Goal: Task Accomplishment & Management: Manage account settings

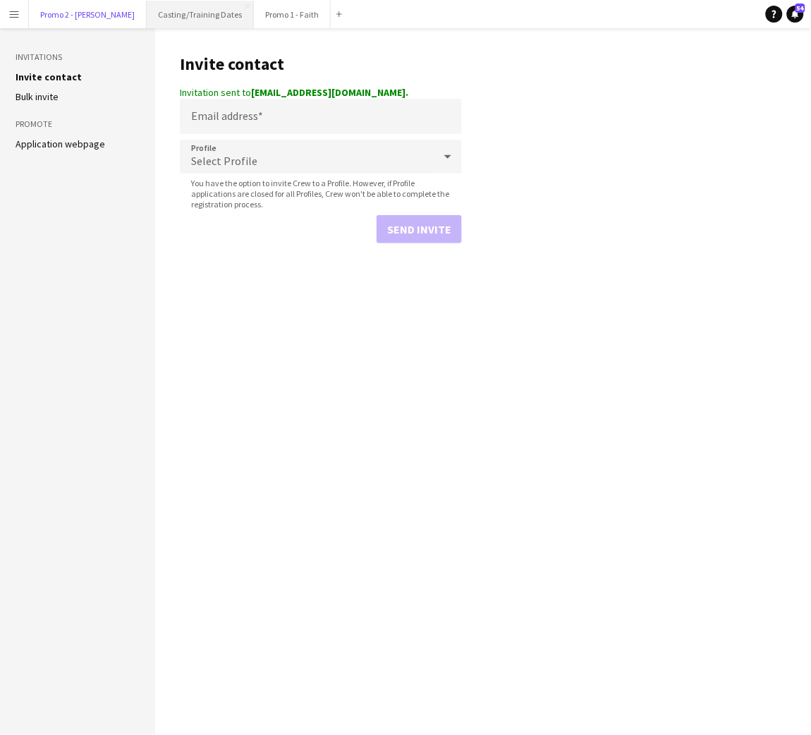
drag, startPoint x: 66, startPoint y: 12, endPoint x: 128, endPoint y: 18, distance: 62.4
click at [66, 12] on button "Promo 2 - [PERSON_NAME]" at bounding box center [88, 14] width 118 height 27
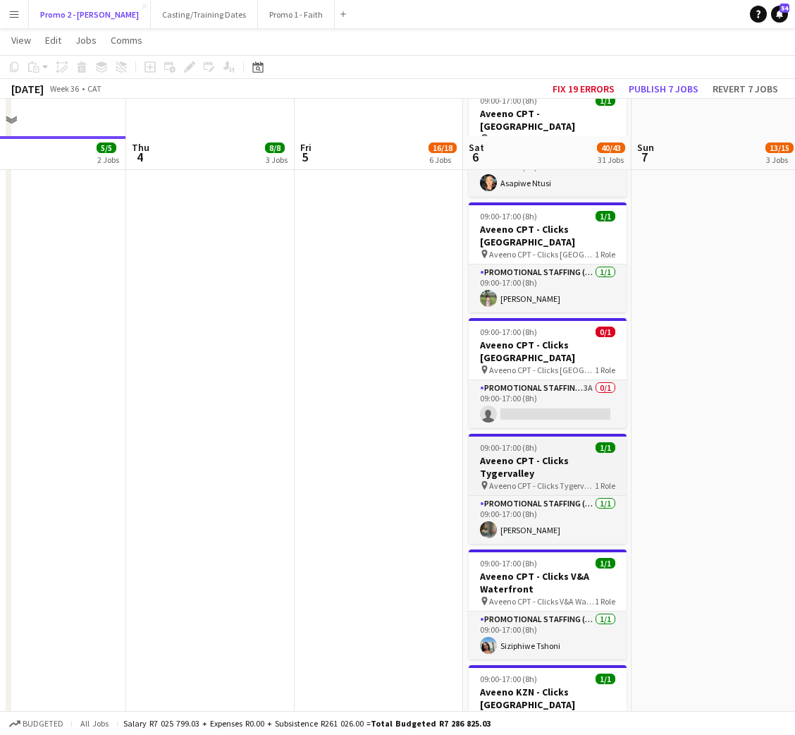
scroll to position [1268, 0]
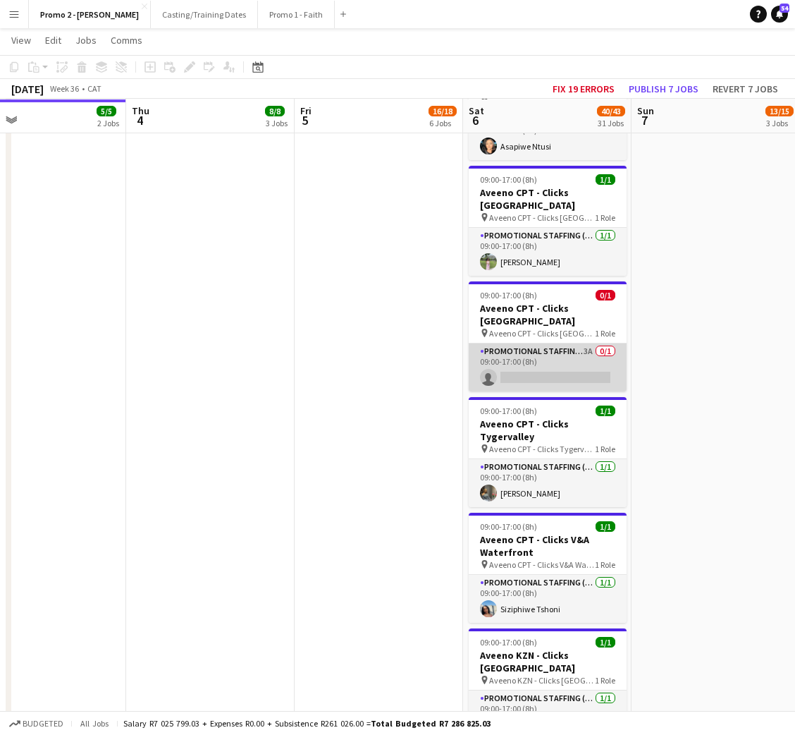
click at [558, 350] on app-card-role "Promotional Staffing (Brand Ambassadors) 3A 0/1 09:00-17:00 (8h) single-neutral…" at bounding box center [548, 367] width 158 height 48
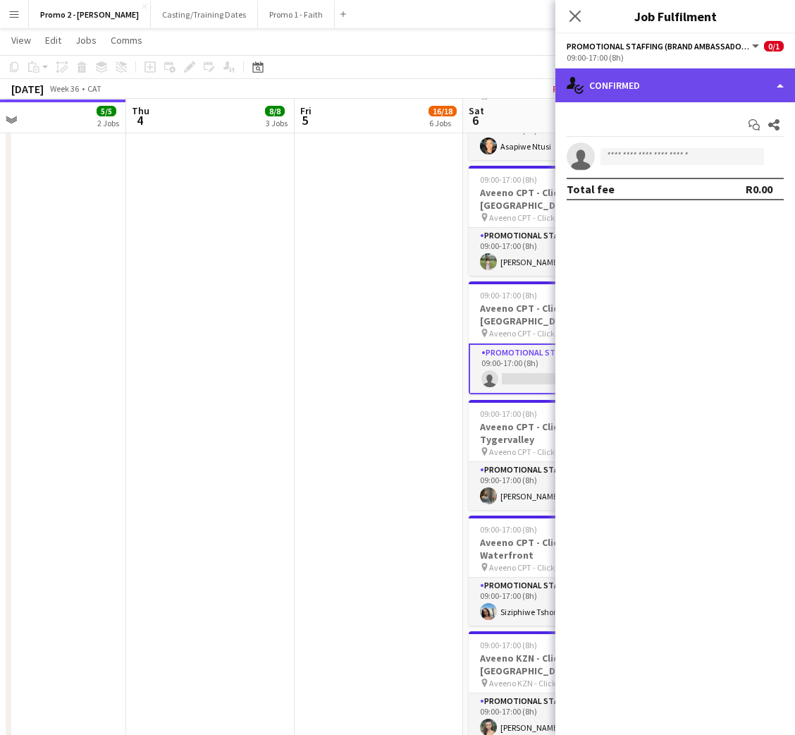
click at [633, 85] on div "single-neutral-actions-check-2 Confirmed" at bounding box center [676, 85] width 240 height 34
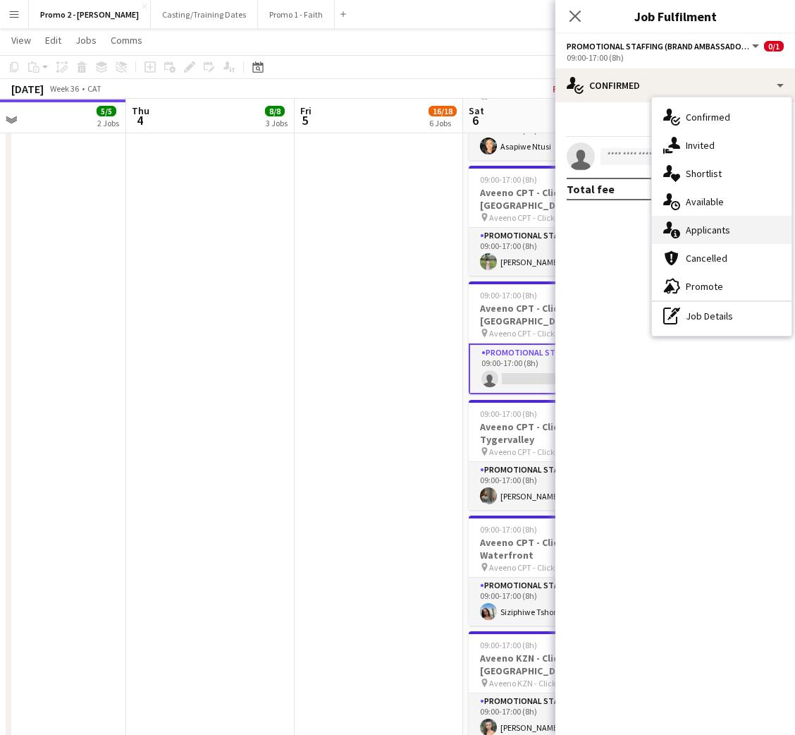
click at [716, 237] on div "single-neutral-actions-information Applicants" at bounding box center [722, 230] width 140 height 28
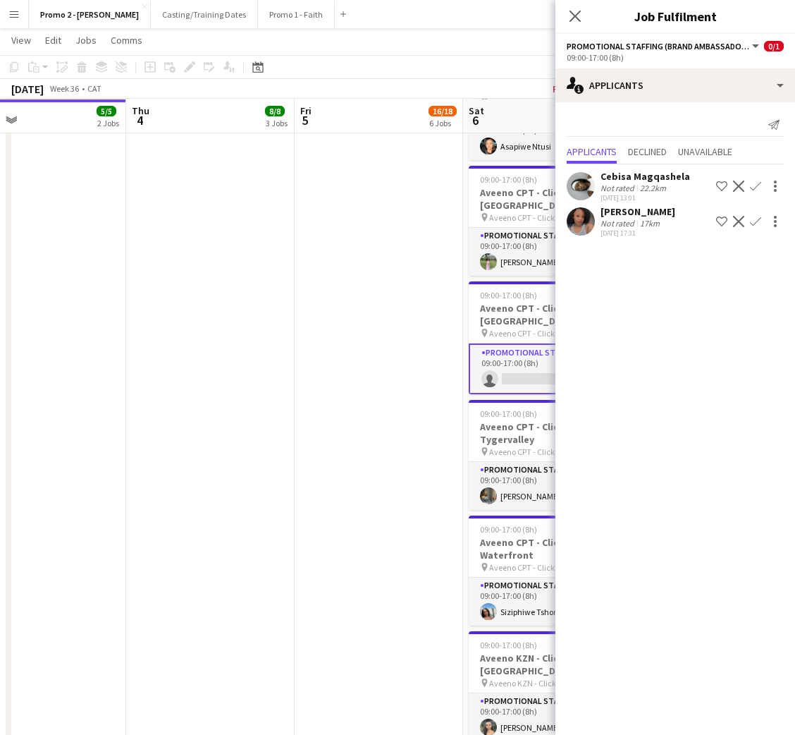
click at [758, 188] on app-icon "Confirm" at bounding box center [755, 185] width 11 height 11
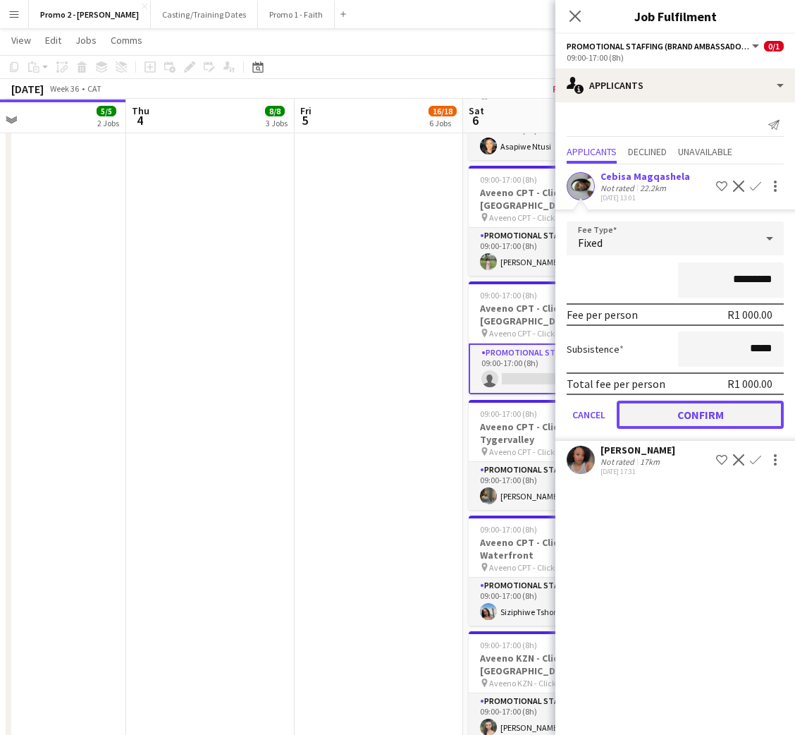
click at [695, 405] on button "Confirm" at bounding box center [700, 414] width 167 height 28
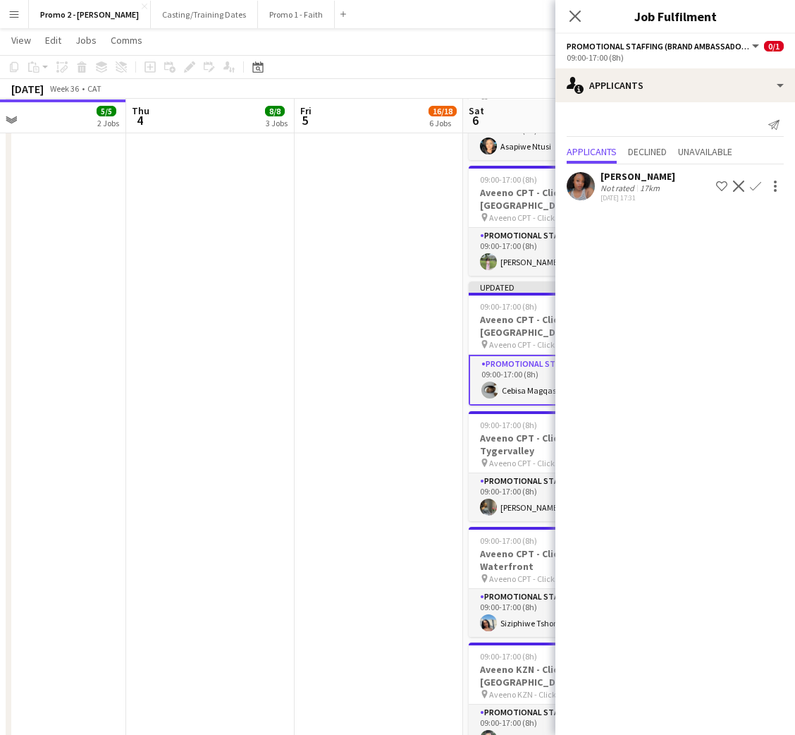
click at [627, 171] on div "[PERSON_NAME]" at bounding box center [638, 176] width 75 height 13
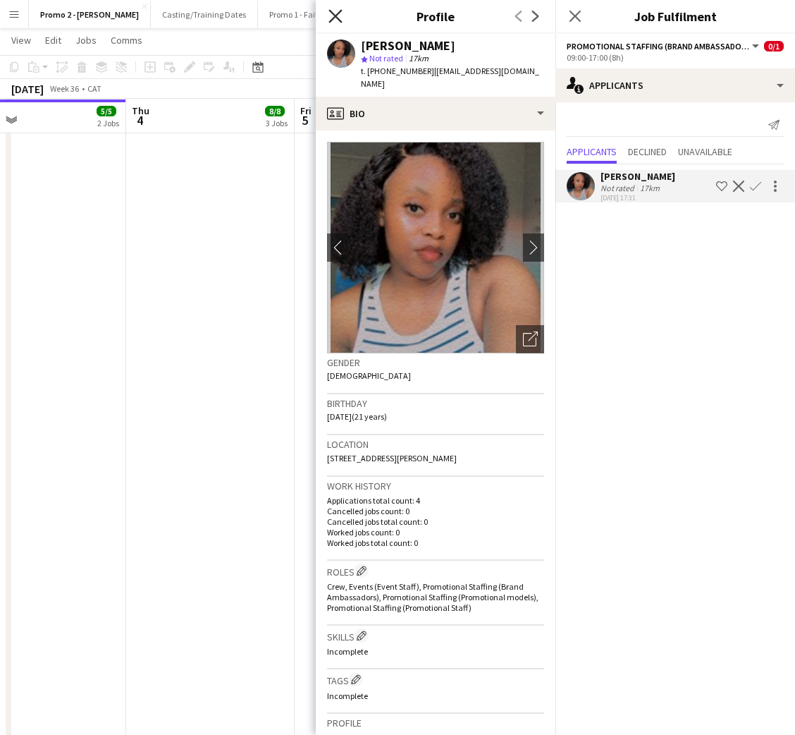
click at [333, 13] on icon "Close pop-in" at bounding box center [335, 15] width 13 height 13
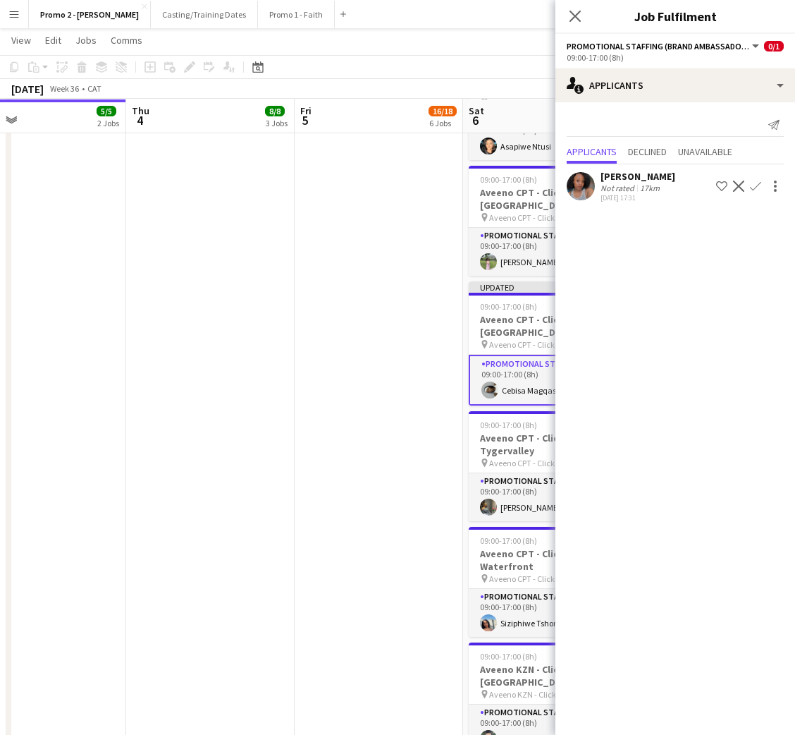
click at [515, 368] on app-card-role "Promotional Staffing (Brand Ambassadors) [DATE] 09:00-17:00 (8h) Cebisa Magqash…" at bounding box center [548, 380] width 158 height 51
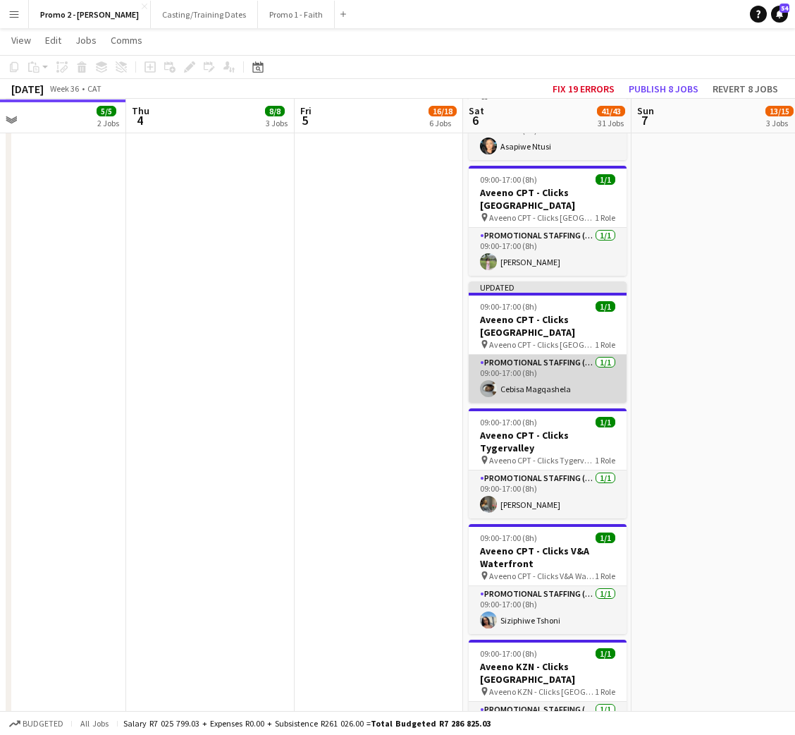
click at [528, 362] on app-card-role "Promotional Staffing (Brand Ambassadors) [DATE] 09:00-17:00 (8h) Cebisa Magqash…" at bounding box center [548, 379] width 158 height 48
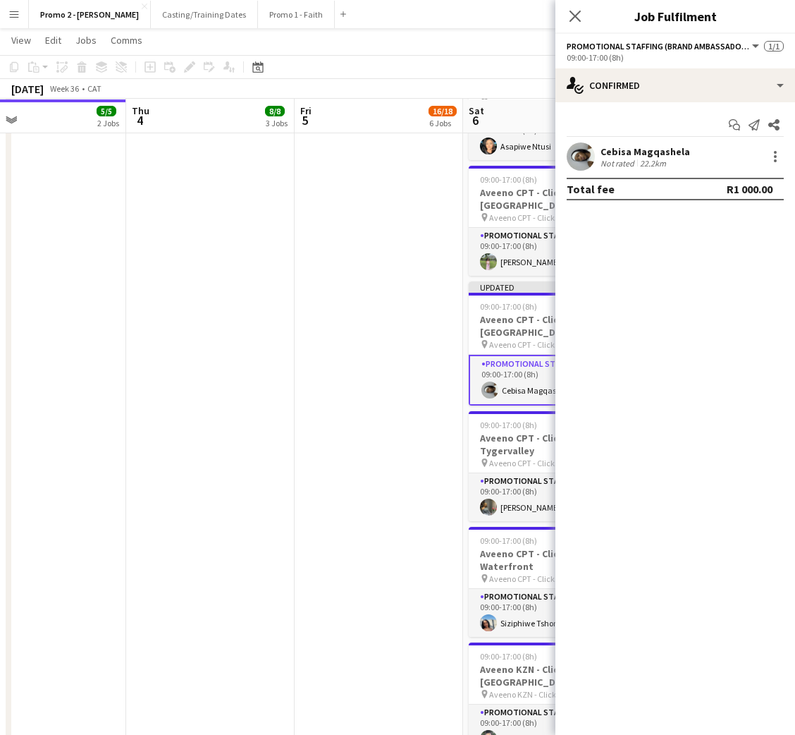
click at [649, 152] on div "Cebisa Magqashela" at bounding box center [646, 151] width 90 height 13
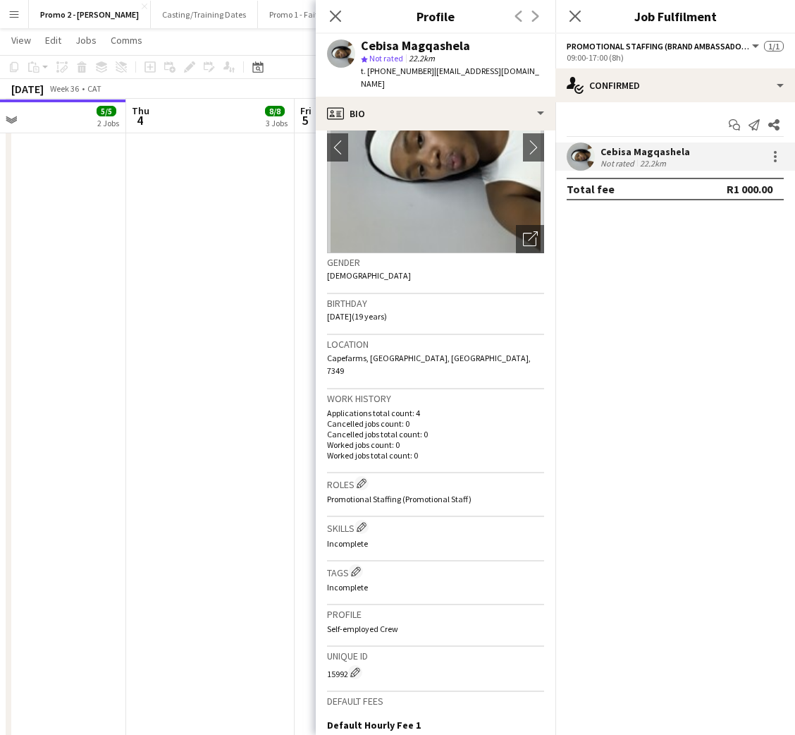
scroll to position [289, 0]
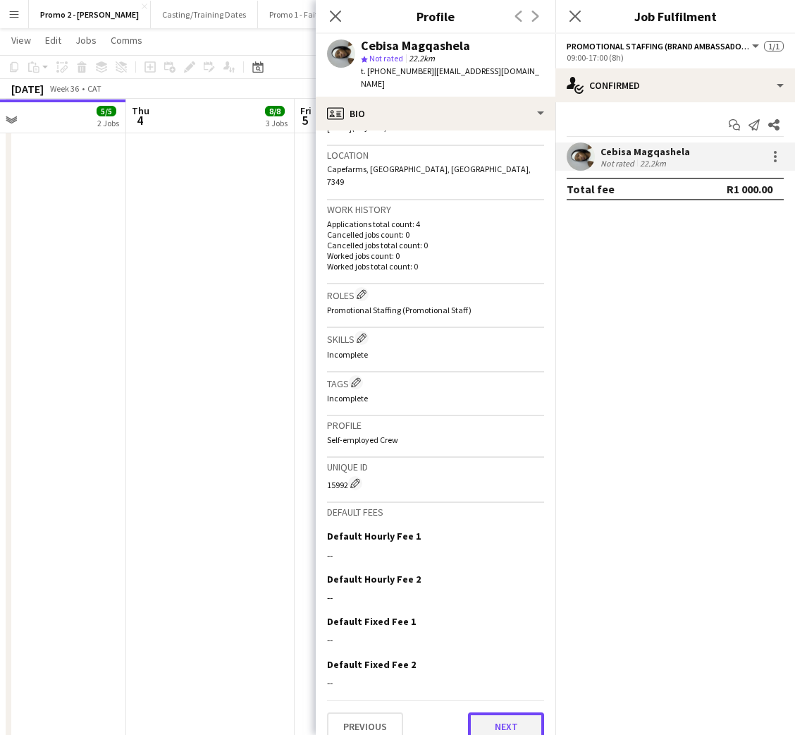
click at [490, 712] on button "Next" at bounding box center [506, 726] width 76 height 28
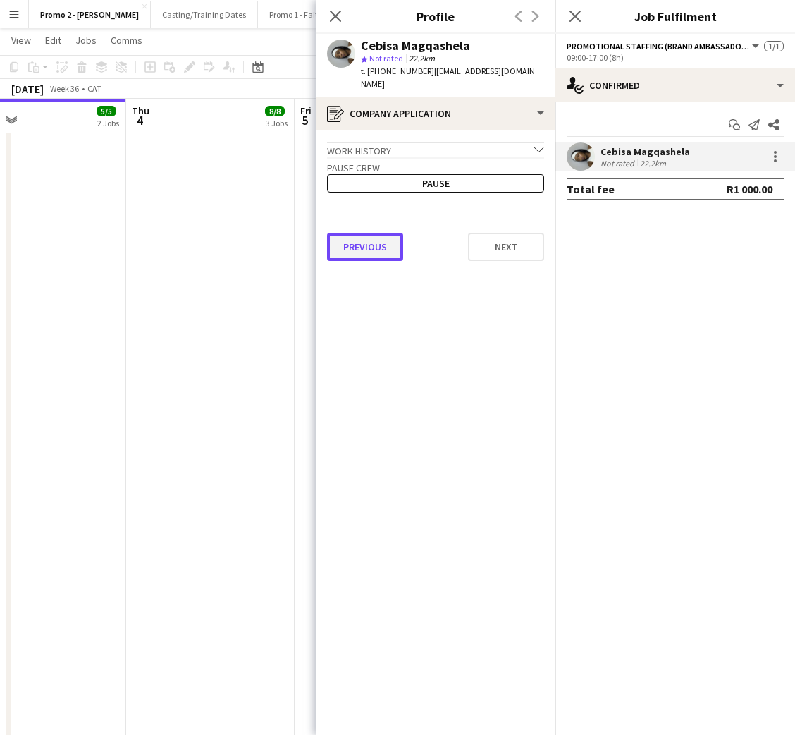
click at [393, 243] on button "Previous" at bounding box center [365, 247] width 76 height 28
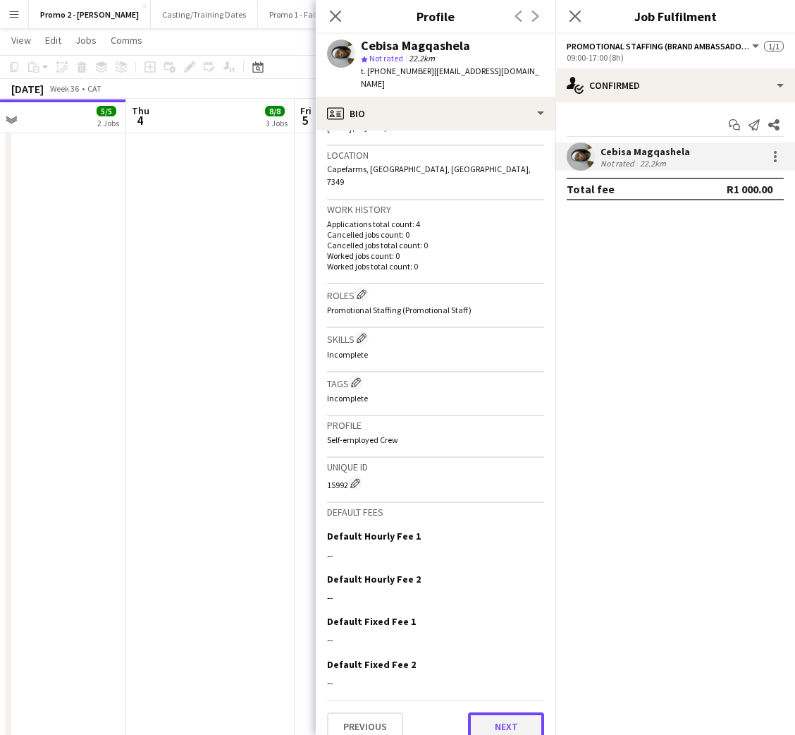
click at [493, 712] on button "Next" at bounding box center [506, 726] width 76 height 28
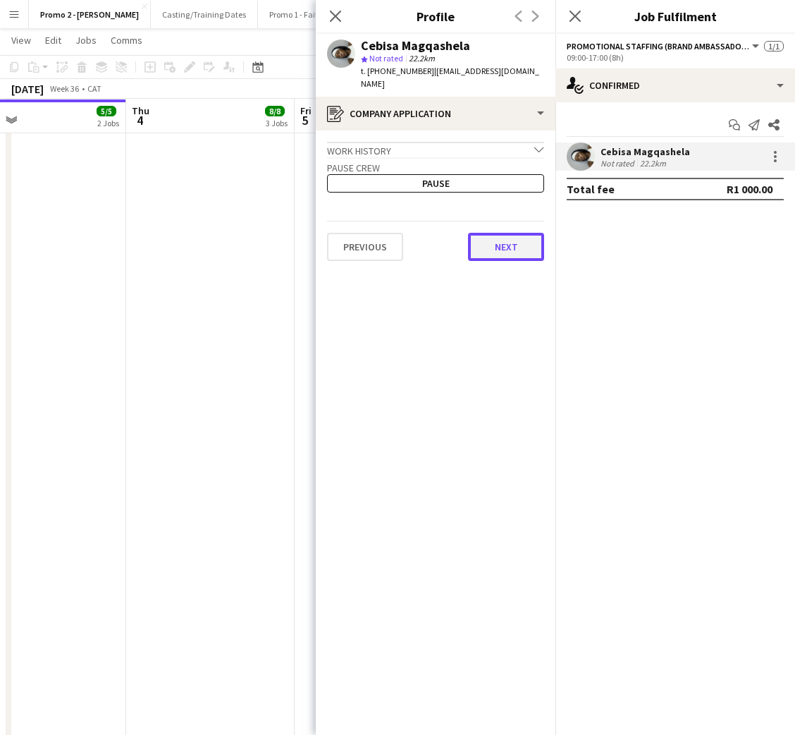
click at [523, 247] on button "Next" at bounding box center [506, 247] width 76 height 28
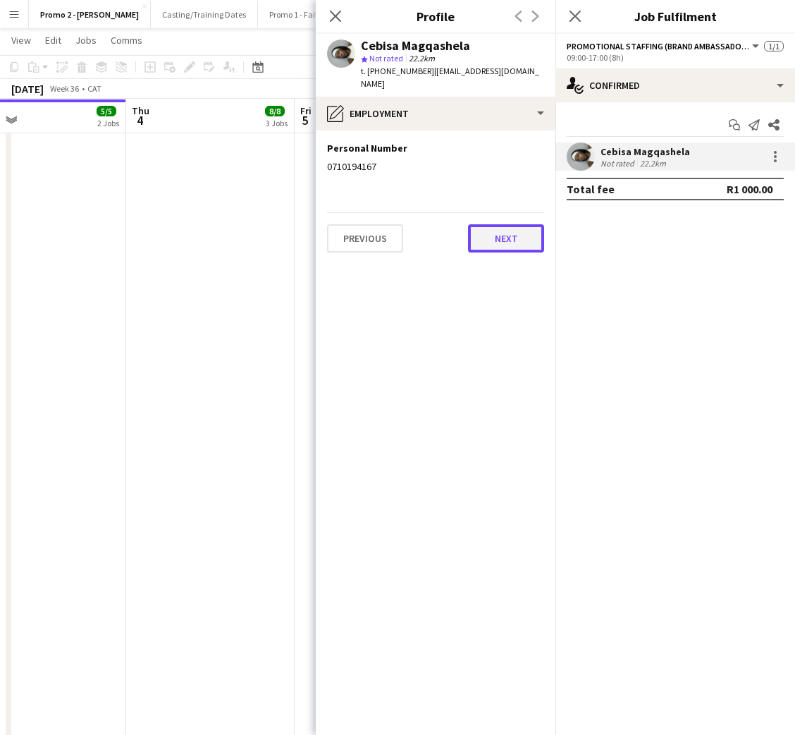
click at [517, 241] on button "Next" at bounding box center [506, 238] width 76 height 28
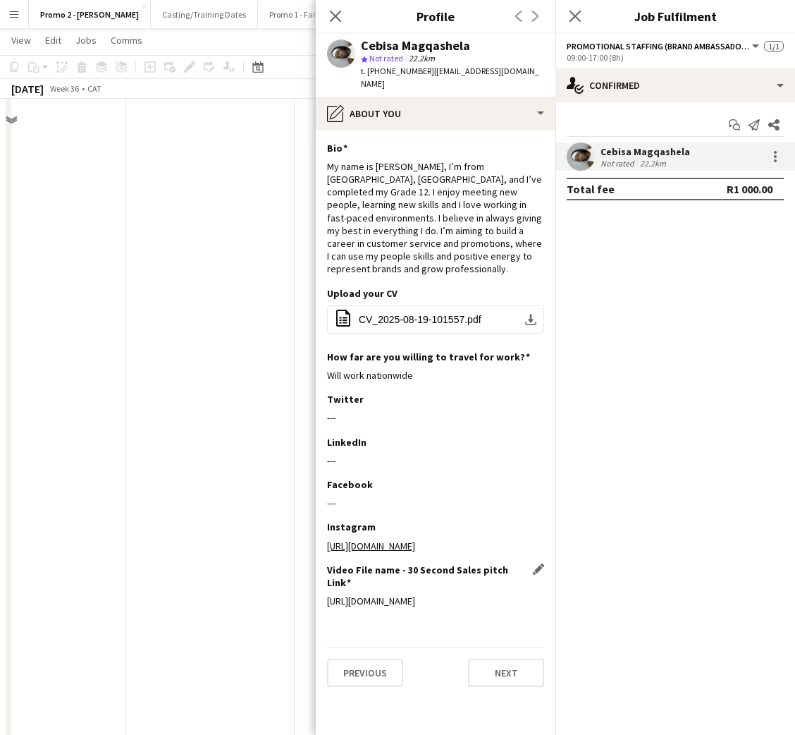
scroll to position [1586, 0]
click at [498, 680] on button "Next" at bounding box center [506, 672] width 76 height 28
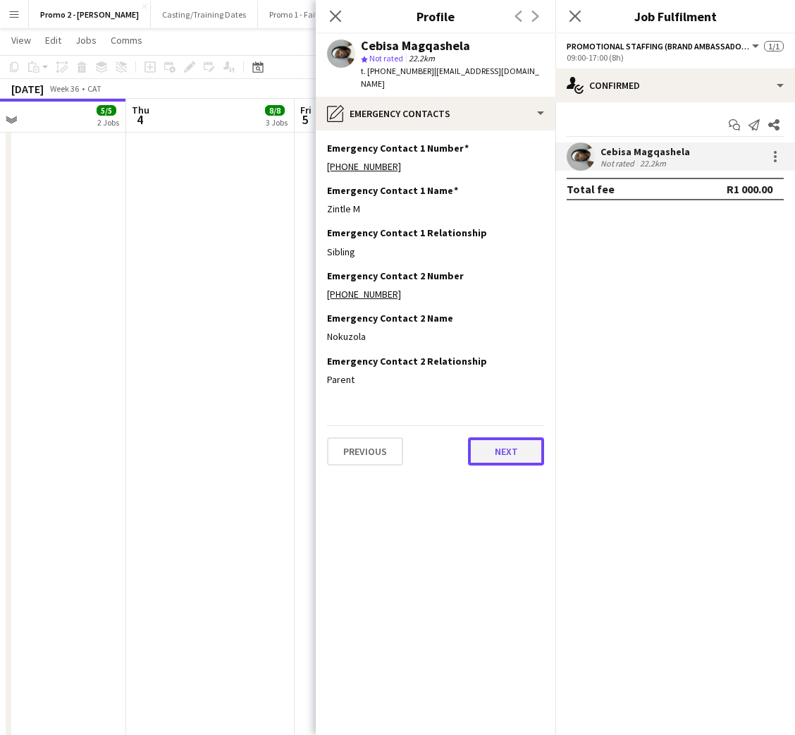
click at [494, 442] on button "Next" at bounding box center [506, 451] width 76 height 28
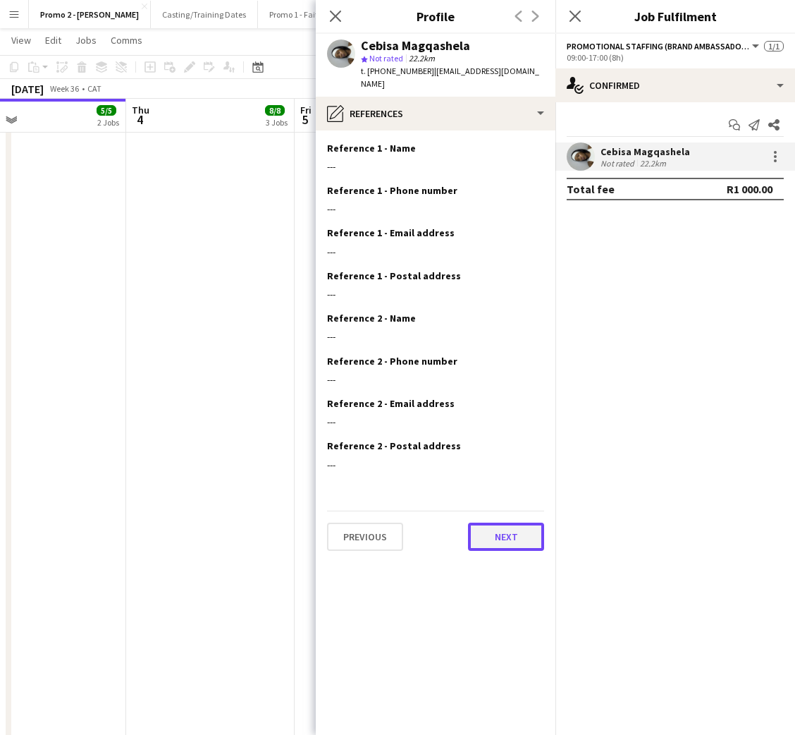
click at [492, 535] on button "Next" at bounding box center [506, 536] width 76 height 28
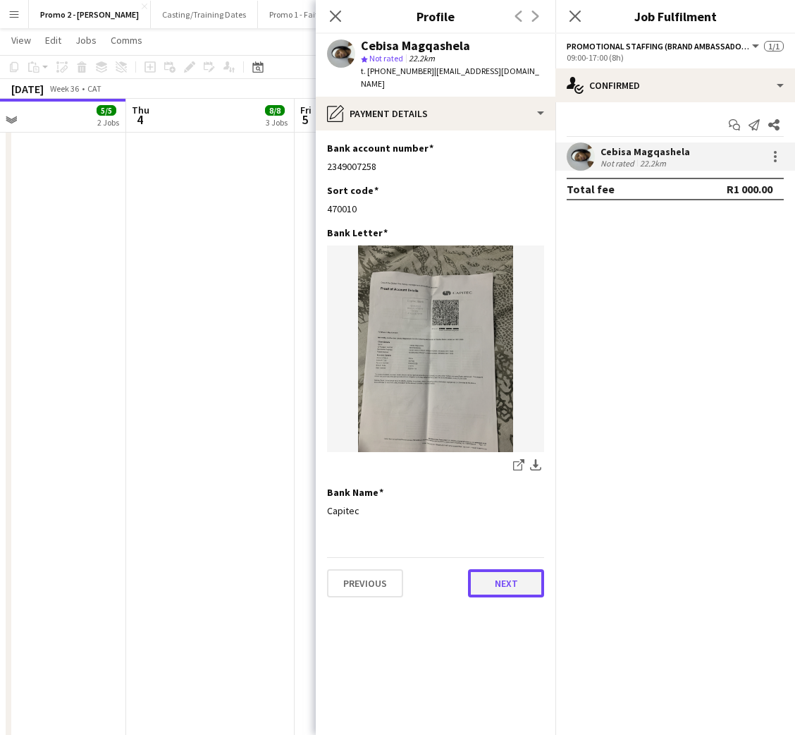
click at [510, 575] on button "Next" at bounding box center [506, 583] width 76 height 28
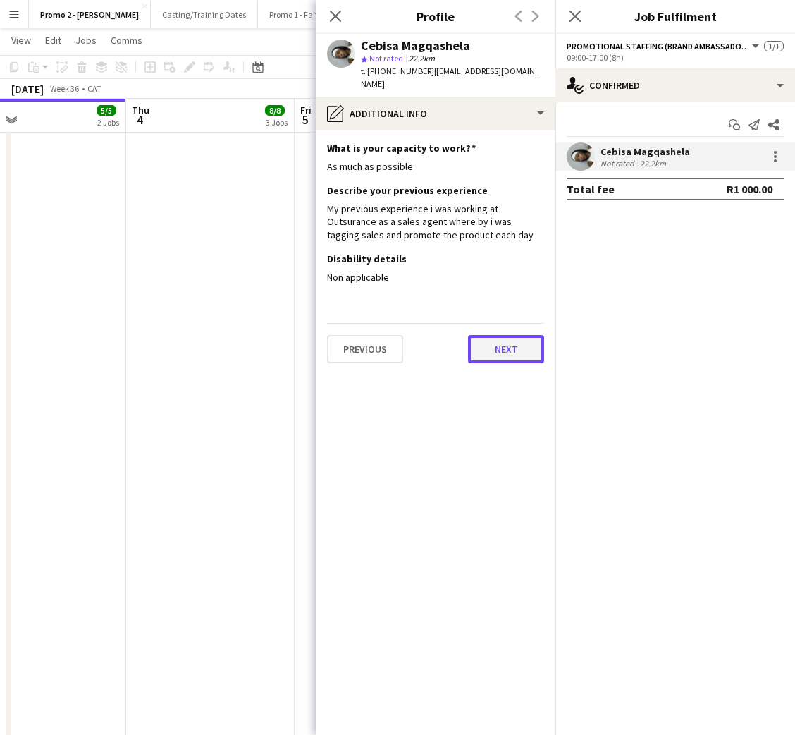
click at [511, 351] on button "Next" at bounding box center [506, 349] width 76 height 28
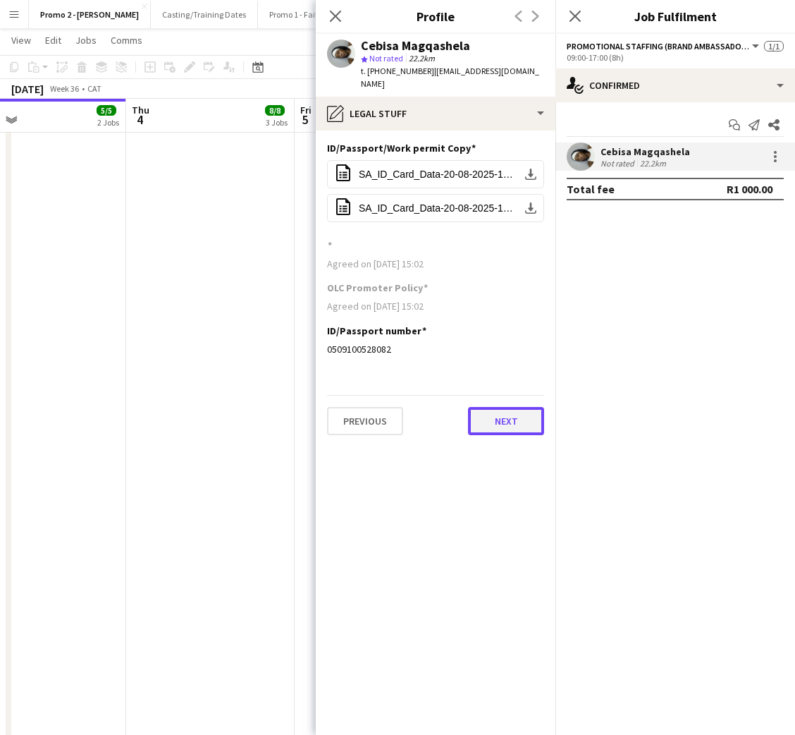
click at [503, 419] on button "Next" at bounding box center [506, 421] width 76 height 28
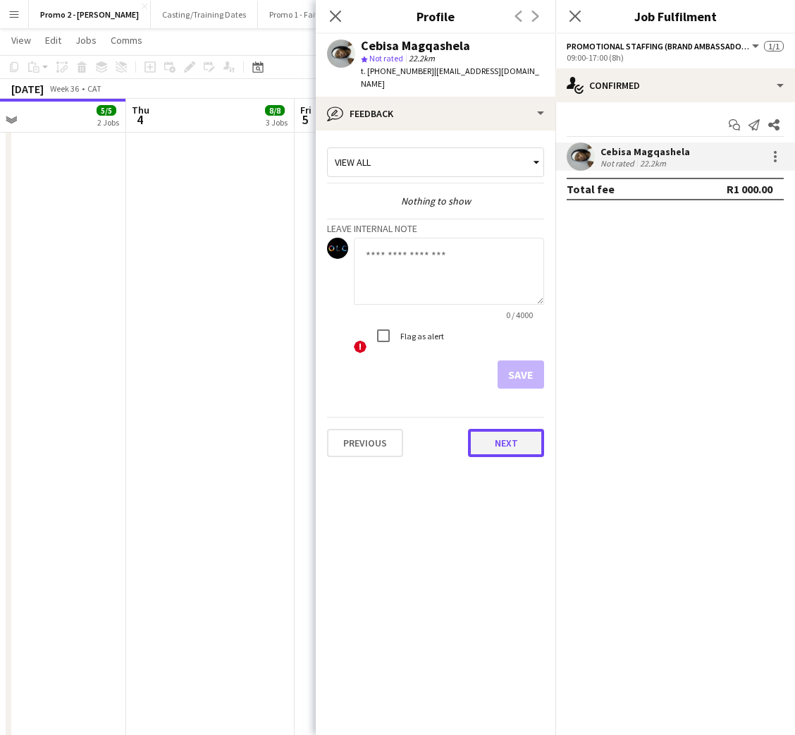
click at [522, 437] on button "Next" at bounding box center [506, 443] width 76 height 28
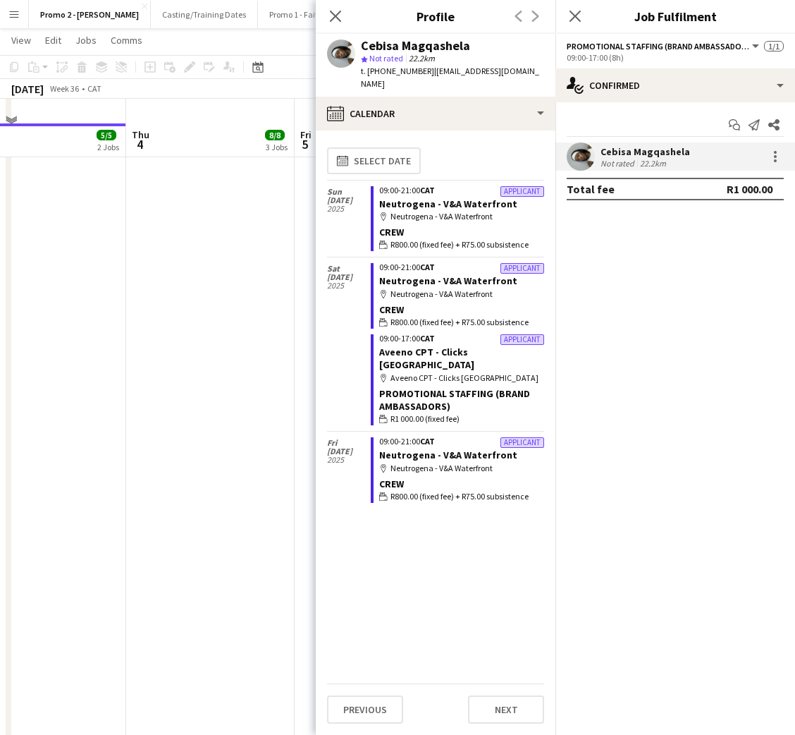
scroll to position [2114, 0]
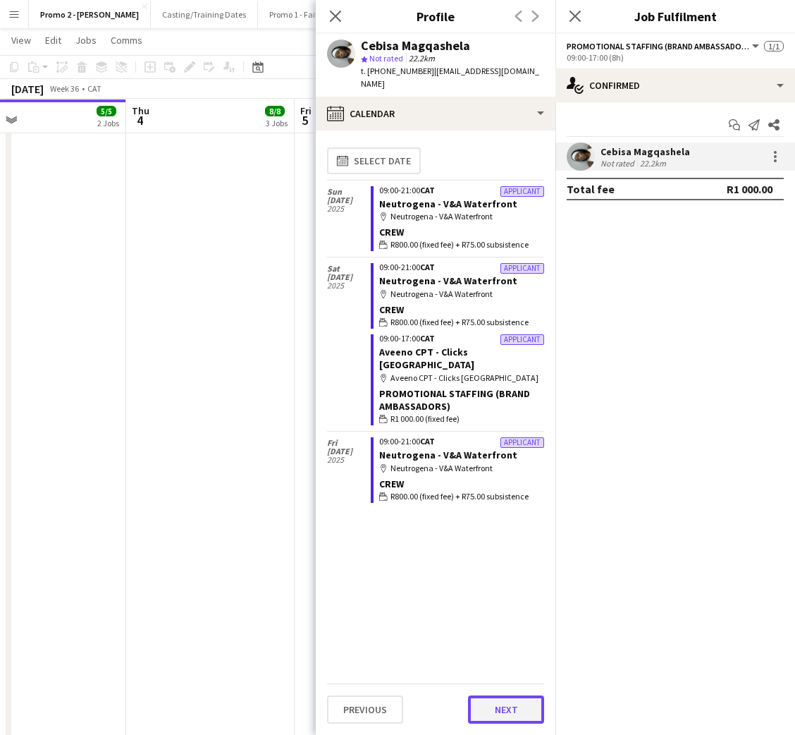
click at [492, 714] on button "Next" at bounding box center [506, 709] width 76 height 28
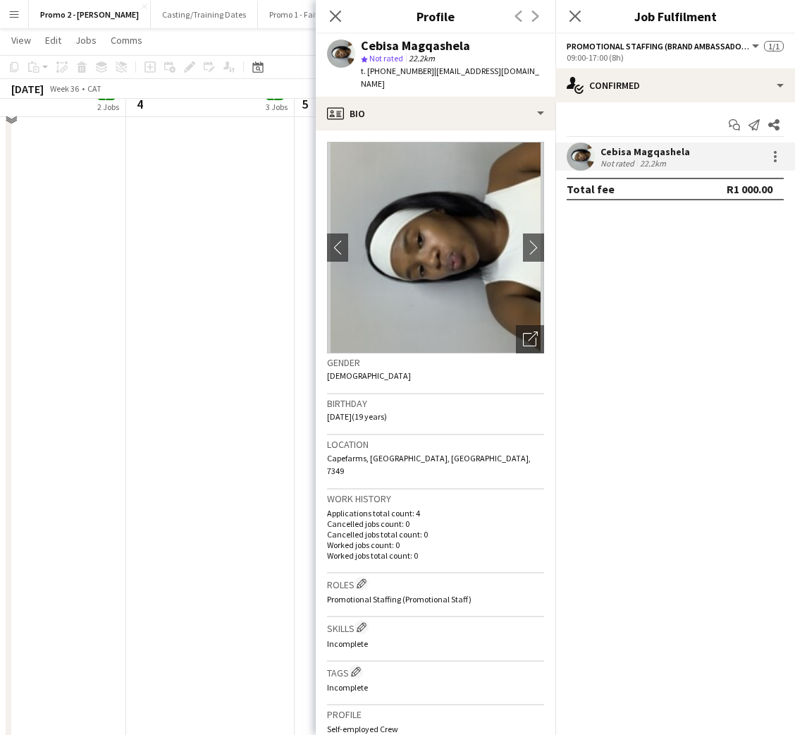
scroll to position [2220, 0]
click at [337, 8] on app-icon "Close pop-in" at bounding box center [336, 16] width 20 height 20
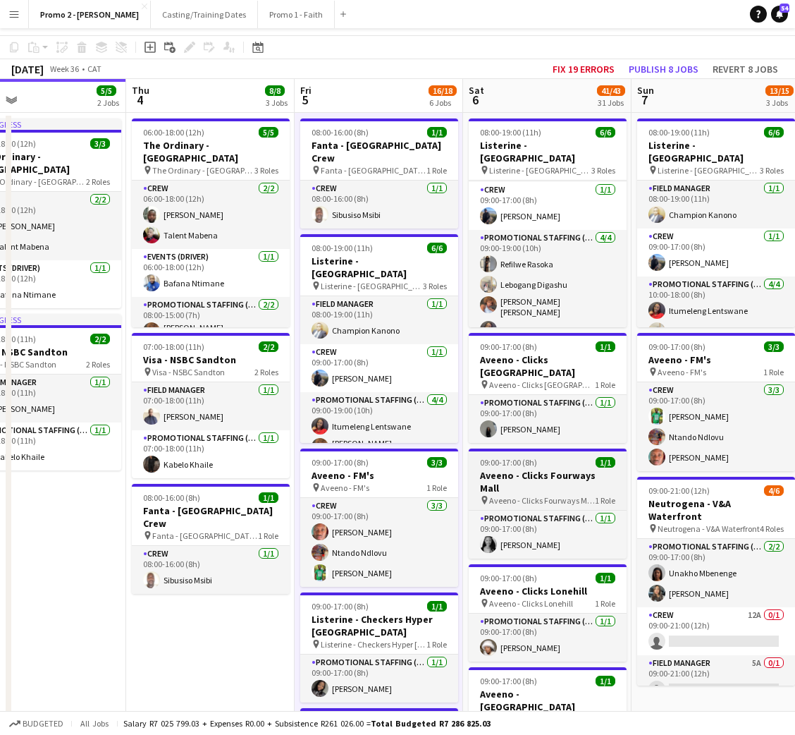
scroll to position [0, 0]
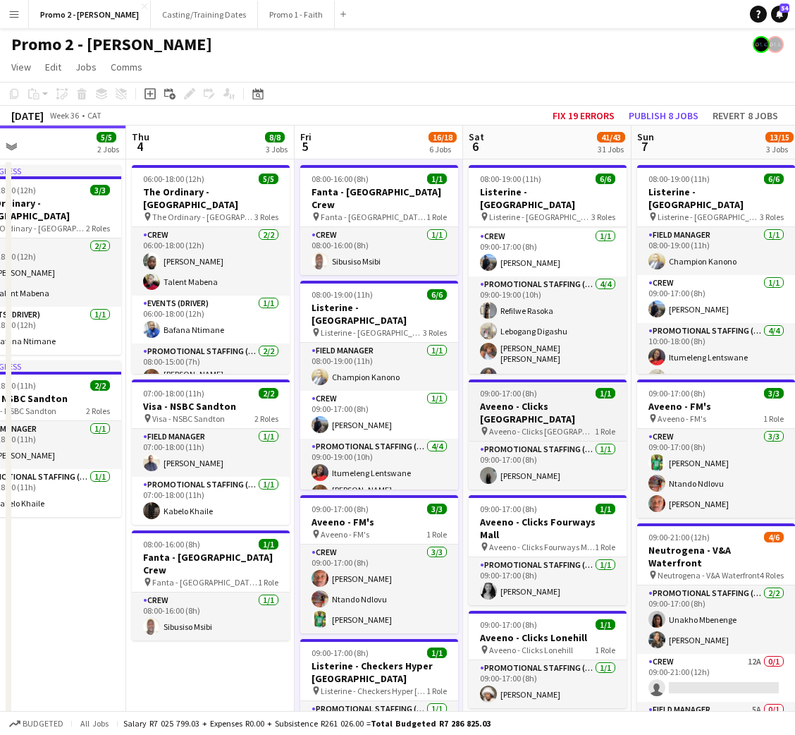
click at [553, 406] on h3 "Aveeno - Clicks [GEOGRAPHIC_DATA]" at bounding box center [548, 412] width 158 height 25
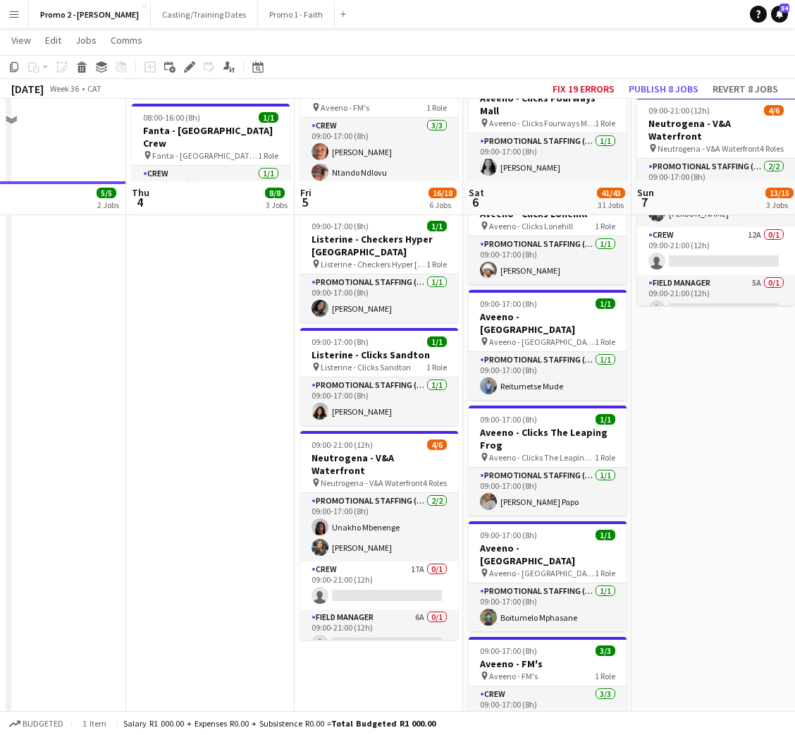
scroll to position [528, 0]
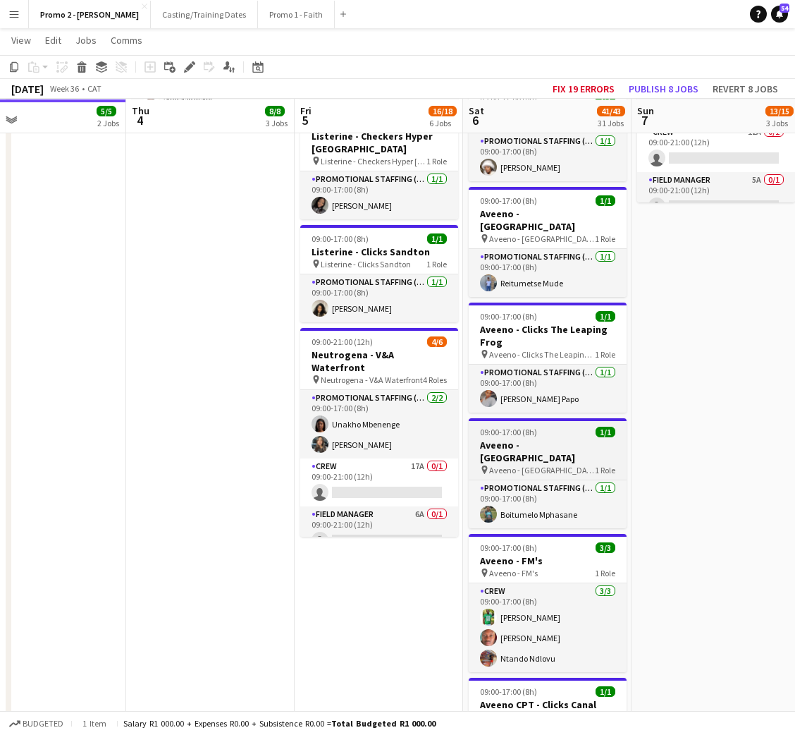
click at [537, 427] on div "09:00-17:00 (8h) 1/1" at bounding box center [548, 432] width 158 height 11
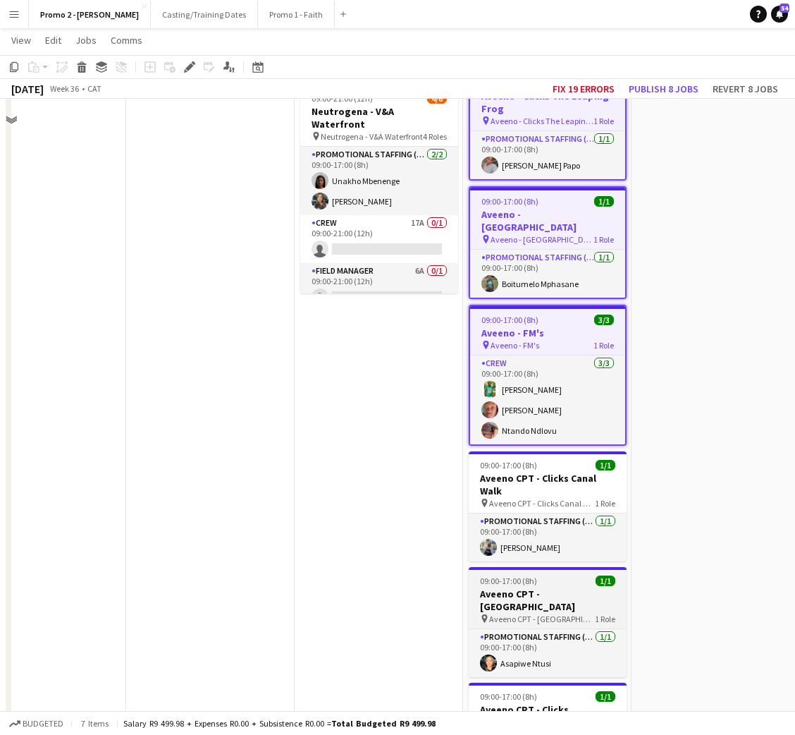
scroll to position [634, 0]
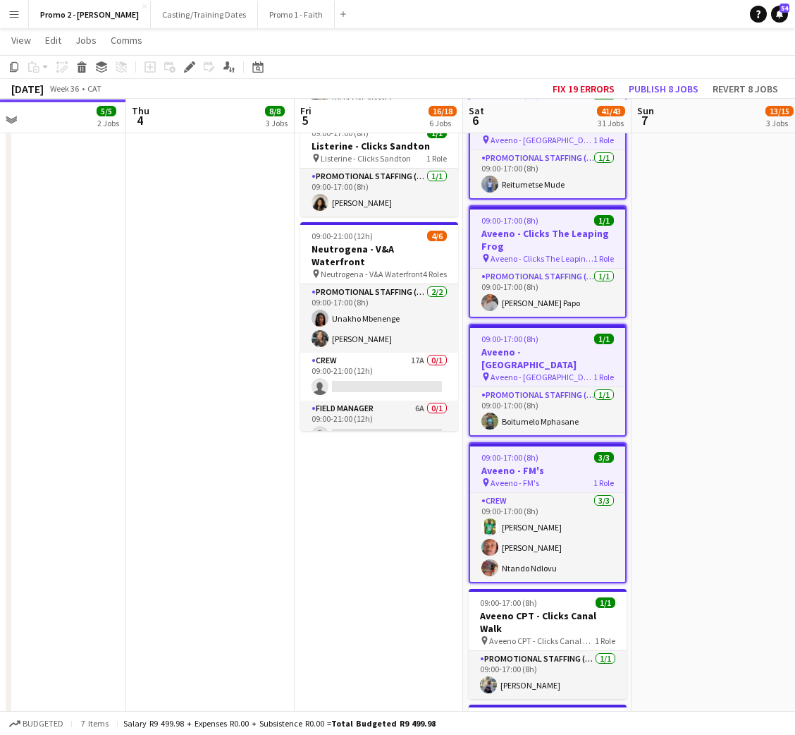
click at [514, 464] on h3 "Aveeno - FM's" at bounding box center [547, 470] width 155 height 13
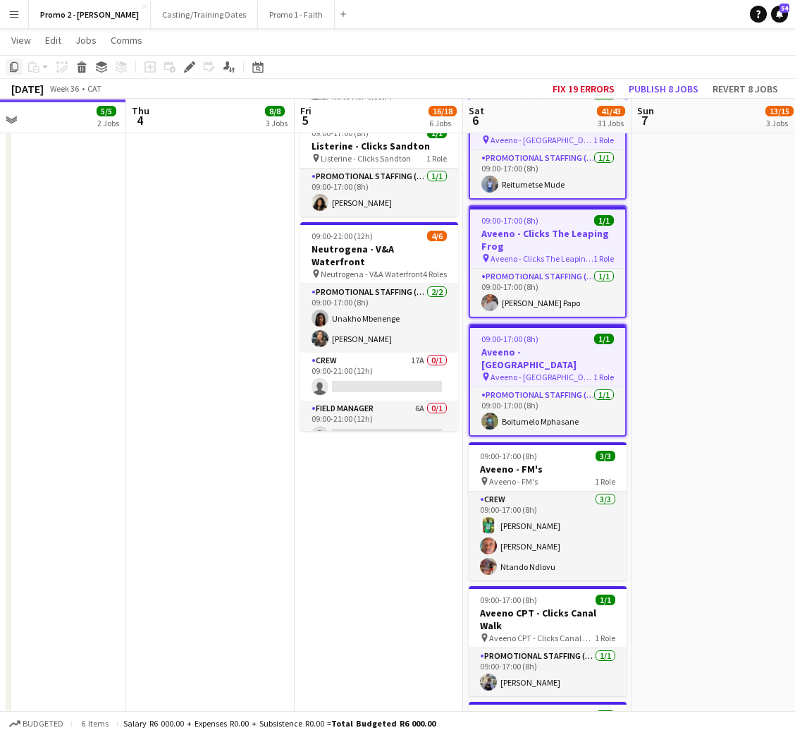
click at [16, 70] on icon "Copy" at bounding box center [13, 66] width 11 height 11
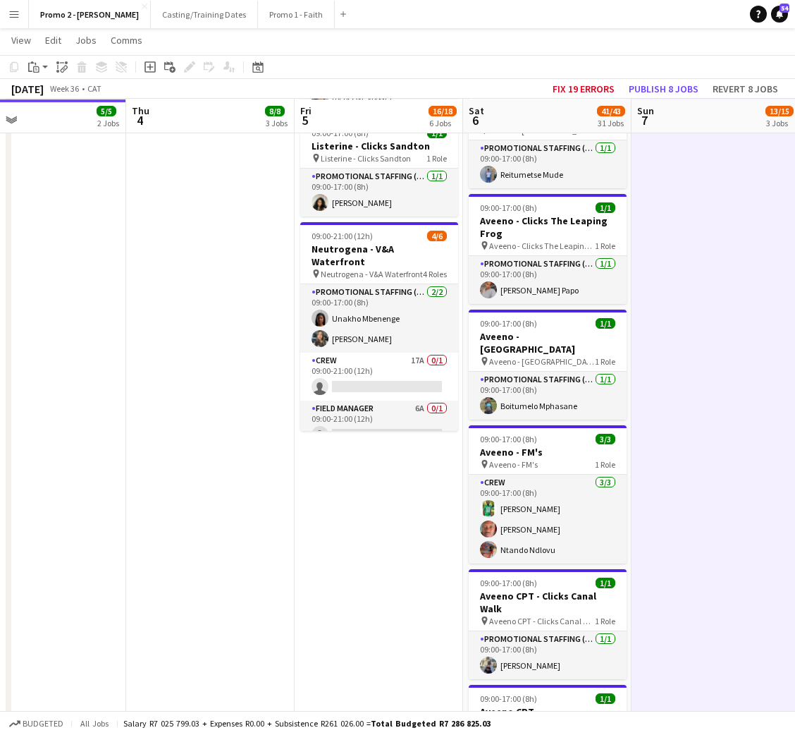
scroll to position [0, 546]
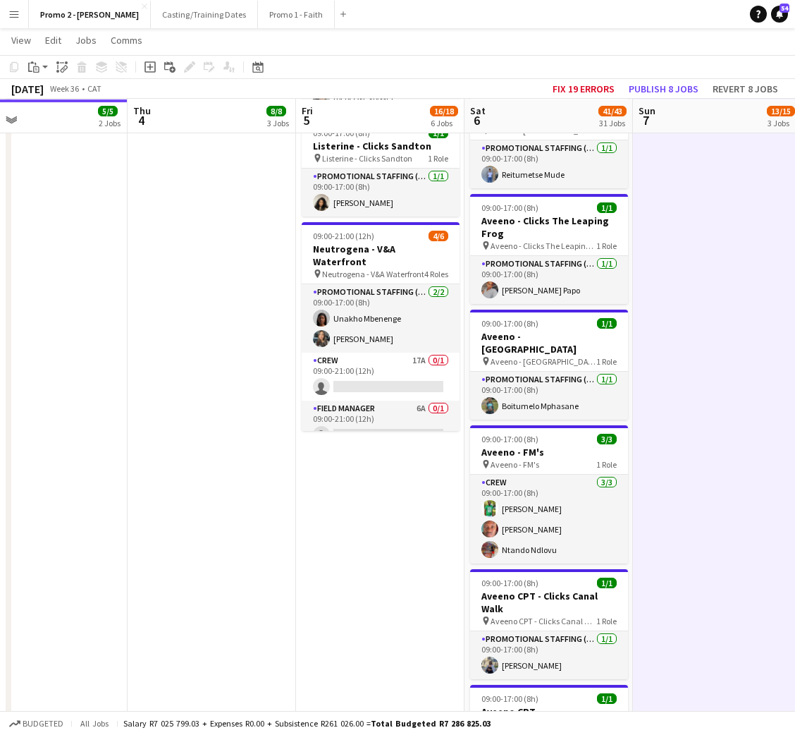
drag, startPoint x: 682, startPoint y: 386, endPoint x: 665, endPoint y: 298, distance: 90.4
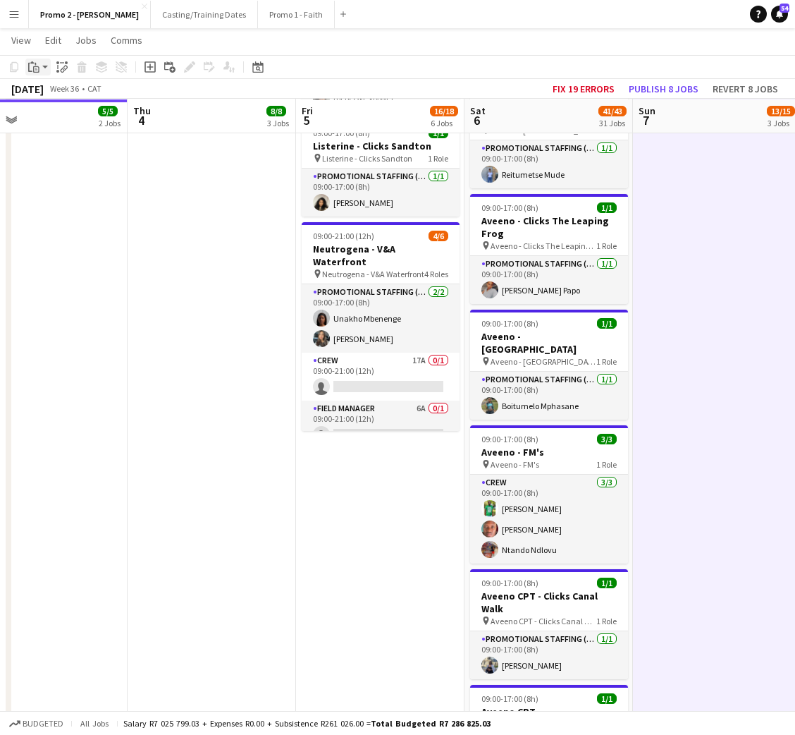
click at [37, 75] on div "Paste" at bounding box center [33, 67] width 17 height 17
click at [81, 117] on link "Paste with crew Ctrl+Shift+V" at bounding box center [103, 117] width 133 height 13
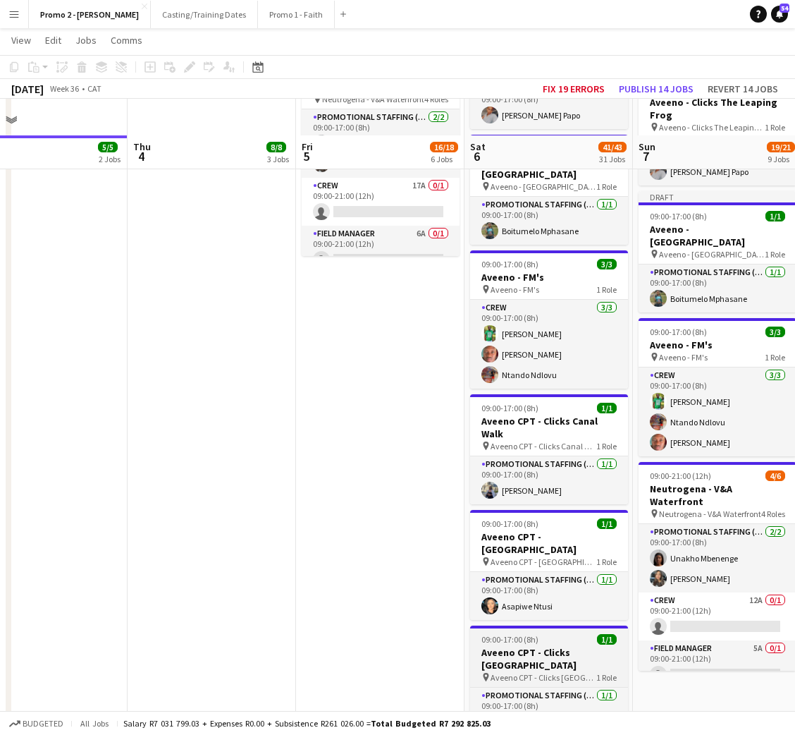
scroll to position [846, 0]
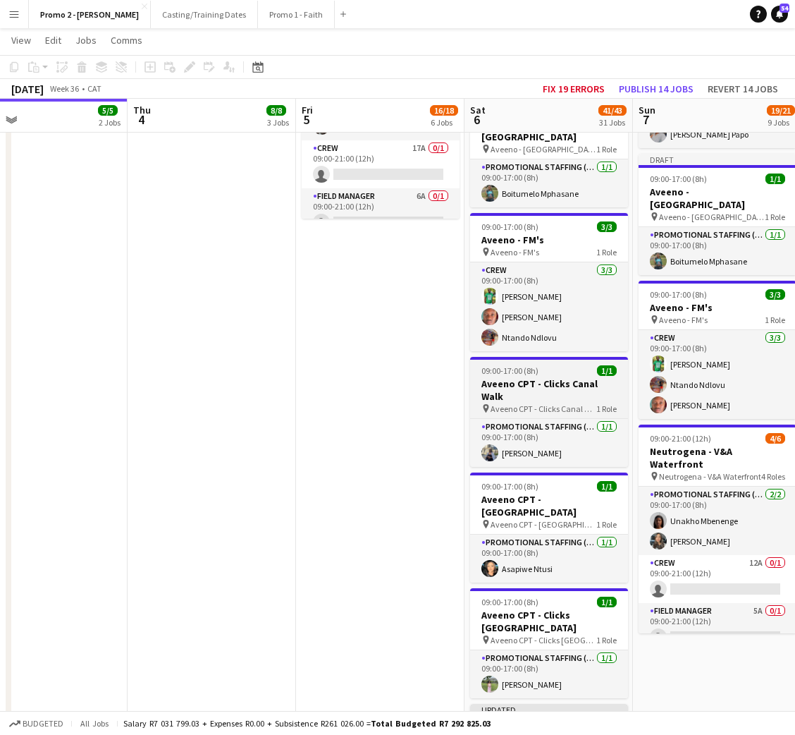
click at [536, 377] on h3 "Aveeno CPT - Clicks Canal Walk" at bounding box center [549, 389] width 158 height 25
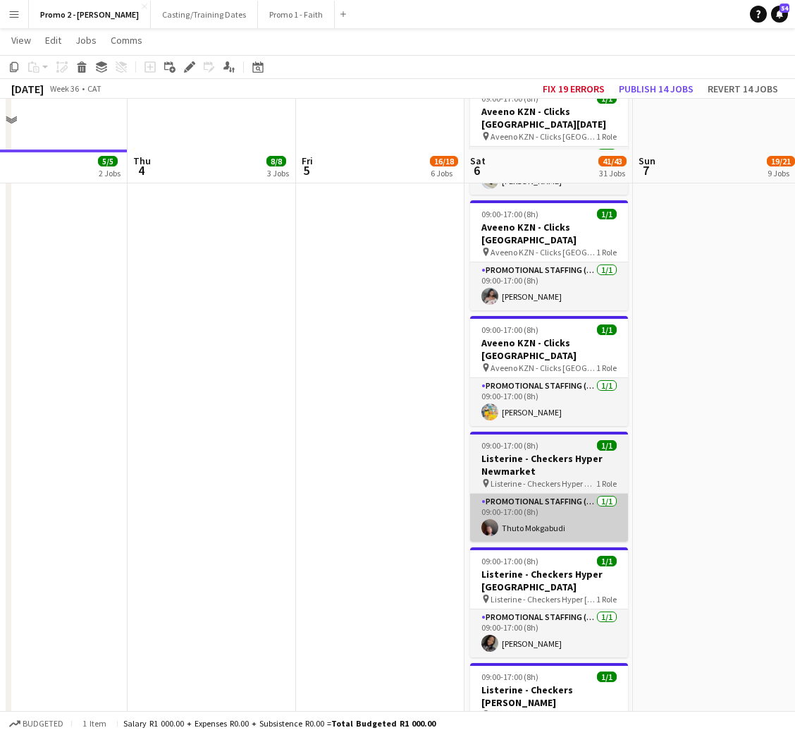
scroll to position [2009, 0]
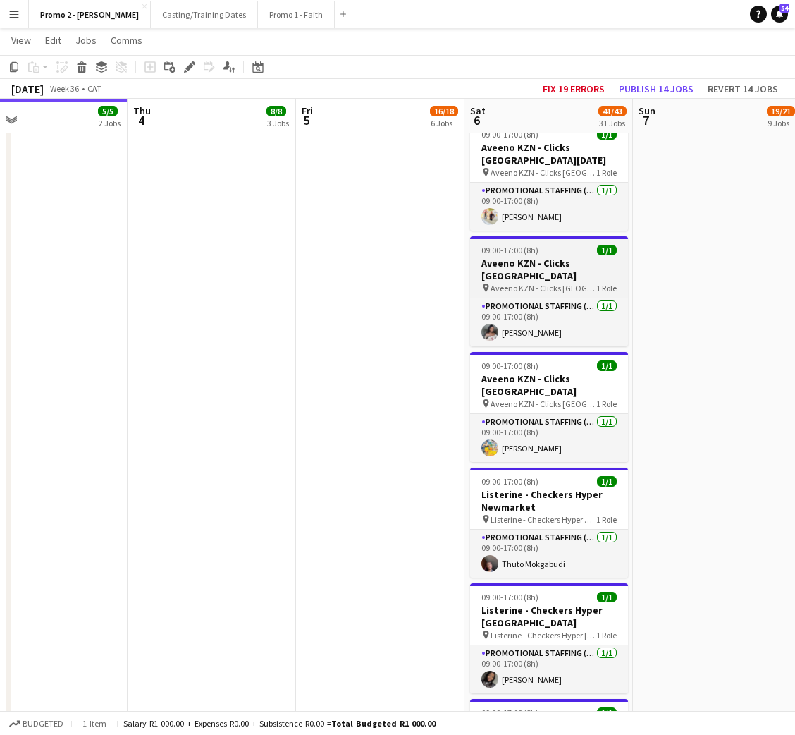
click at [551, 257] on h3 "Aveeno KZN - Clicks [GEOGRAPHIC_DATA]" at bounding box center [549, 269] width 158 height 25
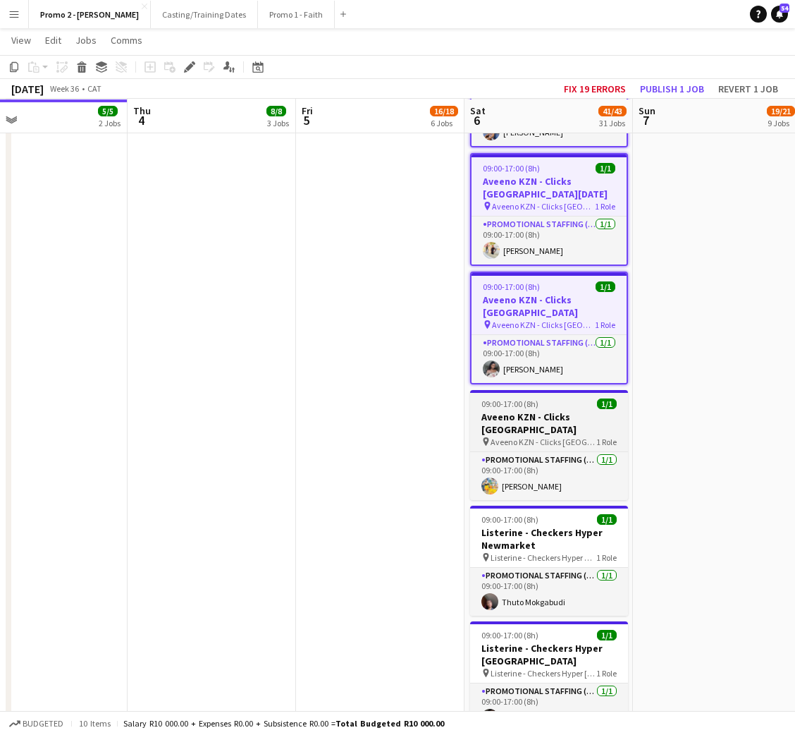
click at [558, 410] on h3 "Aveeno KZN - Clicks [GEOGRAPHIC_DATA]" at bounding box center [549, 422] width 158 height 25
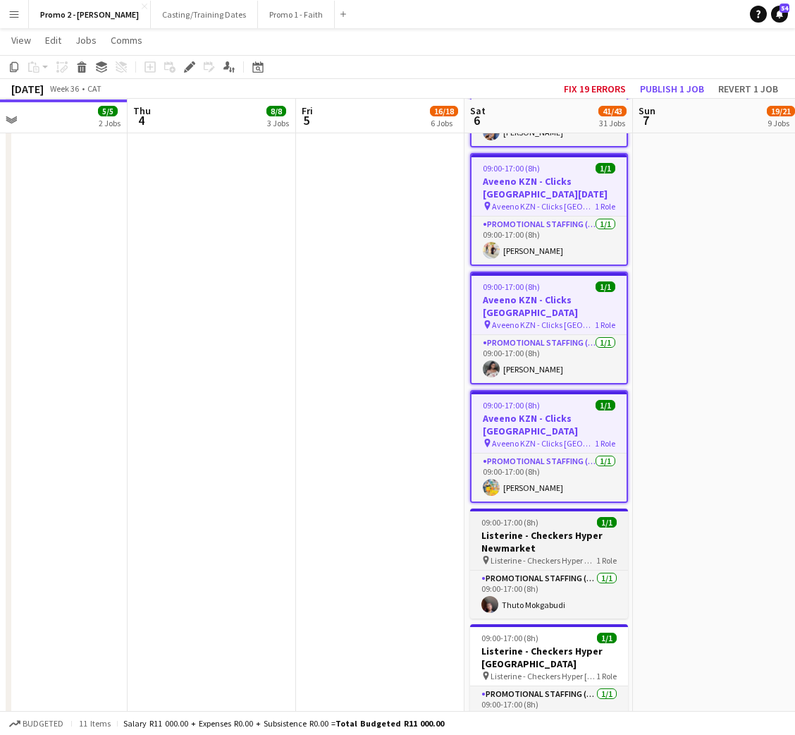
click at [532, 529] on h3 "Listerine - Checkers Hyper Newmarket" at bounding box center [549, 541] width 158 height 25
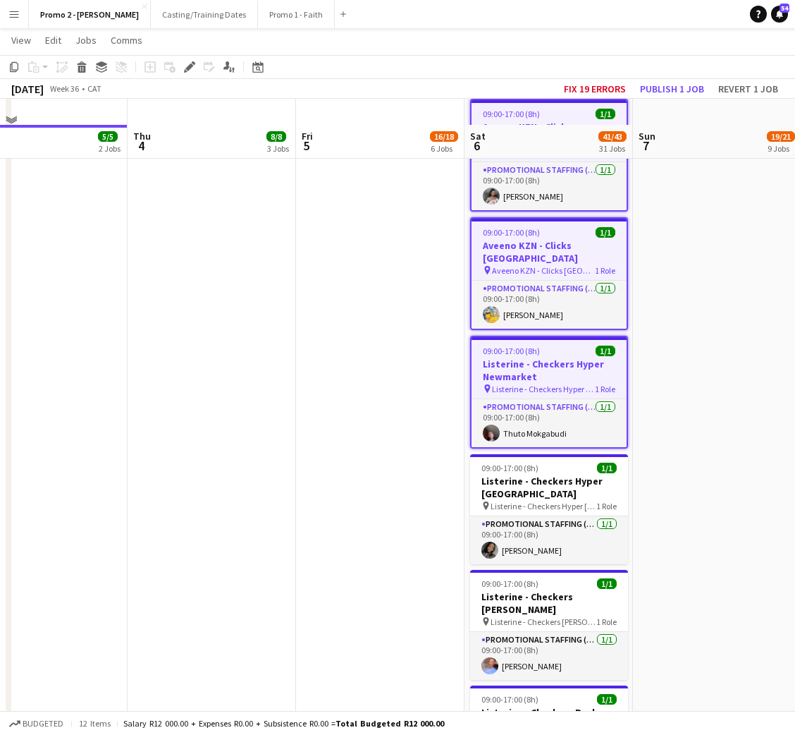
scroll to position [2220, 0]
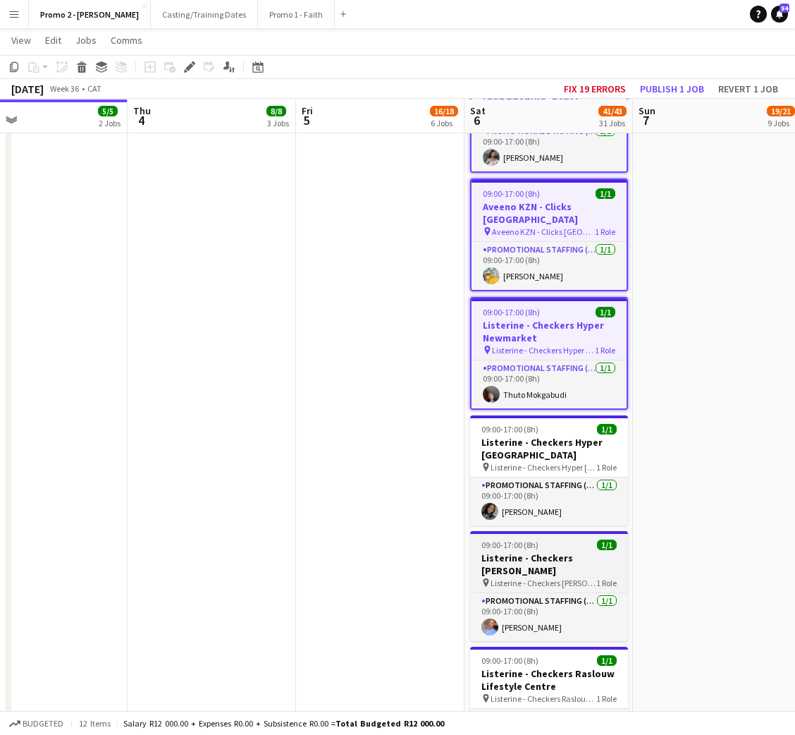
click at [556, 551] on h3 "Listerine - Checkers [PERSON_NAME]" at bounding box center [549, 563] width 158 height 25
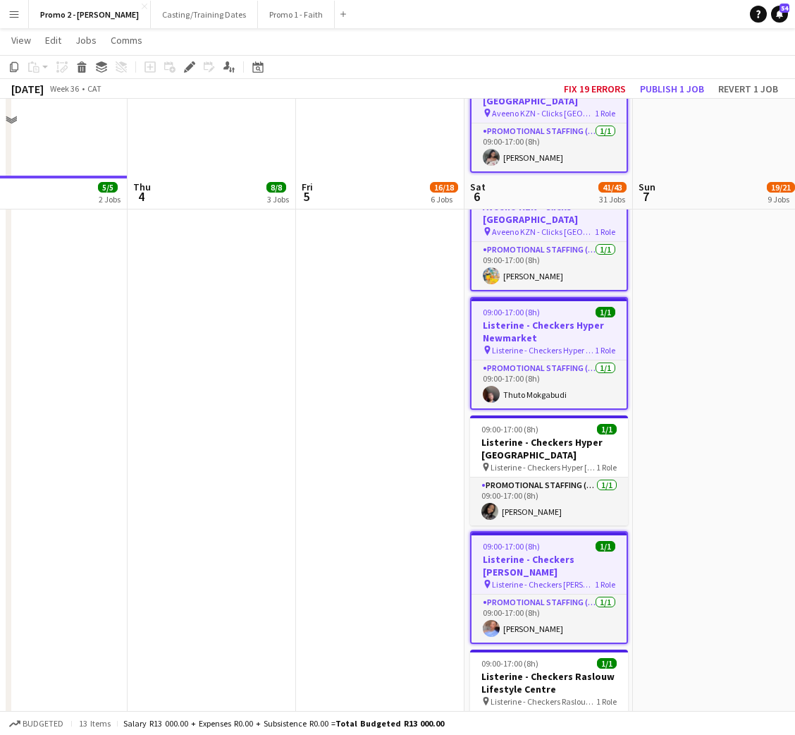
scroll to position [2432, 0]
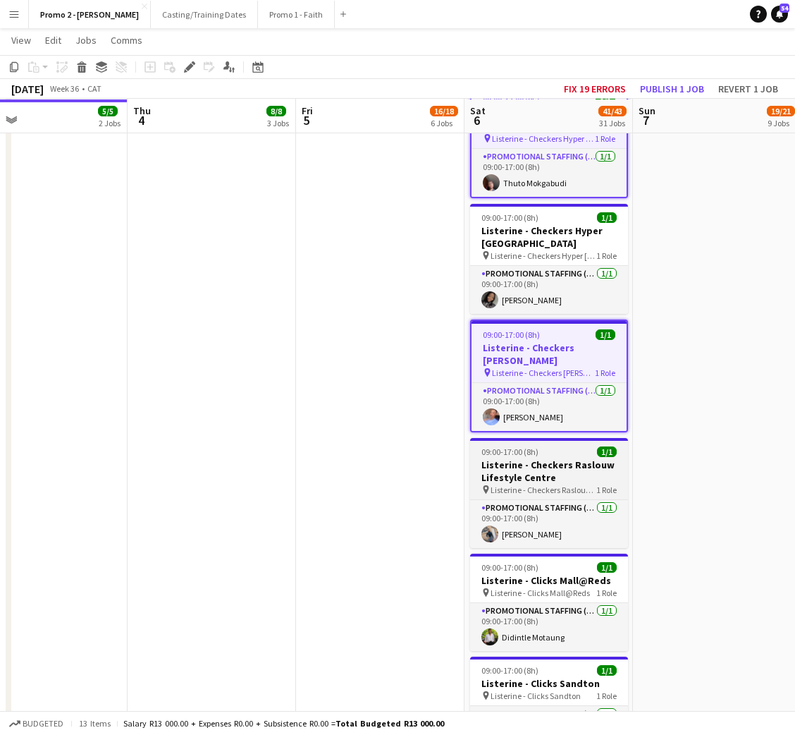
click at [553, 458] on h3 "Listerine - Checkers Raslouw Lifestyle Centre" at bounding box center [549, 470] width 158 height 25
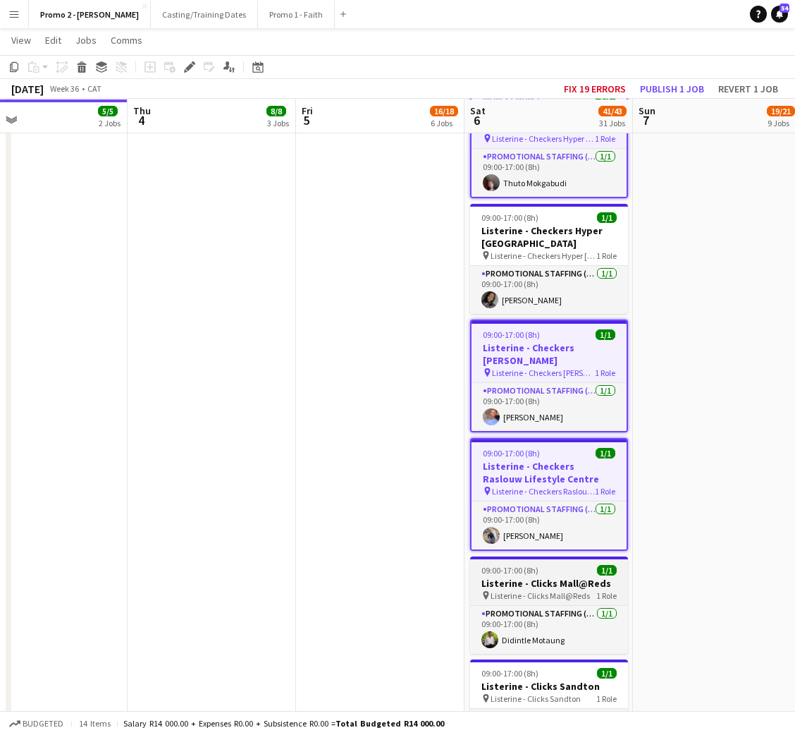
click at [539, 577] on h3 "Listerine - Clicks Mall@Reds" at bounding box center [549, 583] width 158 height 13
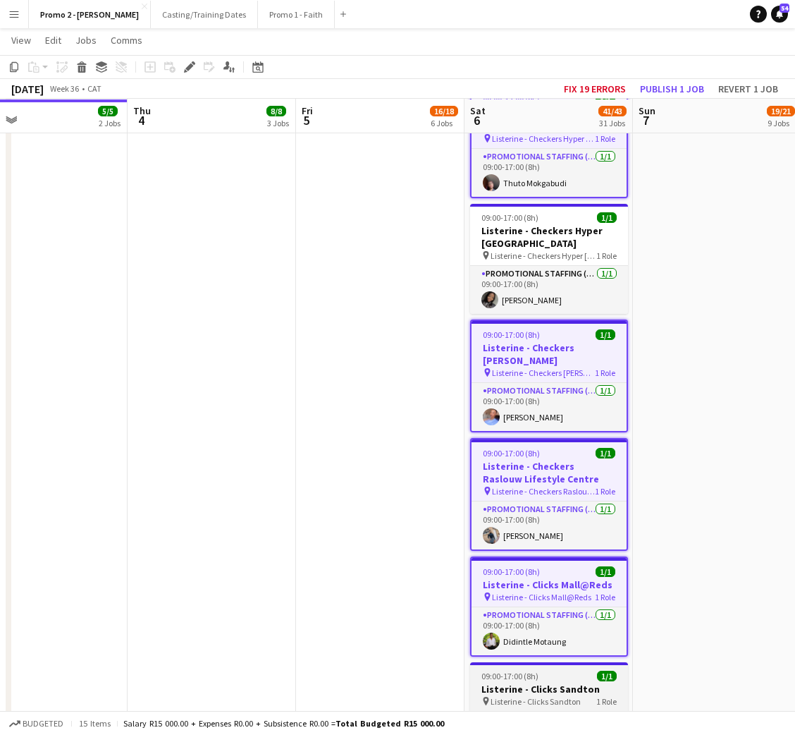
click at [542, 682] on h3 "Listerine - Clicks Sandton" at bounding box center [549, 688] width 158 height 13
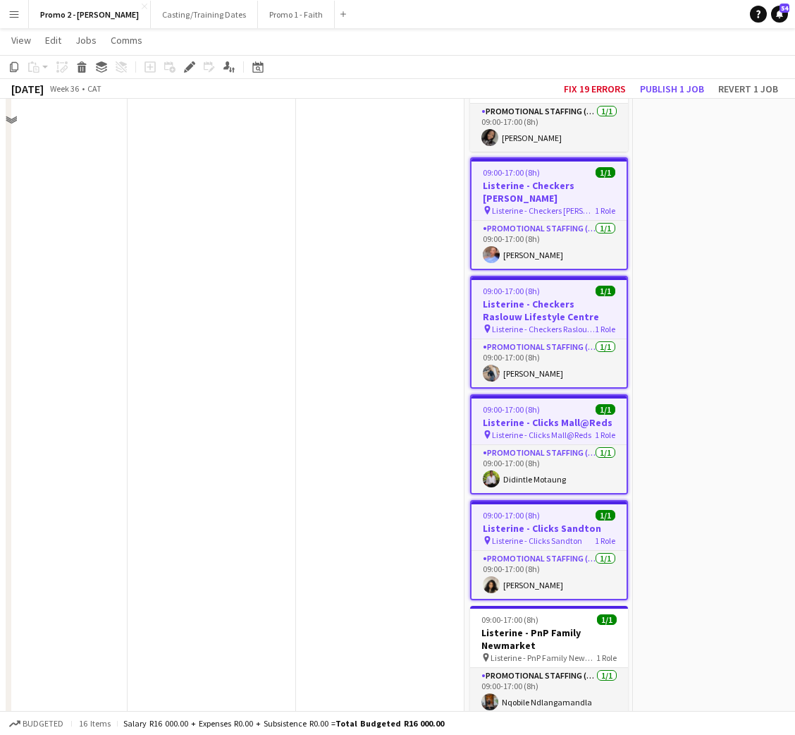
scroll to position [2643, 0]
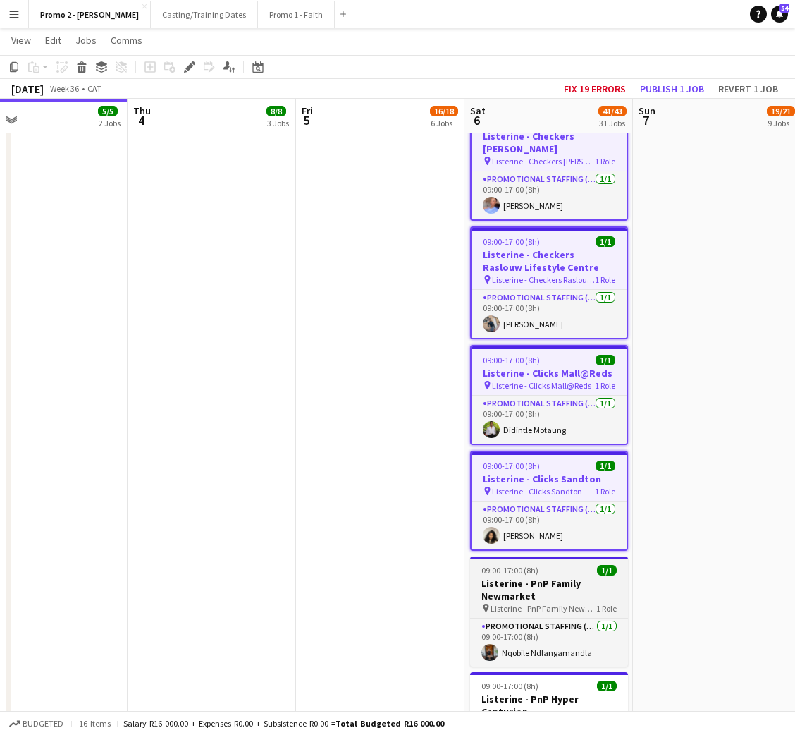
click at [576, 577] on h3 "Listerine - PnP Family Newmarket" at bounding box center [549, 589] width 158 height 25
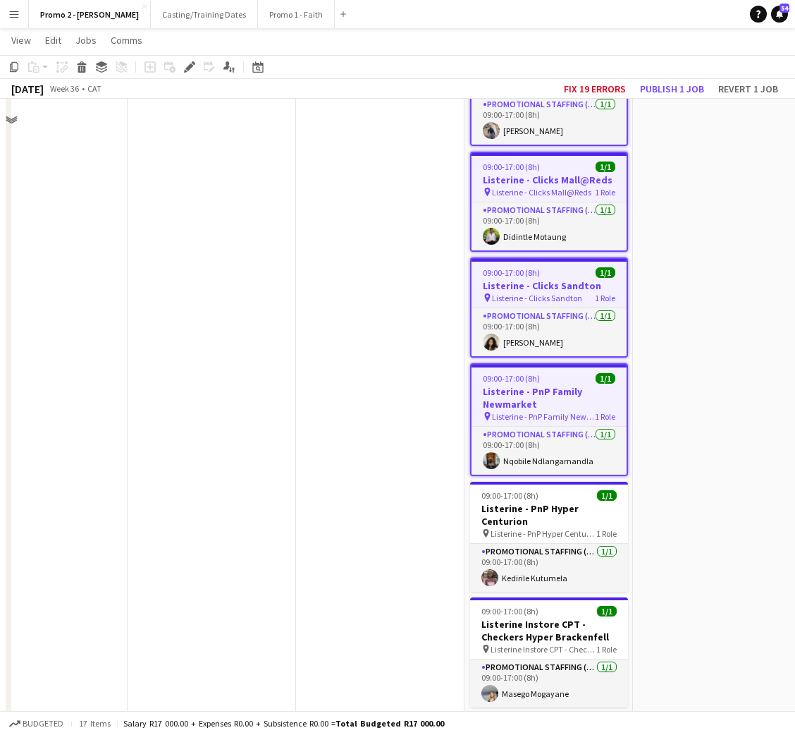
scroll to position [2855, 0]
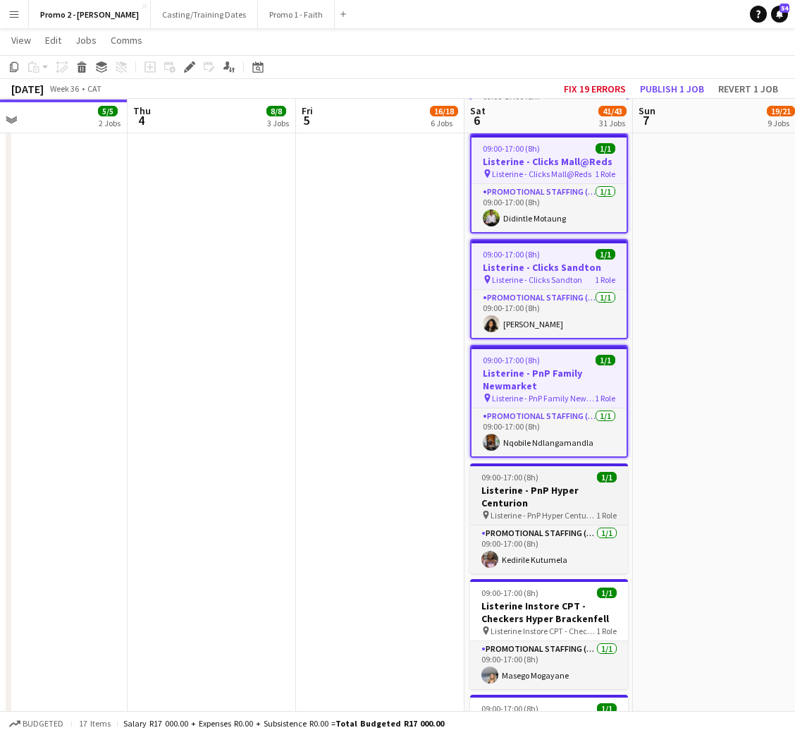
click at [560, 484] on h3 "Listerine - PnP Hyper Centurion" at bounding box center [549, 496] width 158 height 25
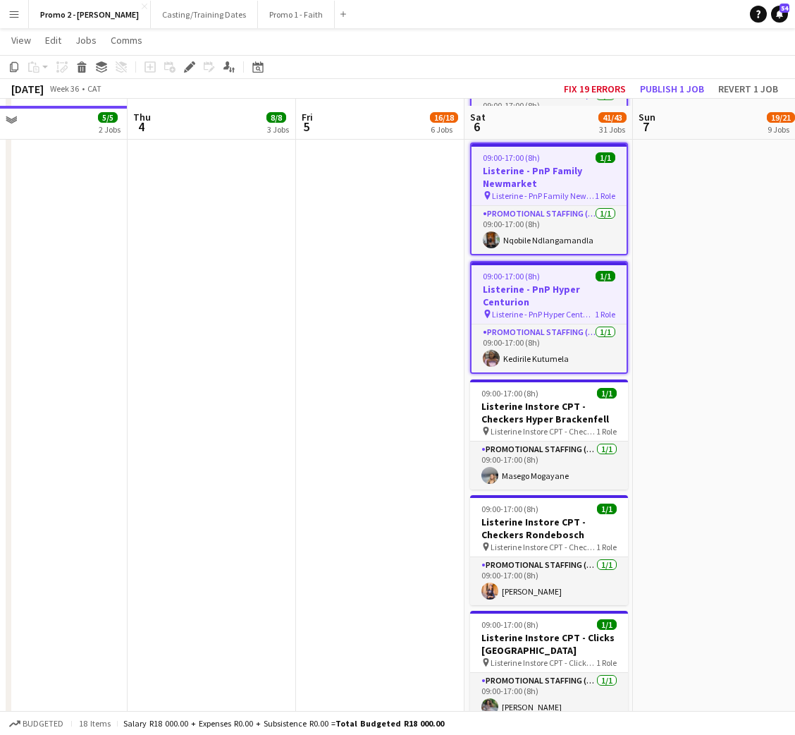
scroll to position [3067, 0]
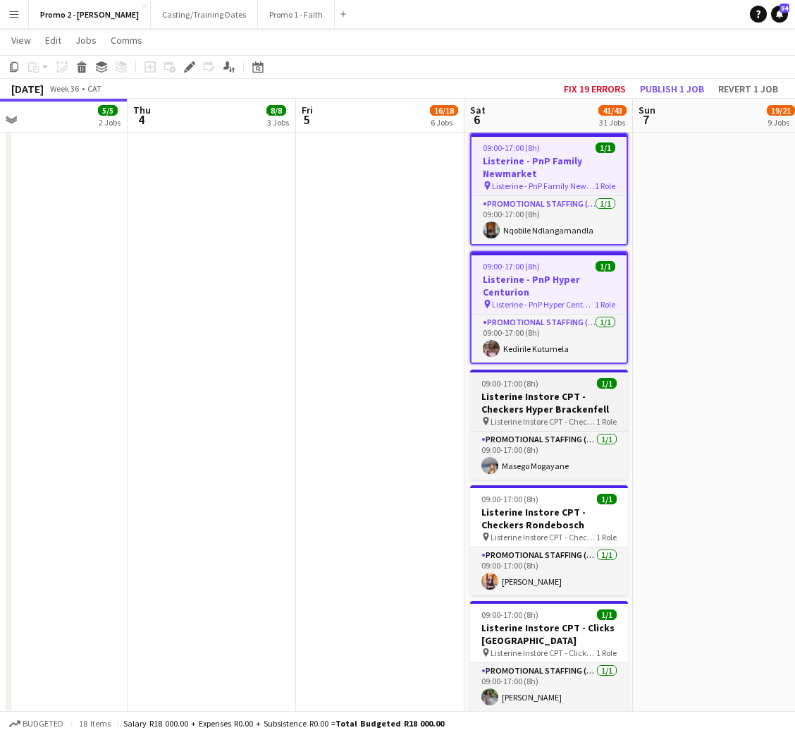
click at [549, 390] on h3 "Listerine Instore CPT - Checkers Hyper Brackenfell" at bounding box center [549, 402] width 158 height 25
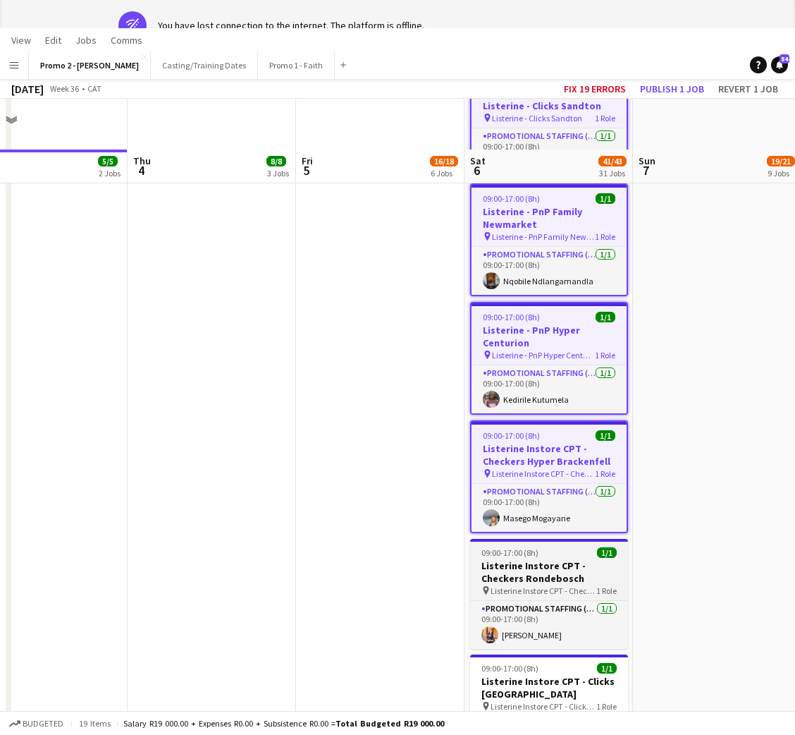
click at [577, 484] on app-card-role "Promotional Staffing (Brand Ambassadors) [DATE] 09:00-17:00 (8h) [GEOGRAPHIC_DA…" at bounding box center [549, 508] width 155 height 48
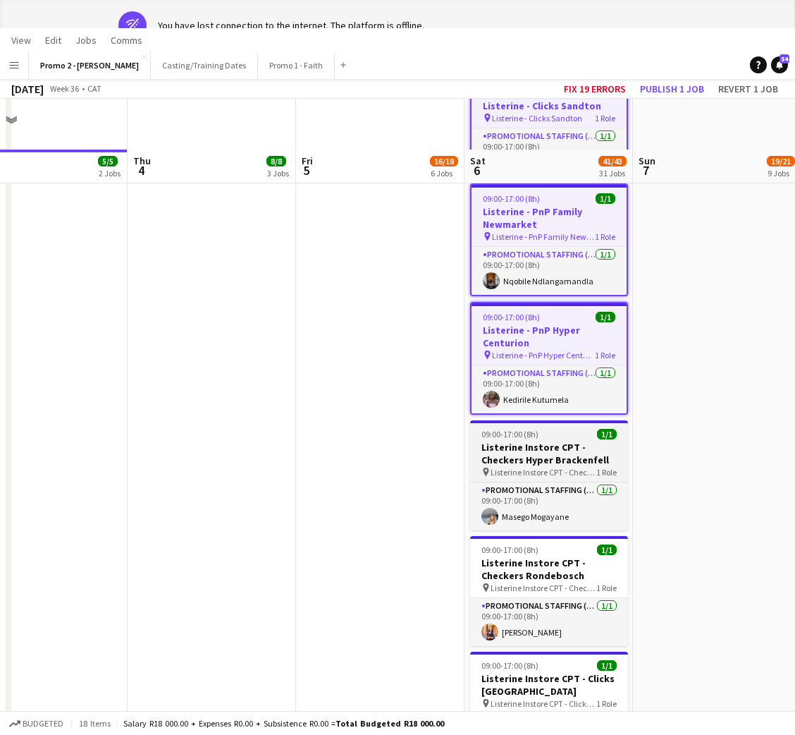
click at [548, 441] on h3 "Listerine Instore CPT - Checkers Hyper Brackenfell" at bounding box center [549, 453] width 158 height 25
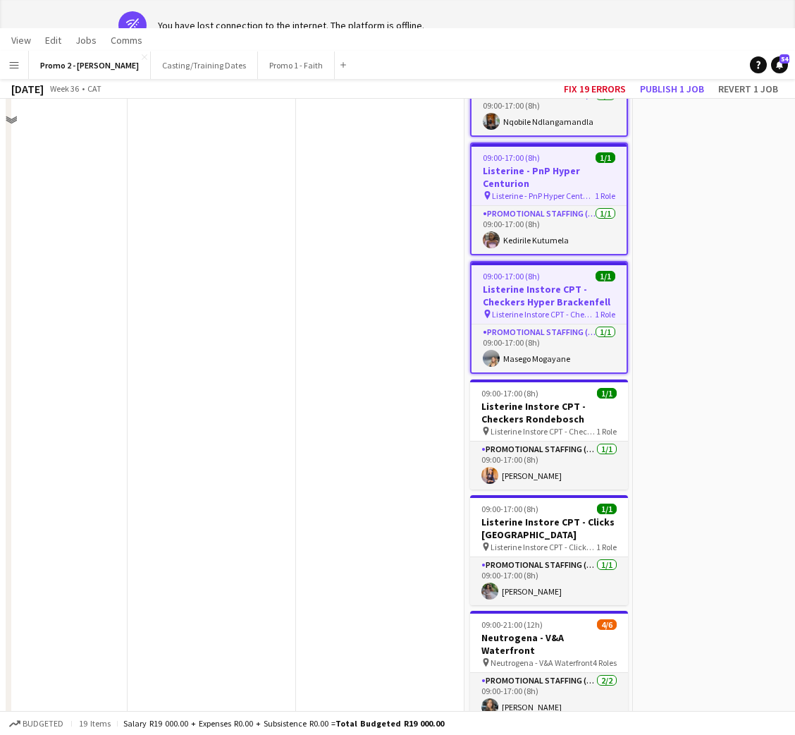
scroll to position [3278, 0]
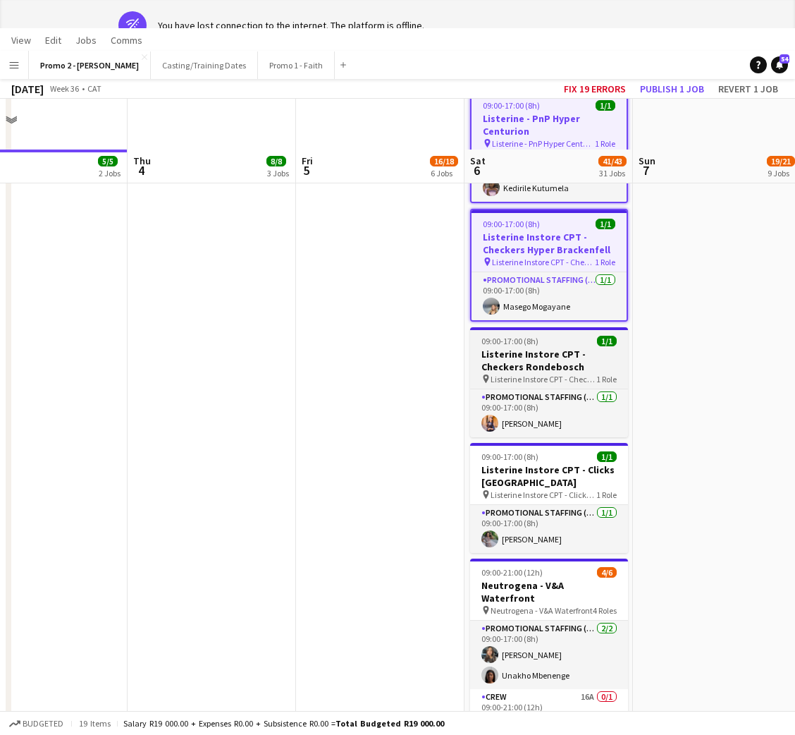
click at [515, 348] on h3 "Listerine Instore CPT - Checkers Rondebosch" at bounding box center [549, 360] width 158 height 25
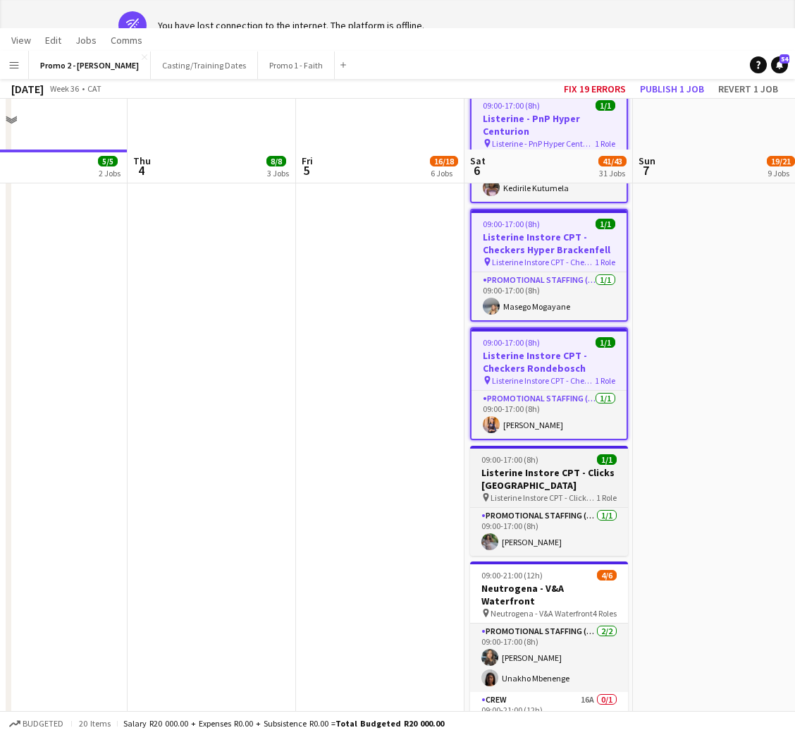
click at [545, 466] on h3 "Listerine Instore CPT - Clicks [GEOGRAPHIC_DATA]" at bounding box center [549, 478] width 158 height 25
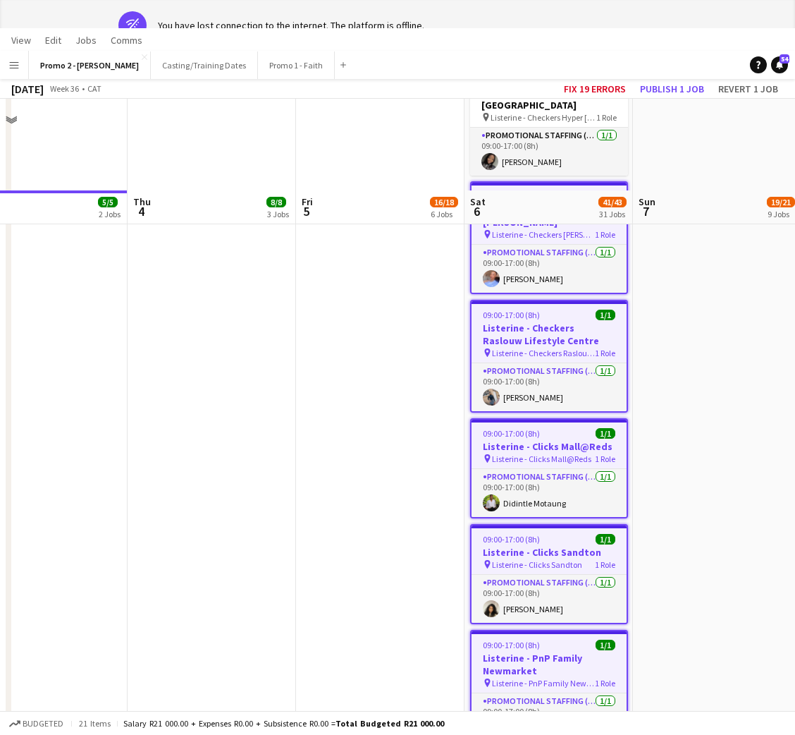
scroll to position [2661, 0]
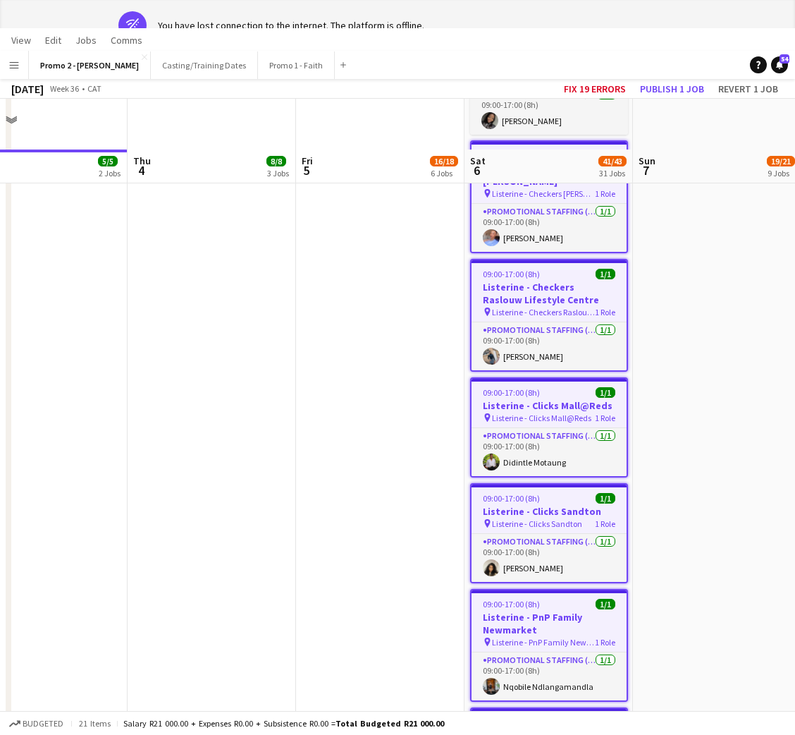
click at [534, 505] on h3 "Listerine - Clicks Sandton" at bounding box center [549, 511] width 155 height 13
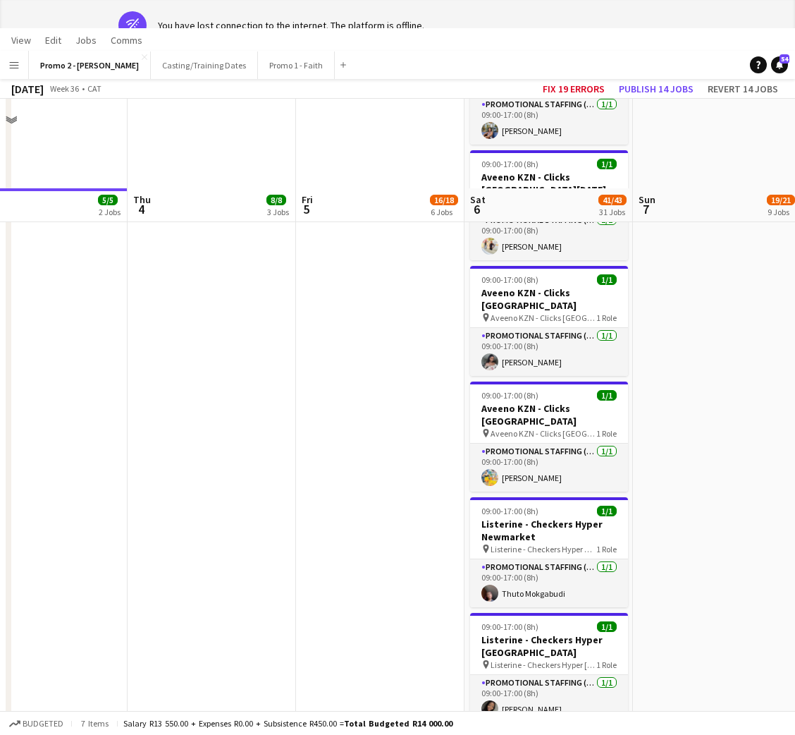
scroll to position [2133, 0]
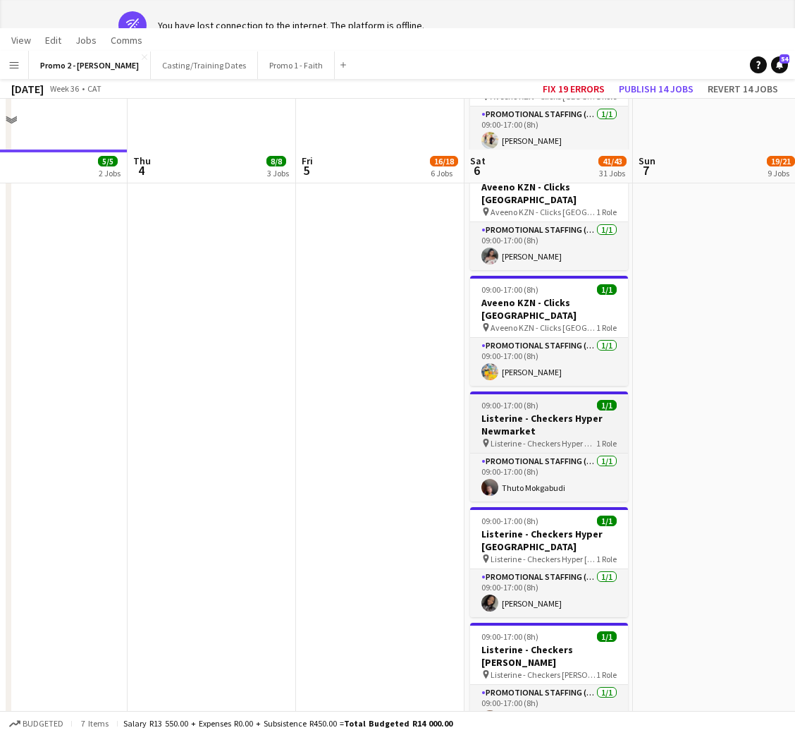
click at [517, 412] on h3 "Listerine - Checkers Hyper Newmarket" at bounding box center [549, 424] width 158 height 25
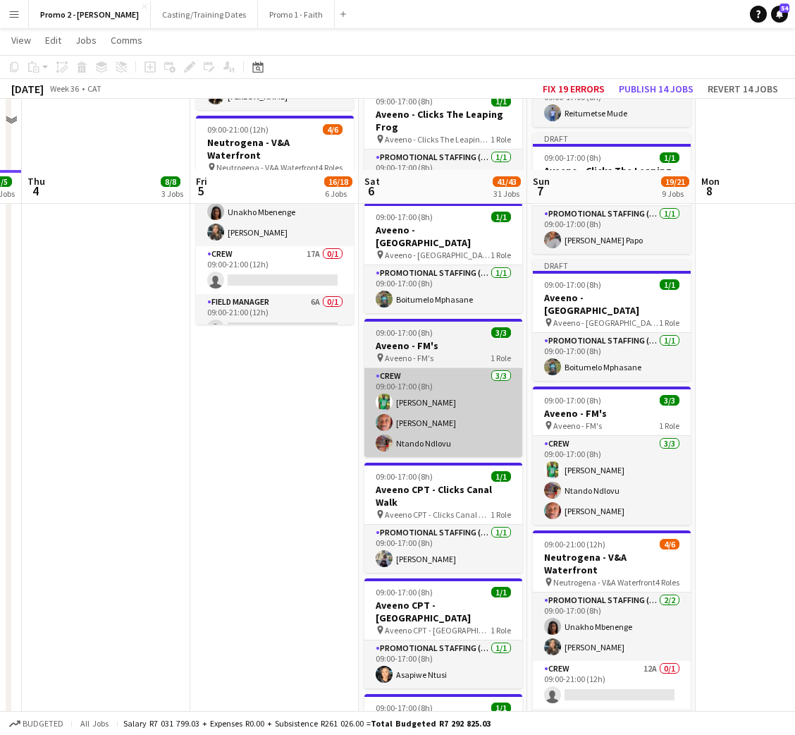
scroll to position [951, 0]
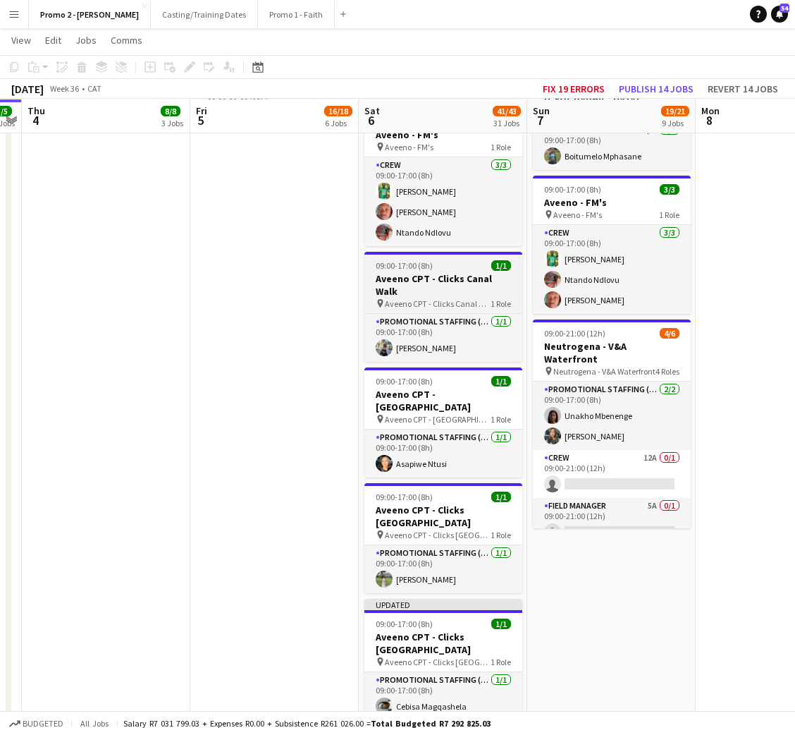
click at [408, 272] on h3 "Aveeno CPT - Clicks Canal Walk" at bounding box center [443, 284] width 158 height 25
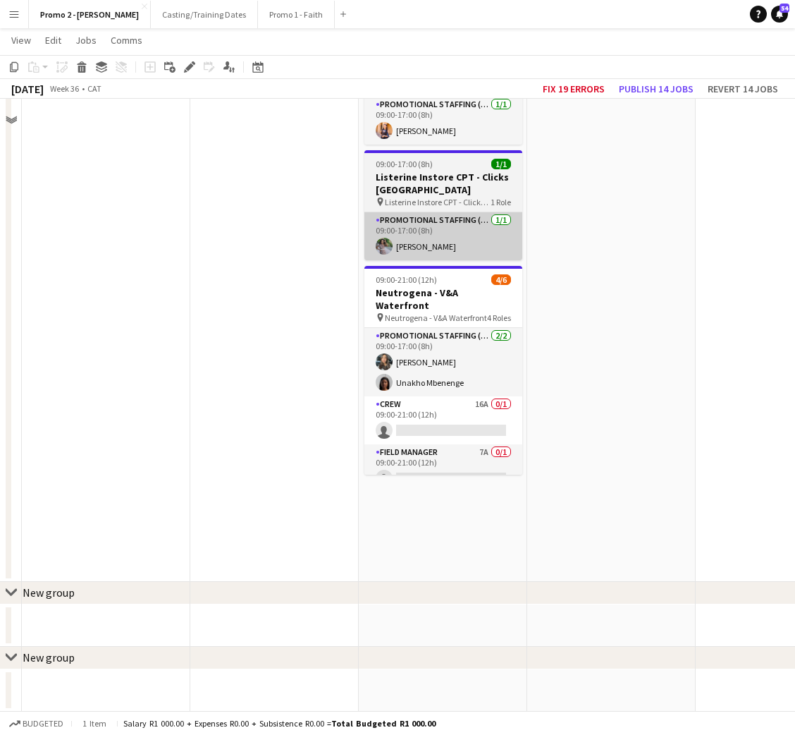
scroll to position [3139, 0]
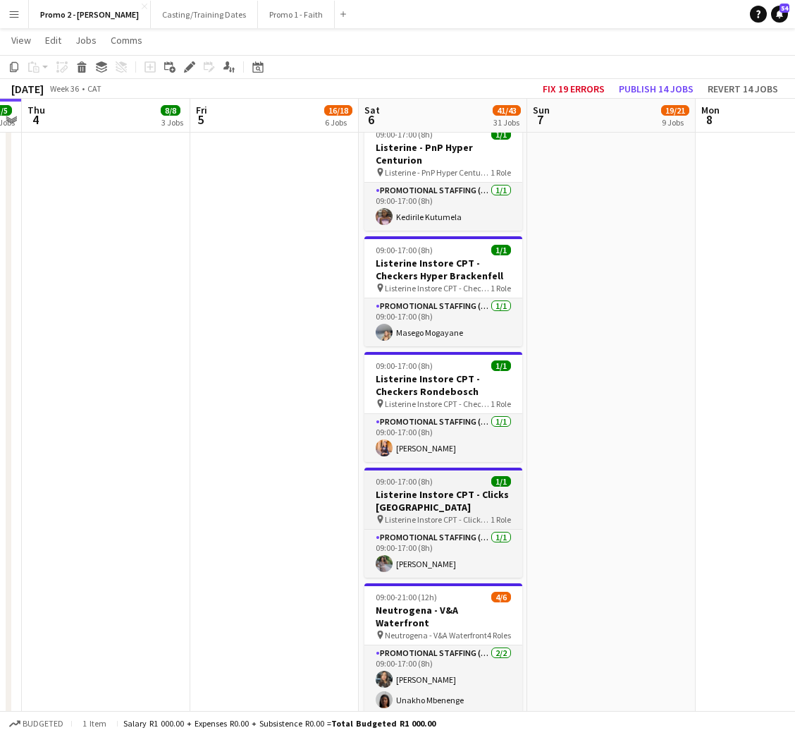
click at [418, 488] on h3 "Listerine Instore CPT - Clicks [GEOGRAPHIC_DATA]" at bounding box center [443, 500] width 158 height 25
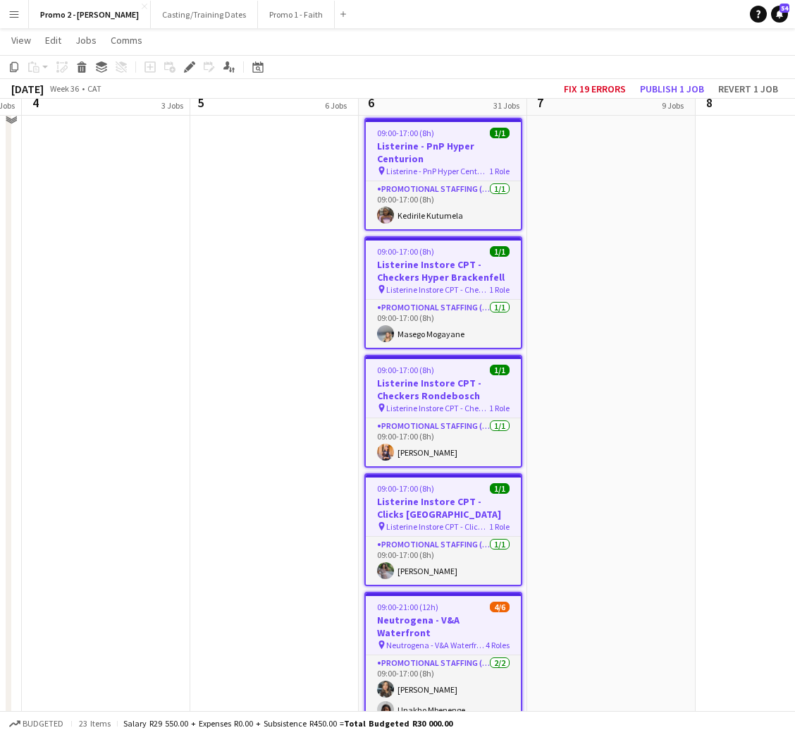
scroll to position [3245, 0]
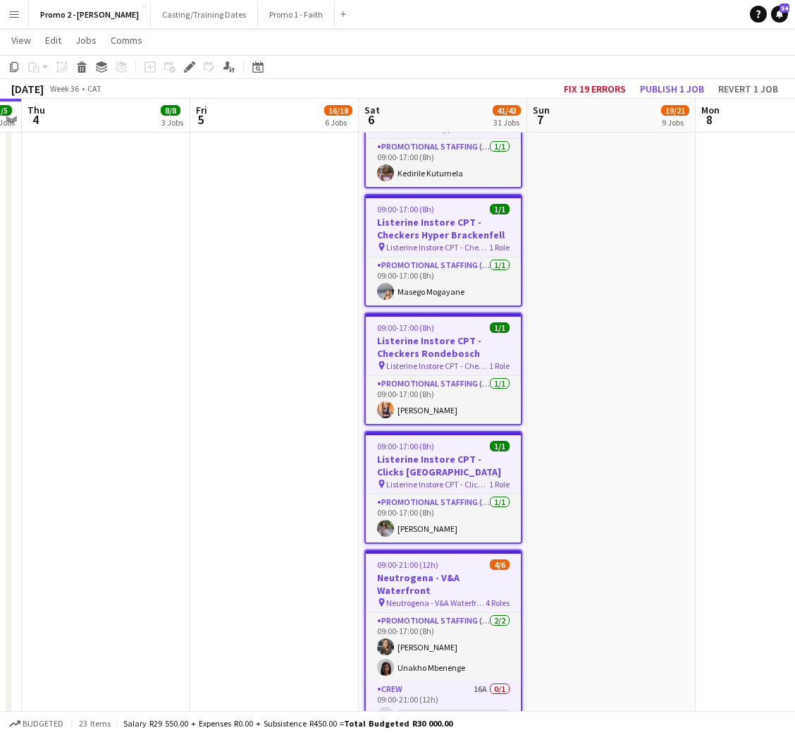
click at [416, 559] on span "09:00-21:00 (12h)" at bounding box center [407, 564] width 61 height 11
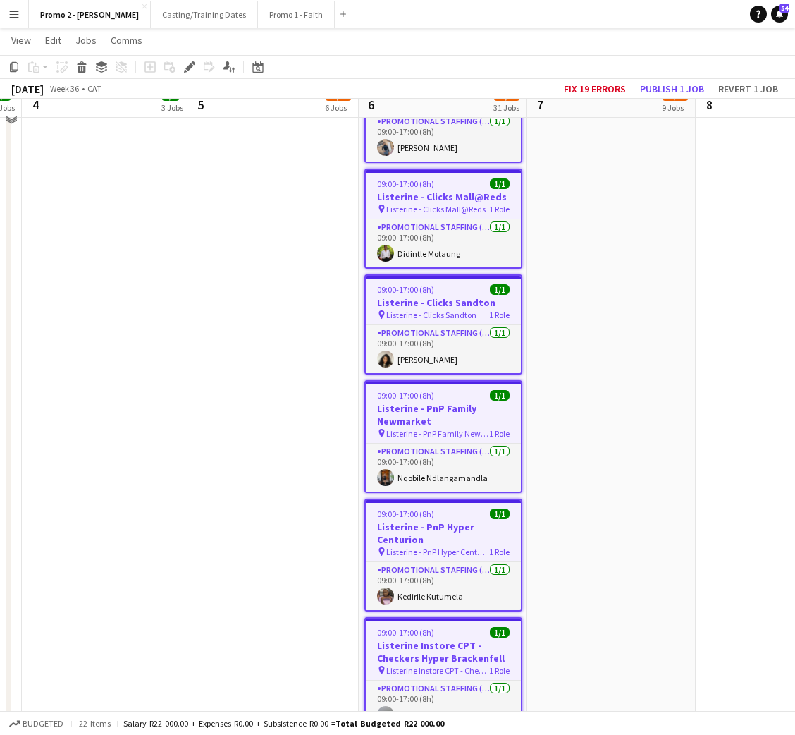
scroll to position [2716, 0]
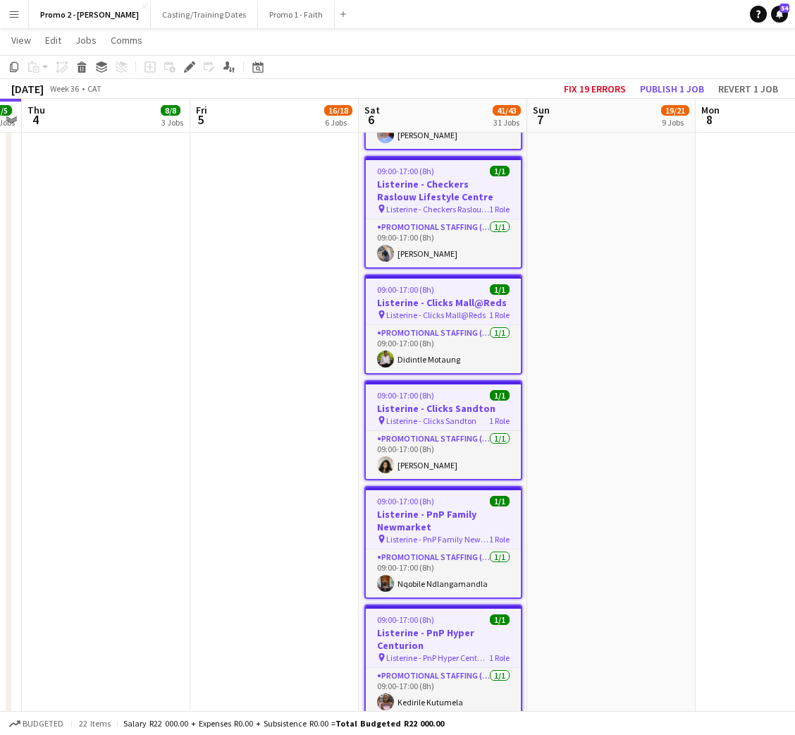
click at [456, 415] on span "Listerine - Clicks Sandton" at bounding box center [431, 420] width 90 height 11
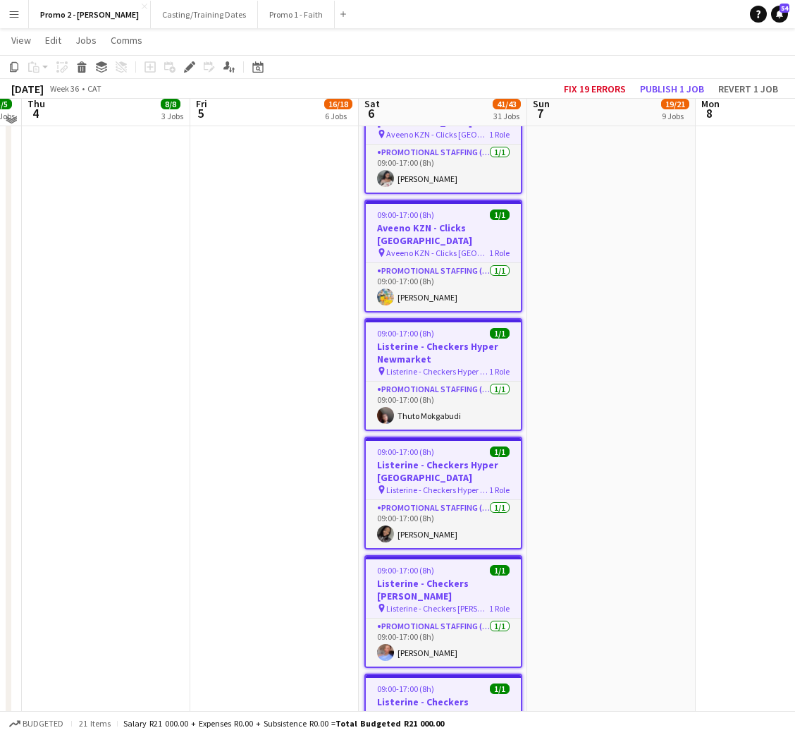
scroll to position [2188, 0]
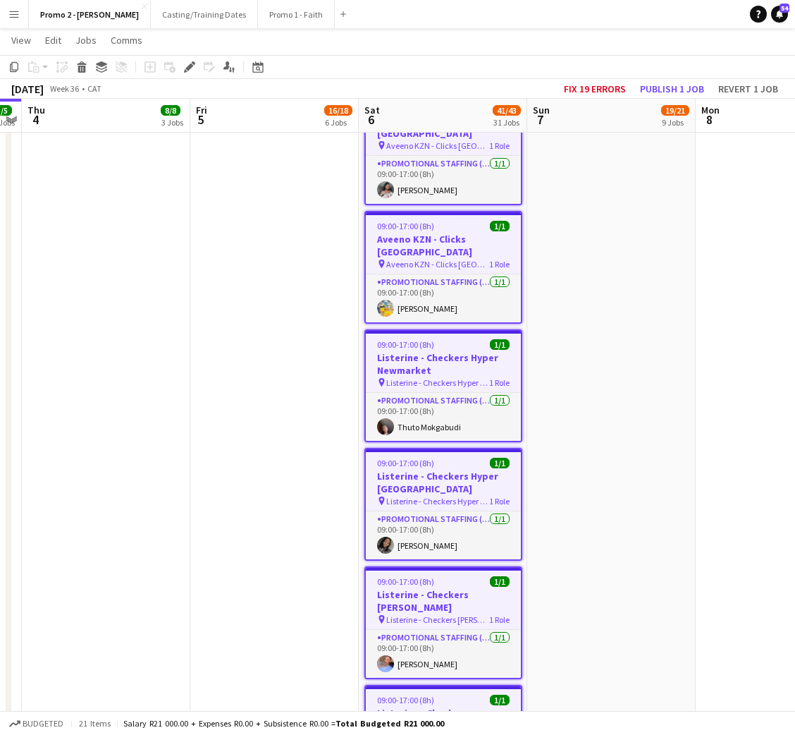
click at [405, 470] on h3 "Listerine - Checkers Hyper [GEOGRAPHIC_DATA]" at bounding box center [443, 482] width 155 height 25
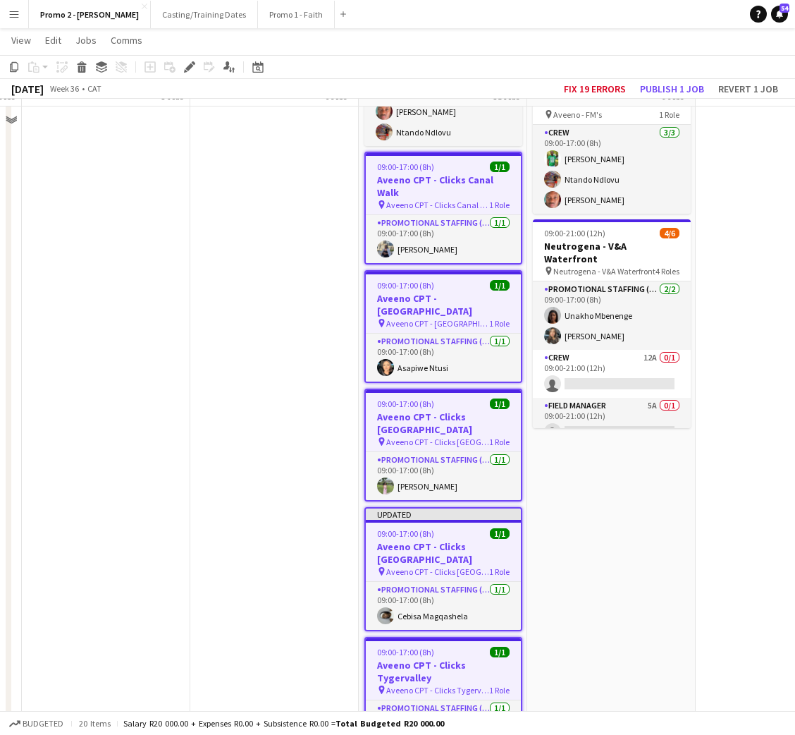
scroll to position [1024, 0]
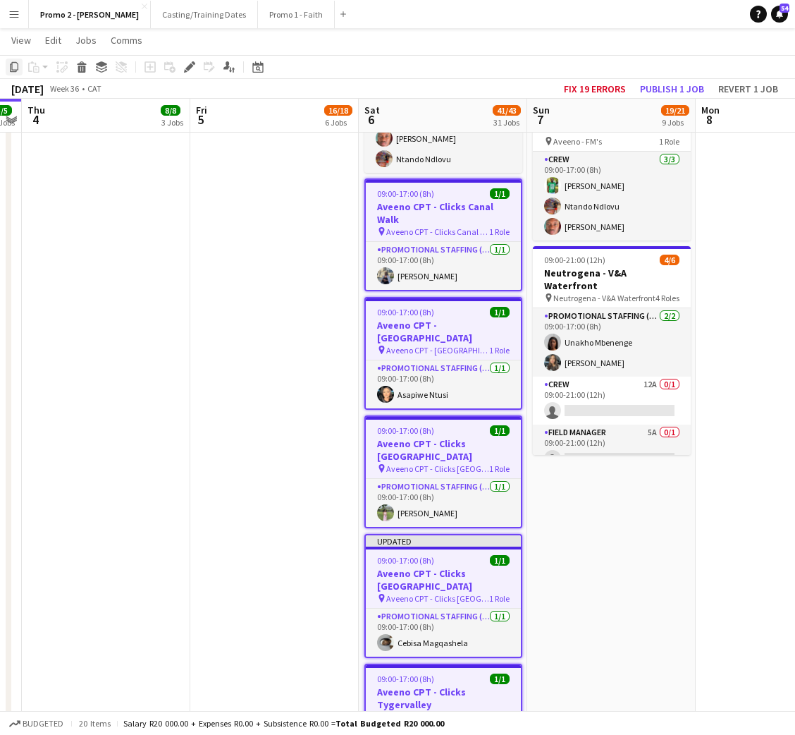
click at [11, 66] on icon "Copy" at bounding box center [13, 66] width 11 height 11
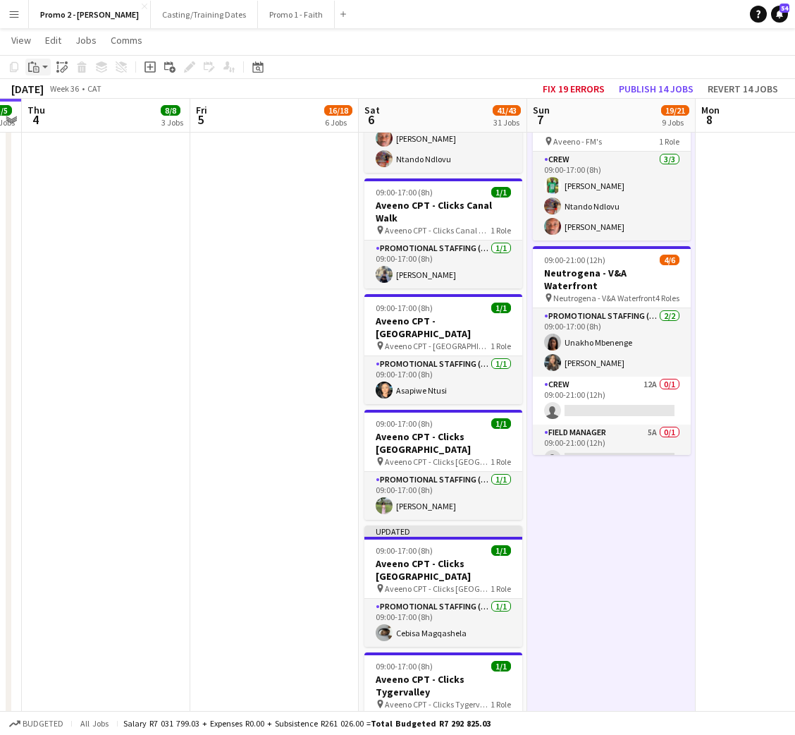
click at [39, 61] on div "Paste" at bounding box center [33, 67] width 17 height 17
click at [49, 114] on link "Paste with crew Ctrl+Shift+V" at bounding box center [103, 117] width 133 height 13
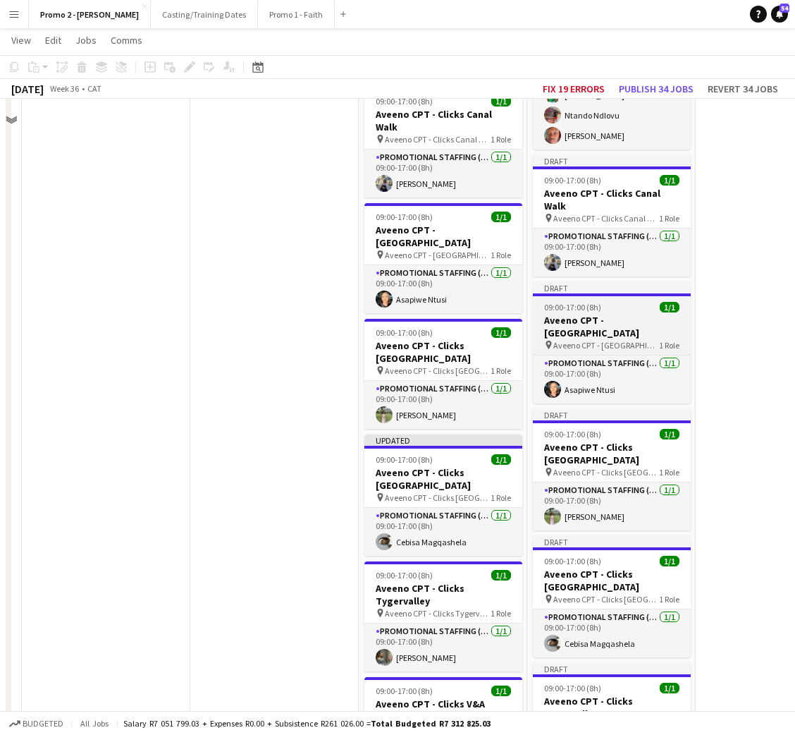
scroll to position [1130, 0]
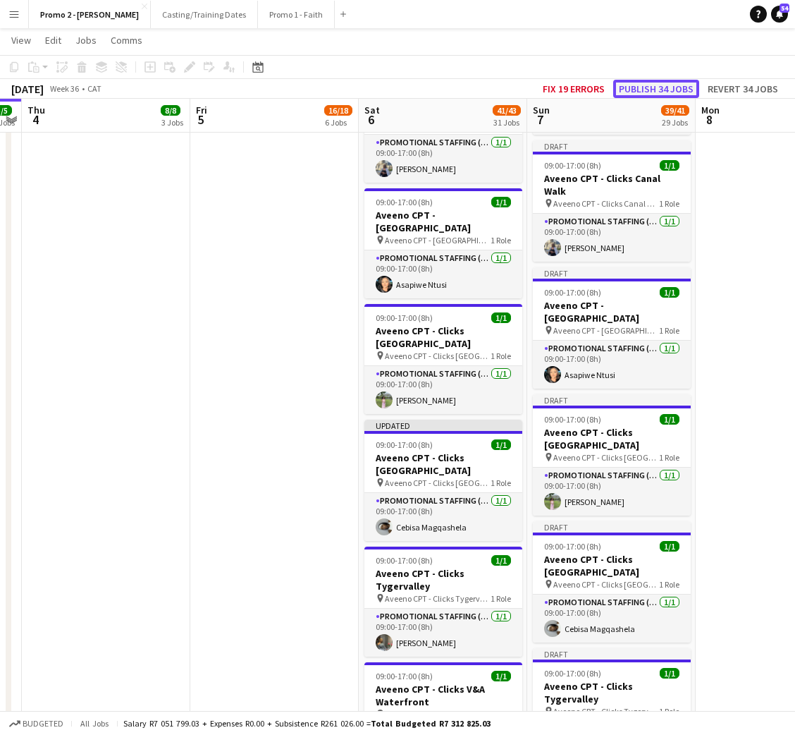
click at [671, 82] on button "Publish 34 jobs" at bounding box center [656, 89] width 86 height 18
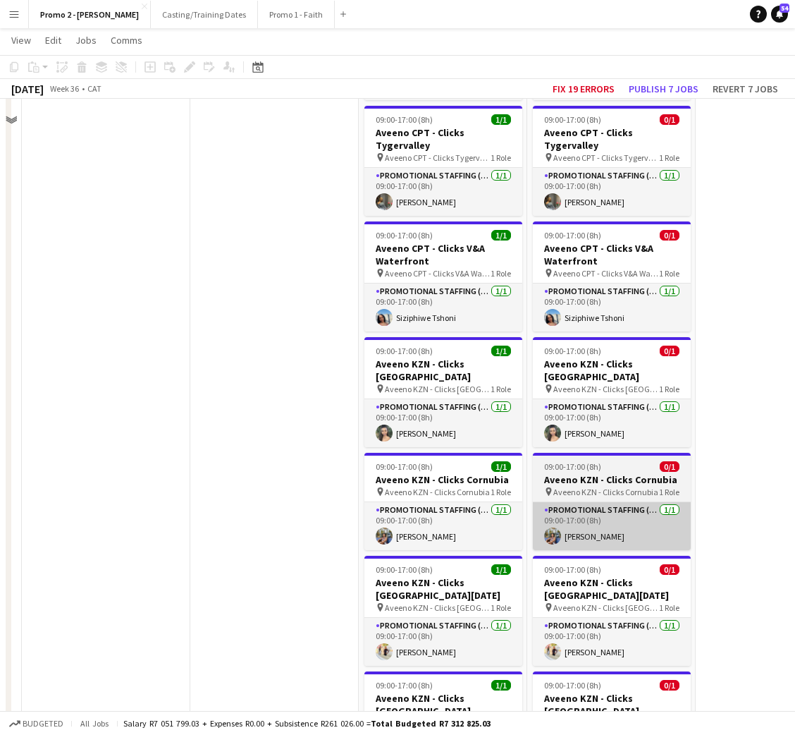
scroll to position [1586, 0]
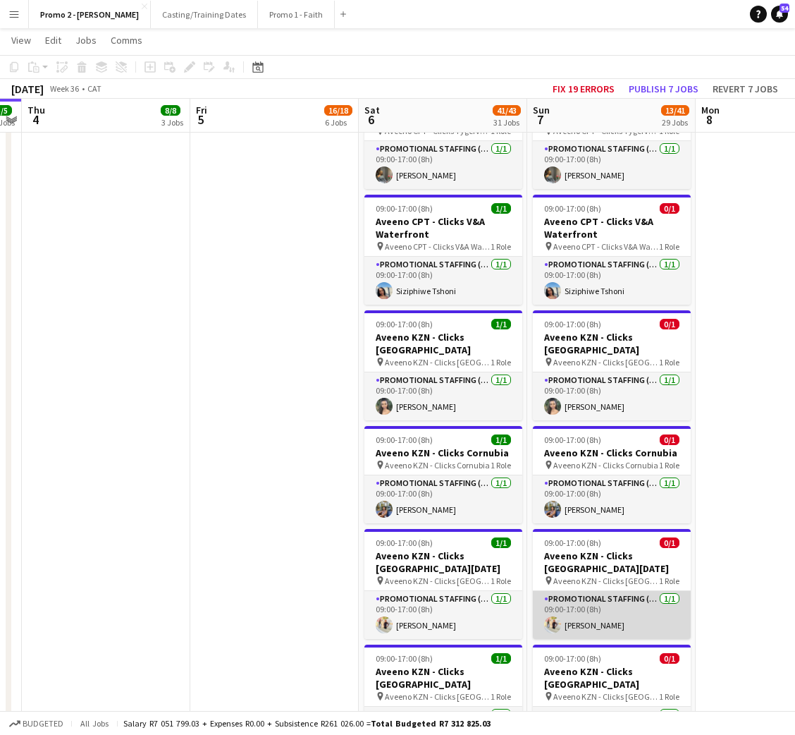
click at [620, 591] on app-card-role "Promotional Staffing (Brand Ambassadors) [DATE] 09:00-17:00 (8h) [PERSON_NAME]" at bounding box center [612, 615] width 158 height 48
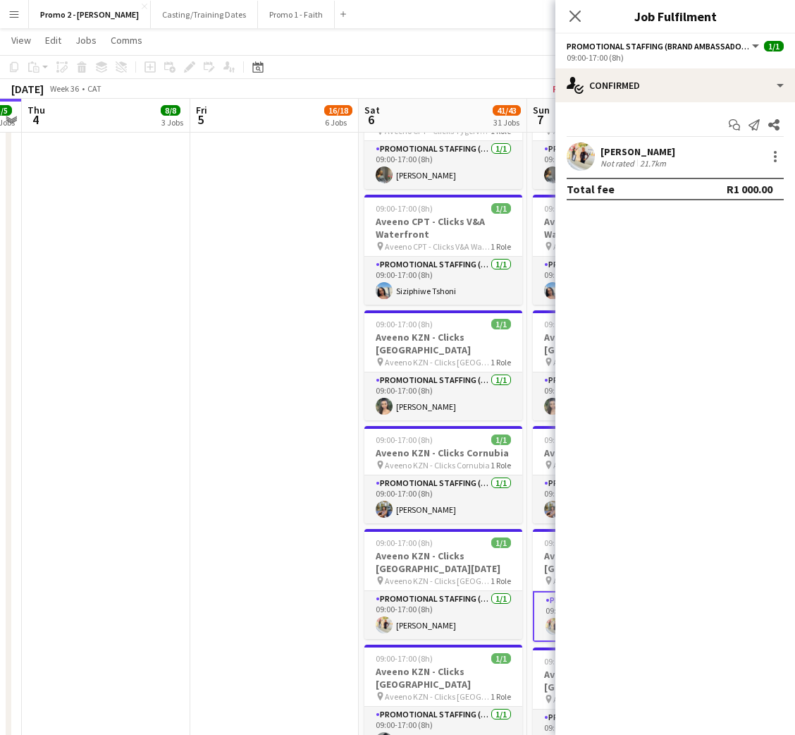
click at [253, 508] on app-date-cell "08:00-16:00 (8h) 1/1 Fanta - [GEOGRAPHIC_DATA] Crew pin Fanta - Namibia Crew 1 …" at bounding box center [274, 506] width 168 height 3869
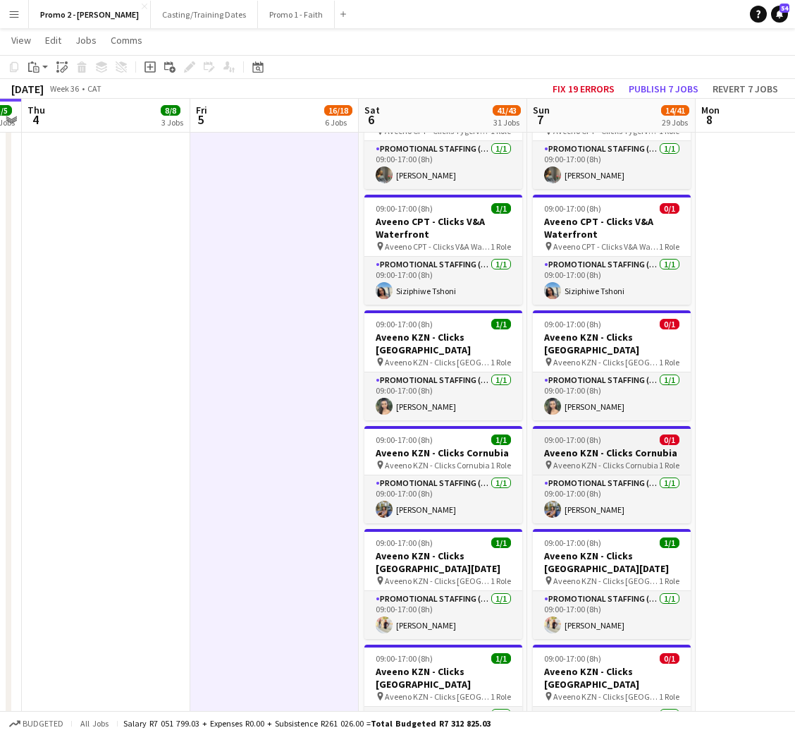
click at [575, 460] on span "Aveeno KZN - Clicks Cornubia" at bounding box center [605, 465] width 105 height 11
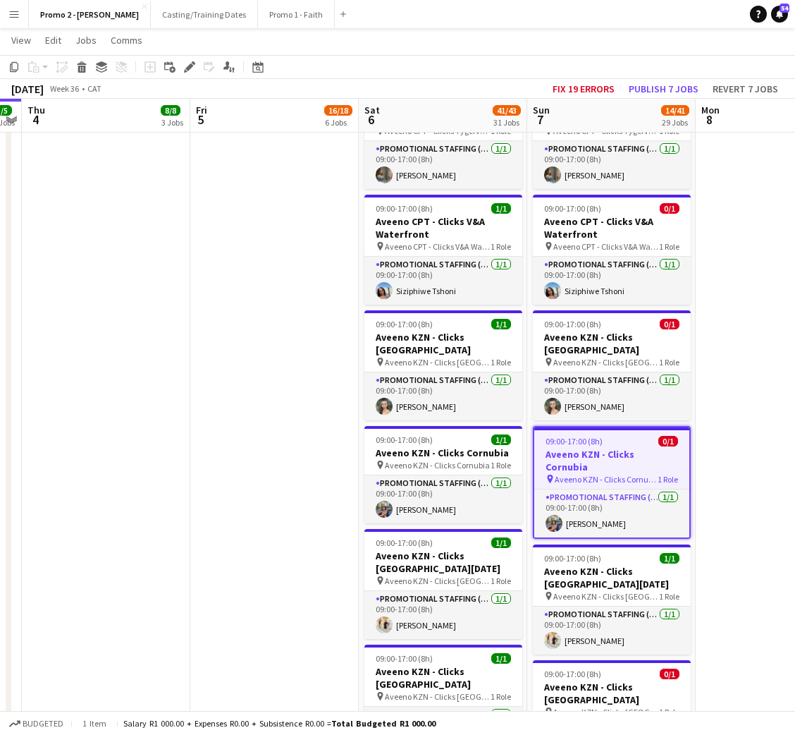
click at [562, 474] on span "Aveeno KZN - Clicks Cornubia" at bounding box center [606, 479] width 103 height 11
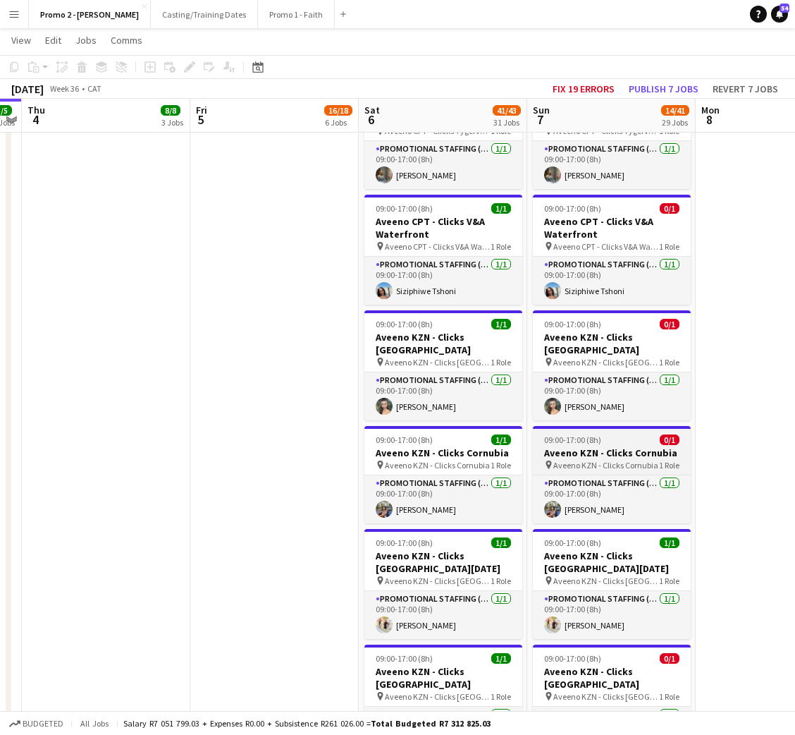
click at [599, 446] on h3 "Aveeno KZN - Clicks Cornubia" at bounding box center [612, 452] width 158 height 13
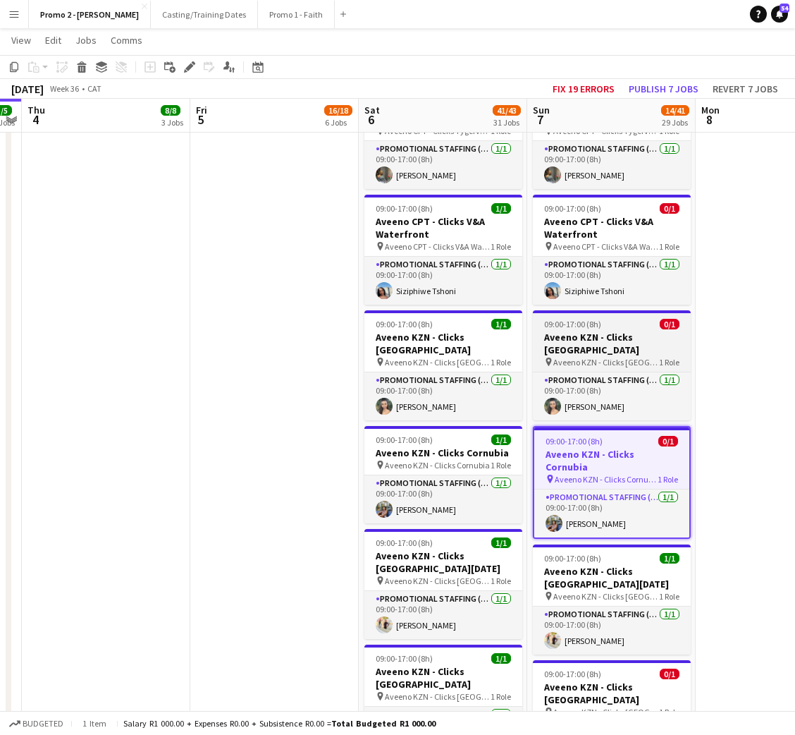
click at [623, 357] on span "Aveeno KZN - Clicks [GEOGRAPHIC_DATA]" at bounding box center [606, 362] width 106 height 11
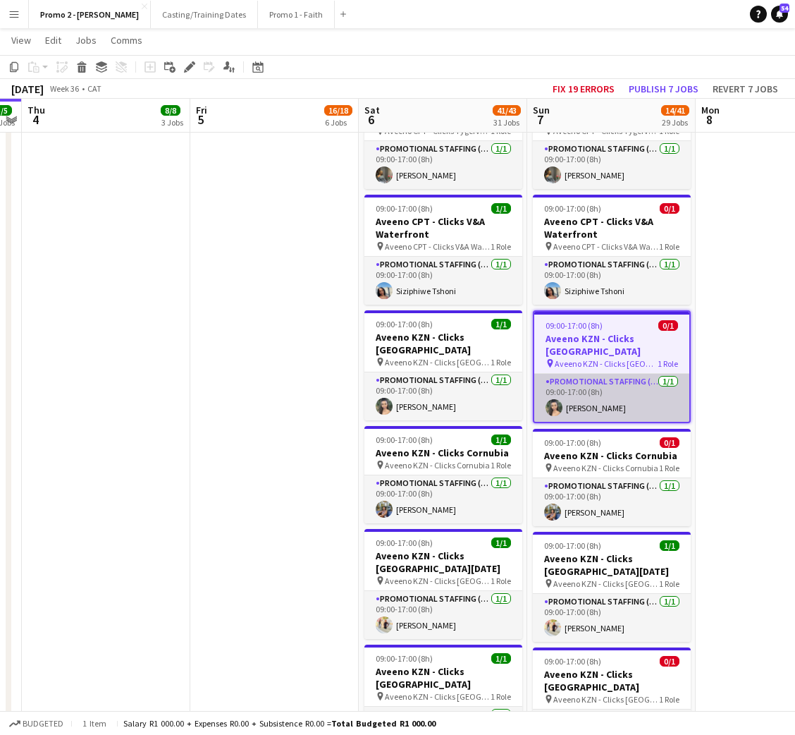
click at [615, 374] on app-card-role "Promotional Staffing (Brand Ambassadors) [DATE] 09:00-17:00 (8h) [PERSON_NAME]" at bounding box center [611, 398] width 155 height 48
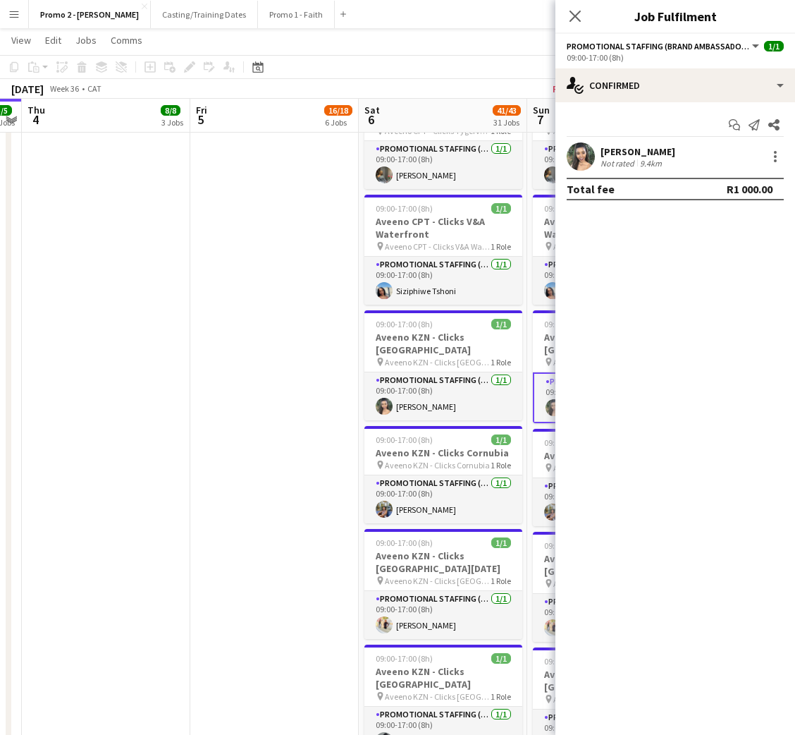
click at [529, 423] on app-date-cell "08:00-19:00 (11h) 6/6 Listerine - [GEOGRAPHIC_DATA] pin Listerine - [GEOGRAPHIC…" at bounding box center [611, 506] width 168 height 3869
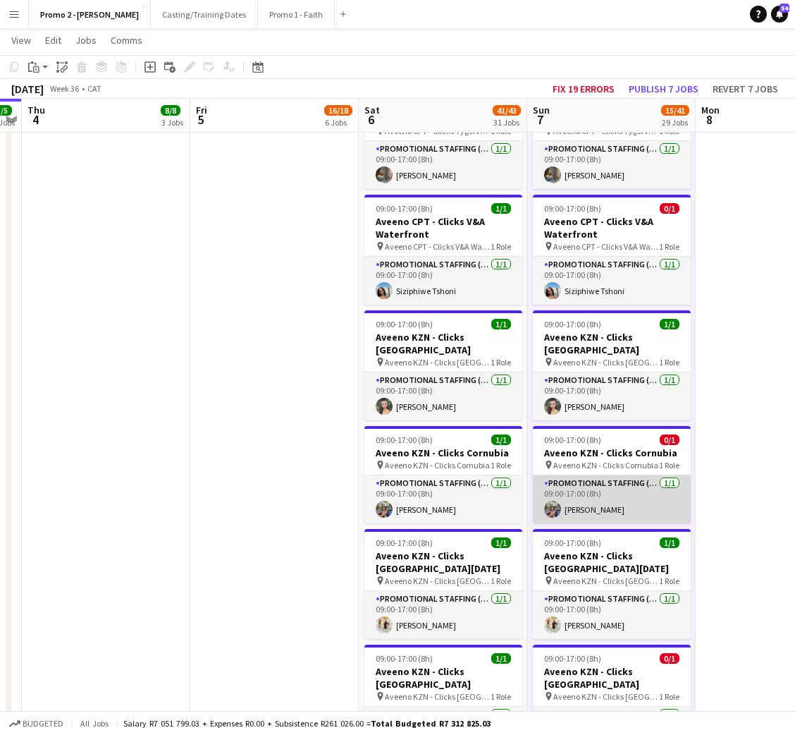
click at [593, 475] on app-card-role "Promotional Staffing (Brand Ambassadors) [DATE] 09:00-17:00 (8h) [PERSON_NAME]" at bounding box center [612, 499] width 158 height 48
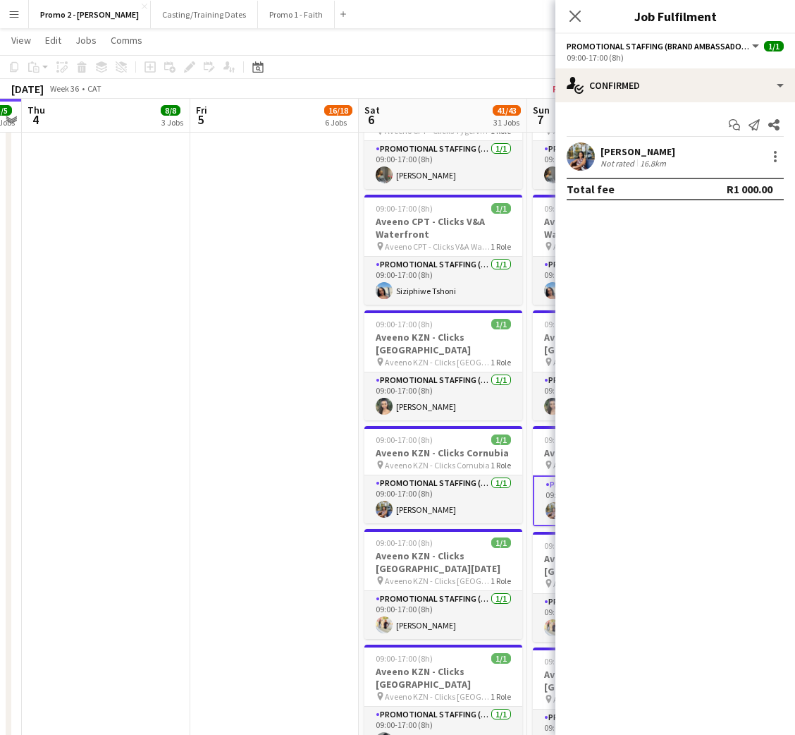
click at [527, 496] on app-date-cell "08:00-19:00 (11h) 6/6 Listerine - [GEOGRAPHIC_DATA] pin Listerine - [GEOGRAPHIC…" at bounding box center [611, 506] width 168 height 3869
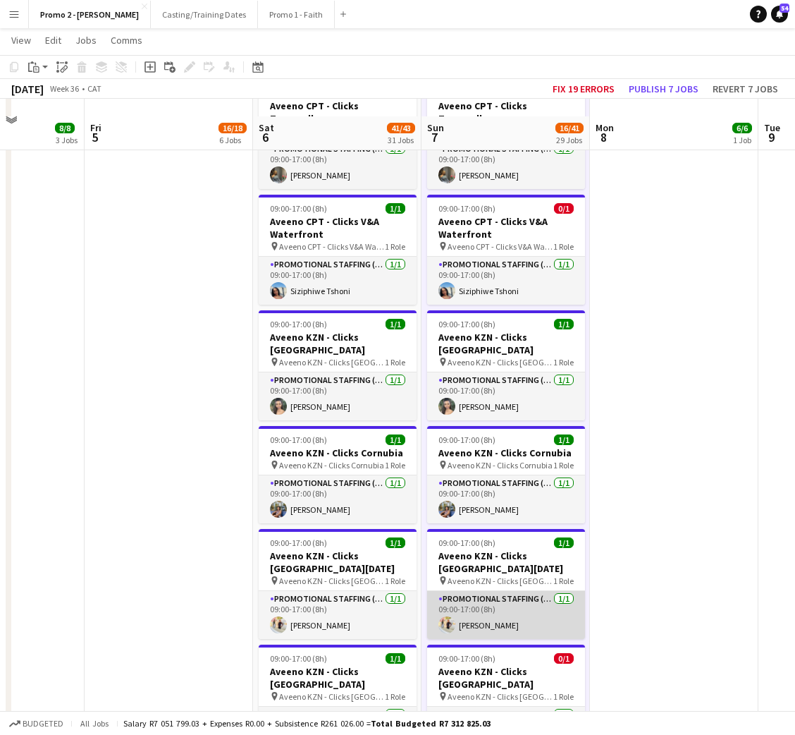
scroll to position [1798, 0]
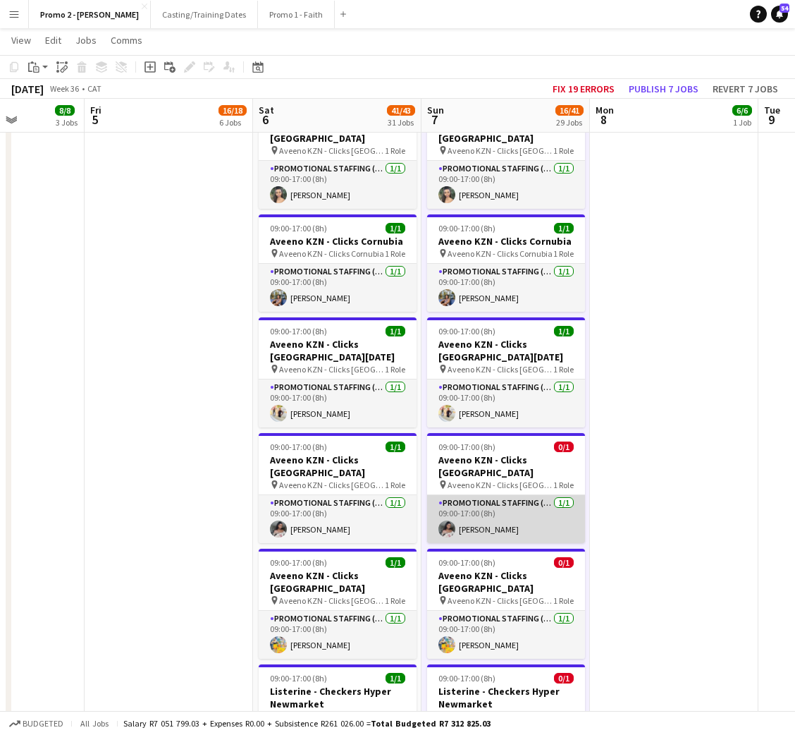
click at [506, 495] on app-card-role "Promotional Staffing (Brand Ambassadors) [DATE] 09:00-17:00 (8h) [PERSON_NAME]" at bounding box center [506, 519] width 158 height 48
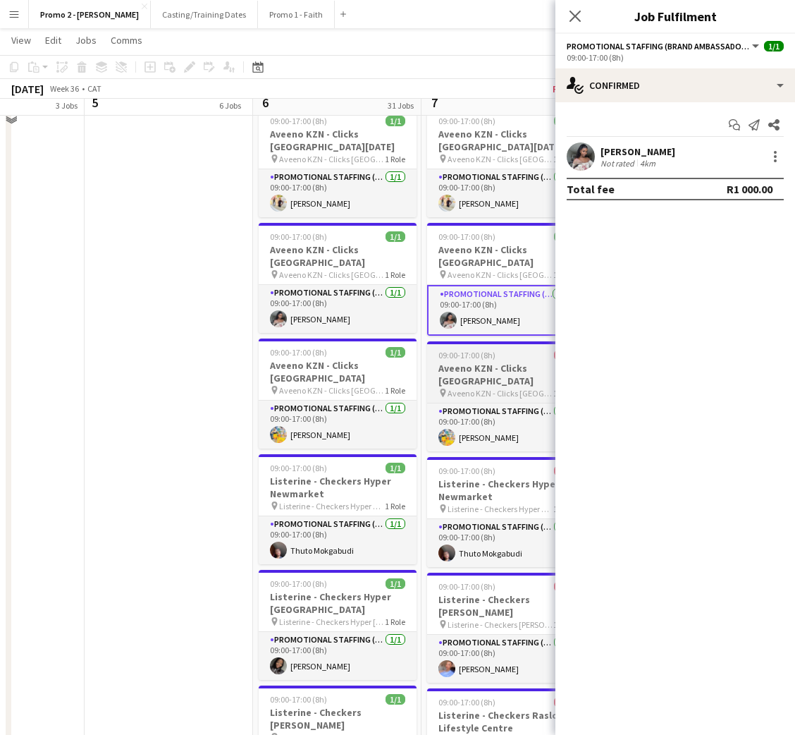
scroll to position [2009, 0]
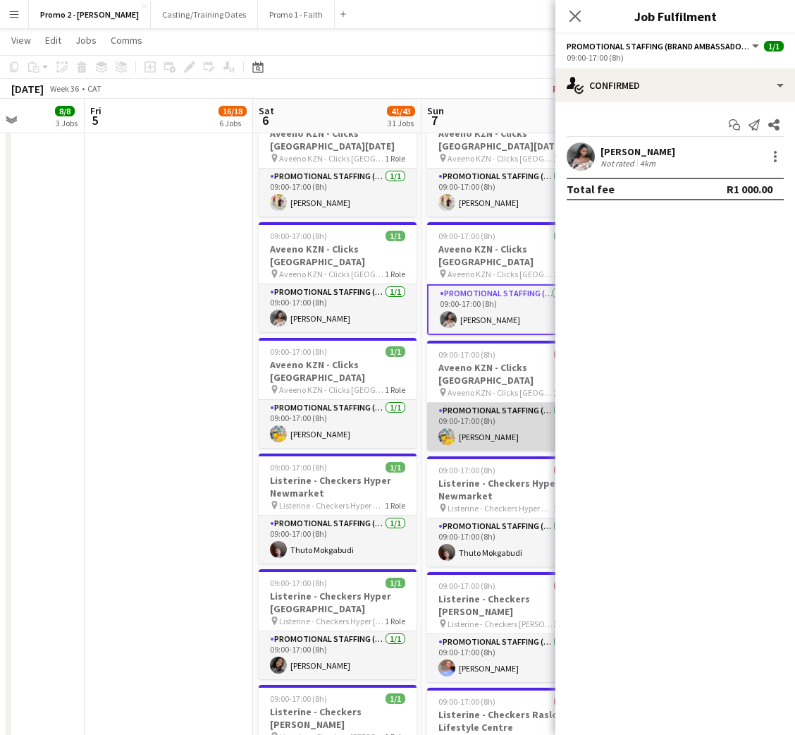
click at [497, 403] on app-card-role "Promotional Staffing (Brand Ambassadors) [DATE] 09:00-17:00 (8h) [PERSON_NAME]" at bounding box center [506, 427] width 158 height 48
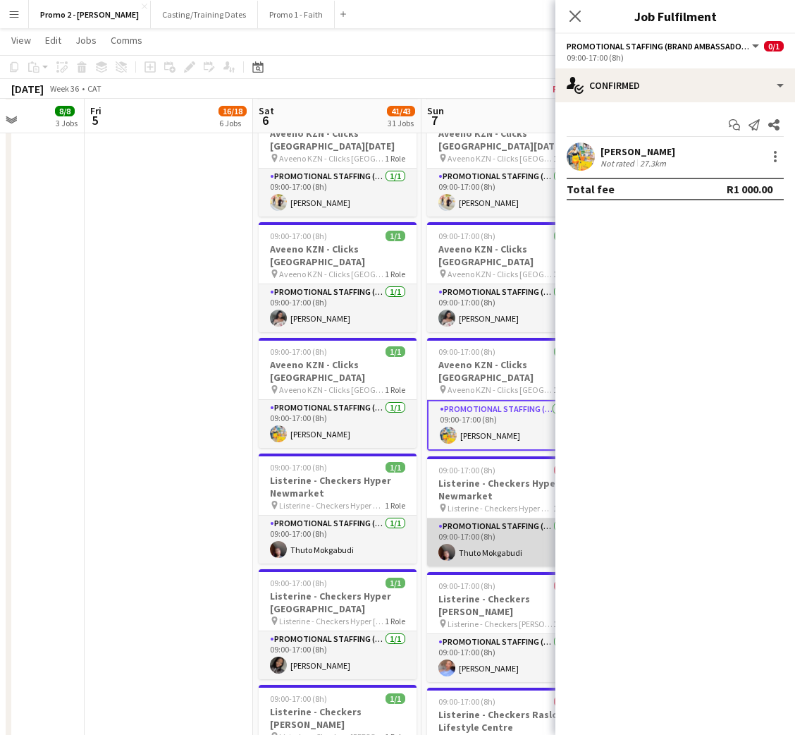
click at [477, 518] on app-card-role "Promotional Staffing (Brand Ambassadors) [DATE] 09:00-17:00 (8h) Thuto Mokgabudi" at bounding box center [506, 542] width 158 height 48
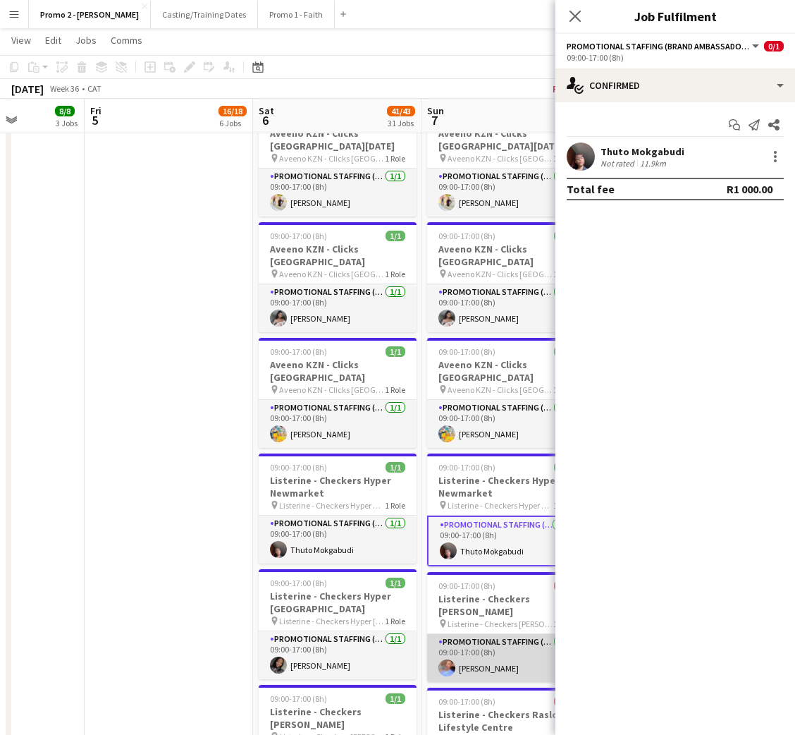
click at [470, 634] on app-card-role "Promotional Staffing (Brand Ambassadors) [DATE] 09:00-17:00 (8h) Nthabiseng Mol…" at bounding box center [506, 658] width 158 height 48
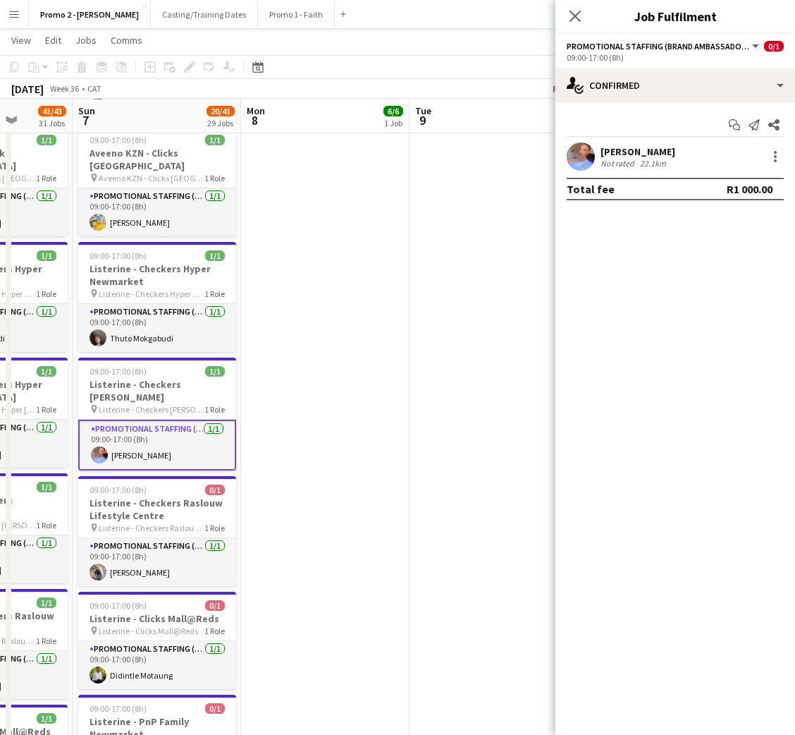
scroll to position [0, 464]
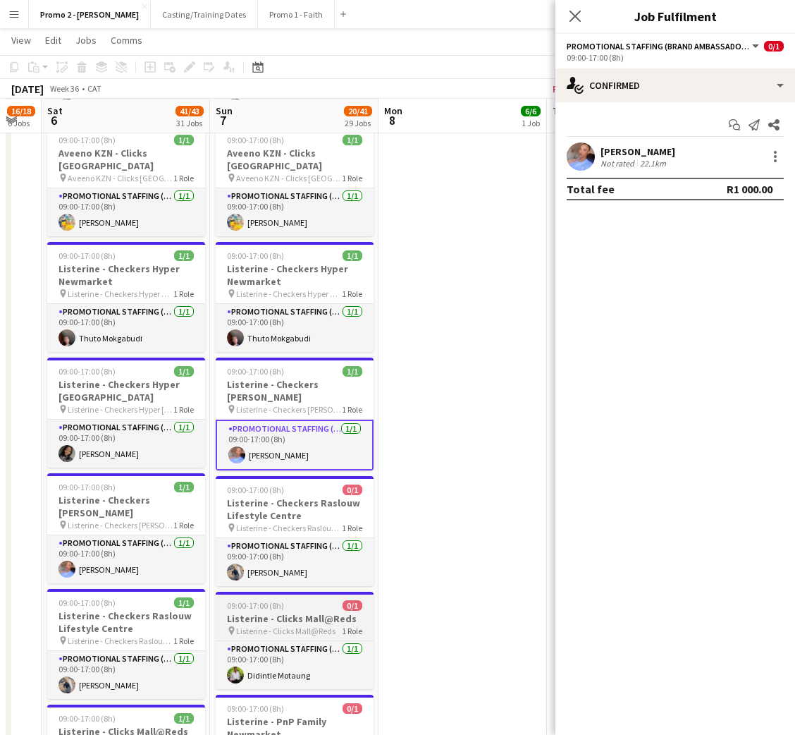
click at [261, 538] on app-card-role "Promotional Staffing (Brand Ambassadors) [DATE] 09:00-17:00 (8h) [PERSON_NAME]" at bounding box center [295, 562] width 158 height 48
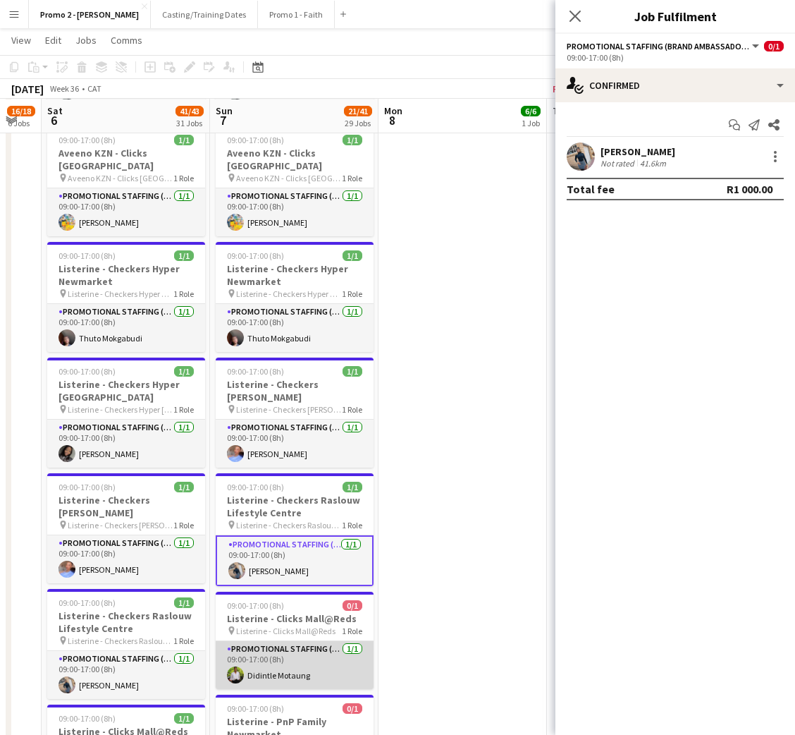
click at [266, 641] on app-card-role "Promotional Staffing (Brand Ambassadors) [DATE] 09:00-17:00 (8h) Didintle Motau…" at bounding box center [295, 665] width 158 height 48
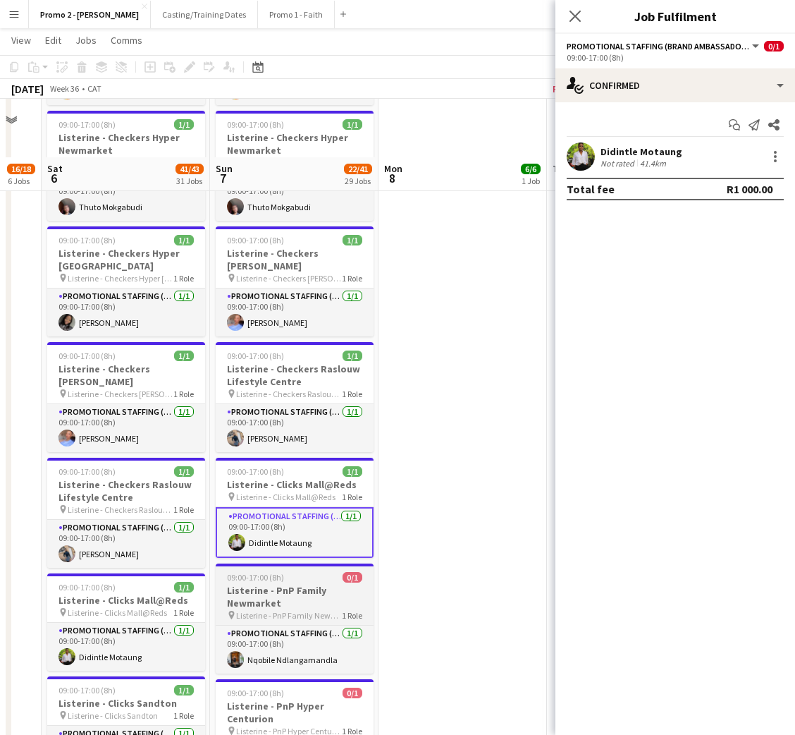
scroll to position [2432, 0]
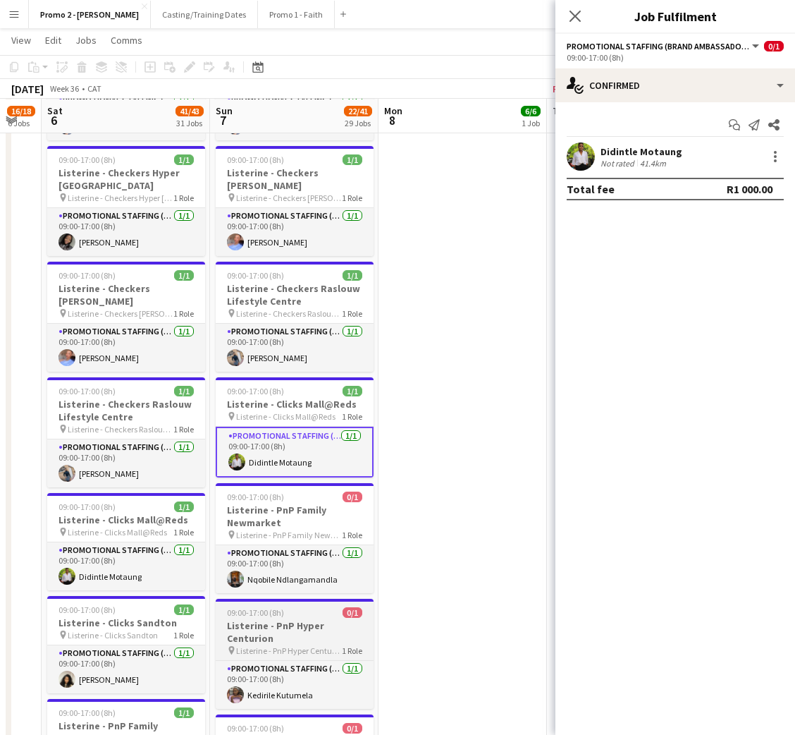
click at [291, 545] on app-card-role "Promotional Staffing (Brand Ambassadors) [DATE] 09:00-17:00 (8h) Nqobile Ndlang…" at bounding box center [295, 569] width 158 height 48
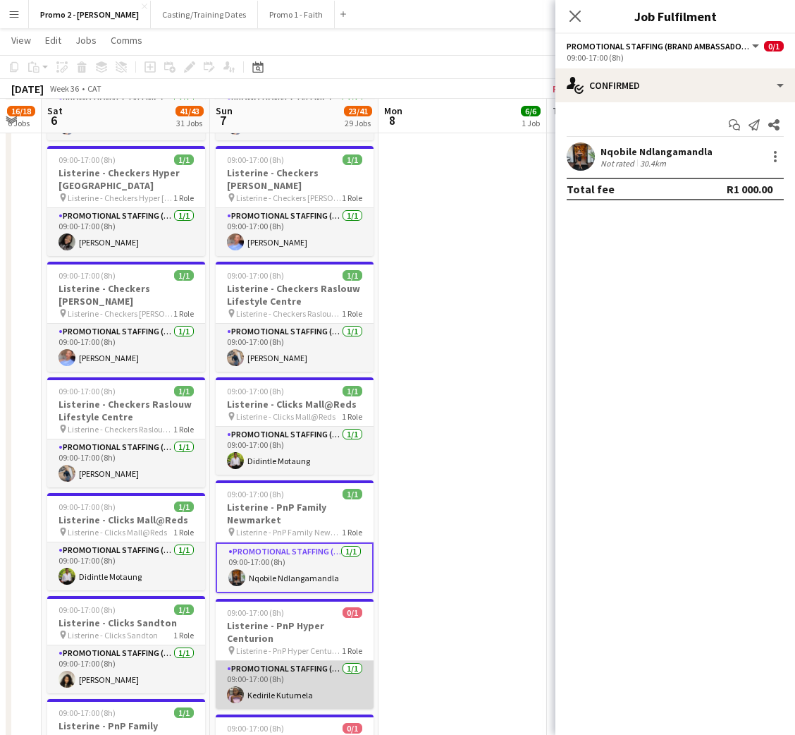
click at [280, 661] on app-card-role "Promotional Staffing (Brand Ambassadors) [DATE] 09:00-17:00 (8h) Kedirile Kutum…" at bounding box center [295, 685] width 158 height 48
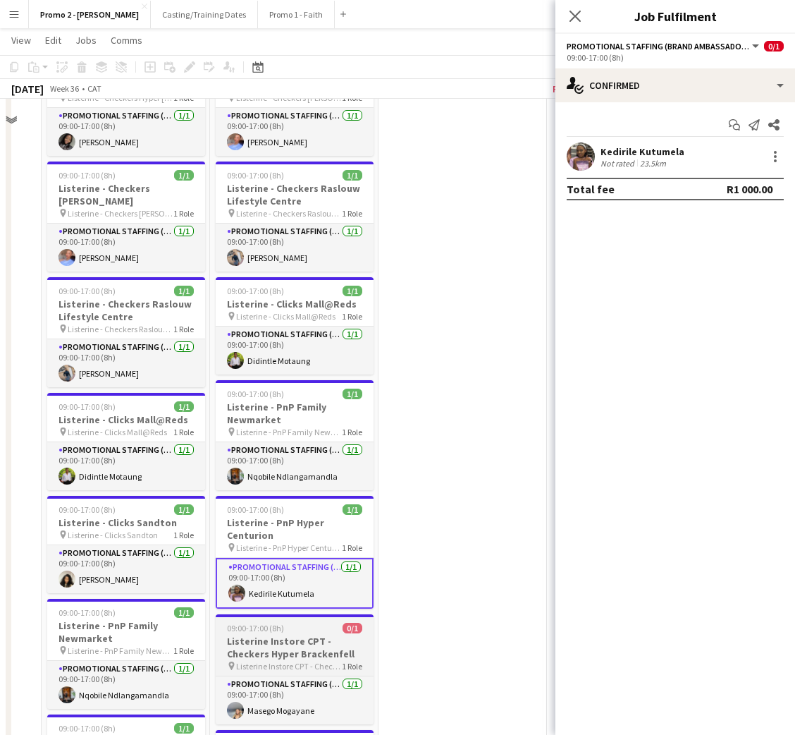
scroll to position [2643, 0]
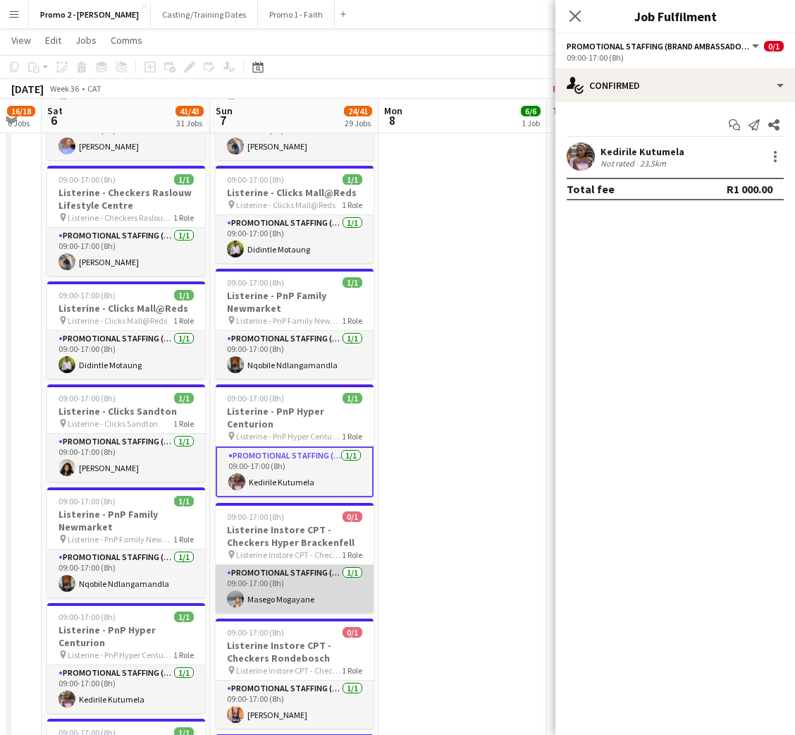
click at [264, 565] on app-card-role "Promotional Staffing (Brand Ambassadors) [DATE] 09:00-17:00 (8h) [GEOGRAPHIC_DA…" at bounding box center [295, 589] width 158 height 48
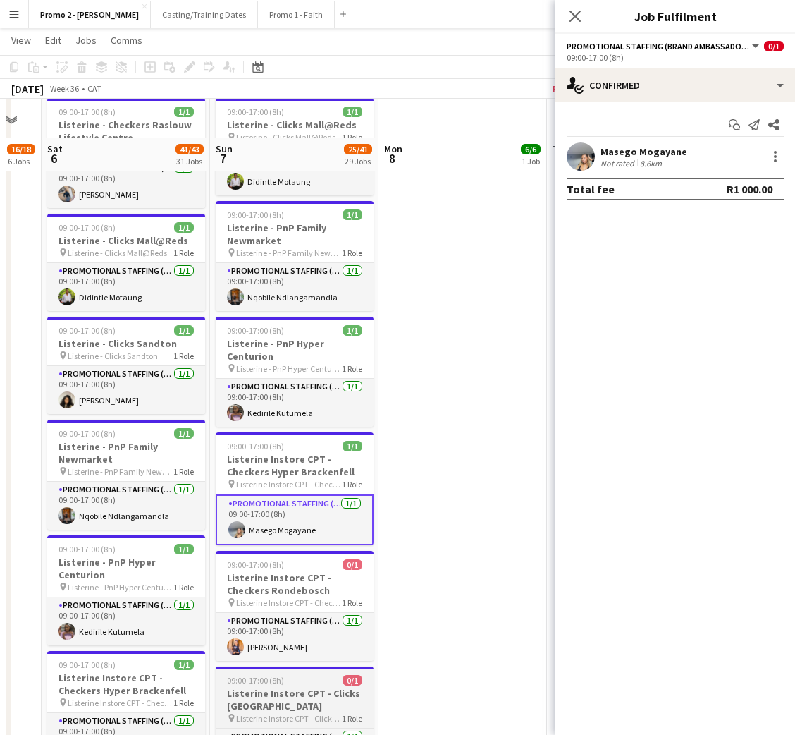
scroll to position [2749, 0]
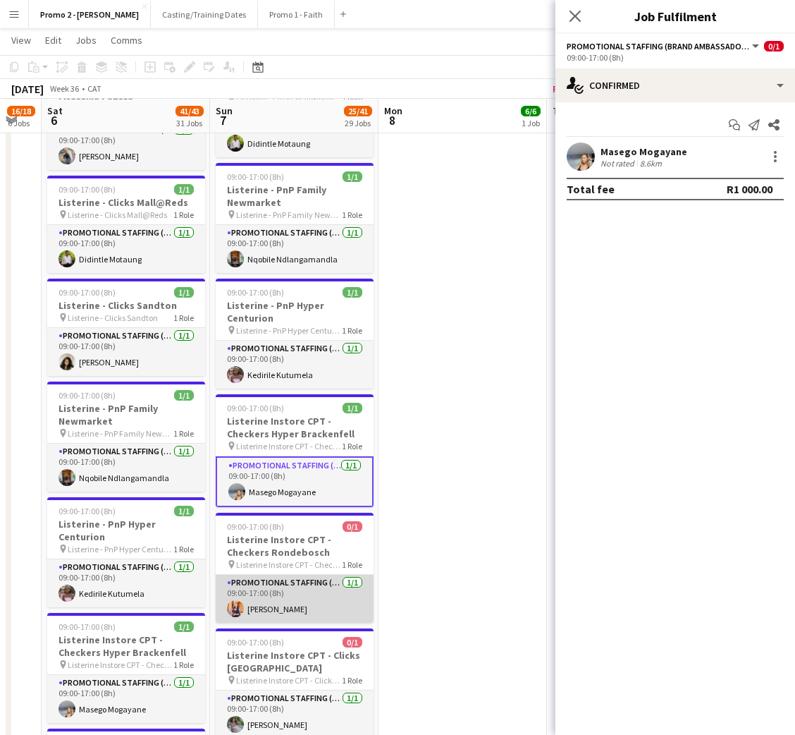
click at [277, 575] on app-card-role "Promotional Staffing (Brand Ambassadors) [DATE] 09:00-17:00 (8h) [PERSON_NAME]" at bounding box center [295, 599] width 158 height 48
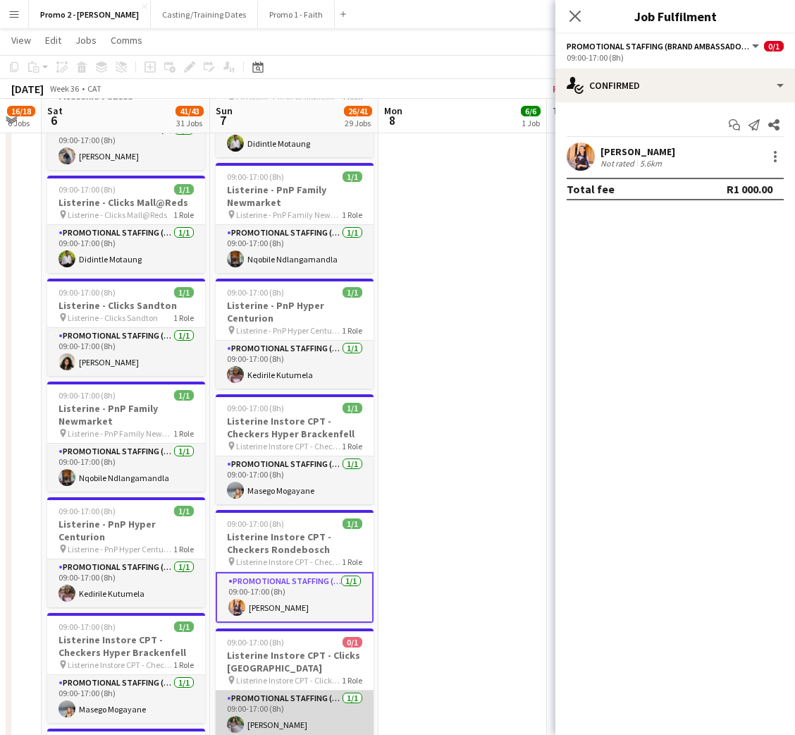
click at [278, 690] on app-card-role "Promotional Staffing (Brand Ambassadors) [DATE] 09:00-17:00 (8h) [PERSON_NAME]" at bounding box center [295, 714] width 158 height 48
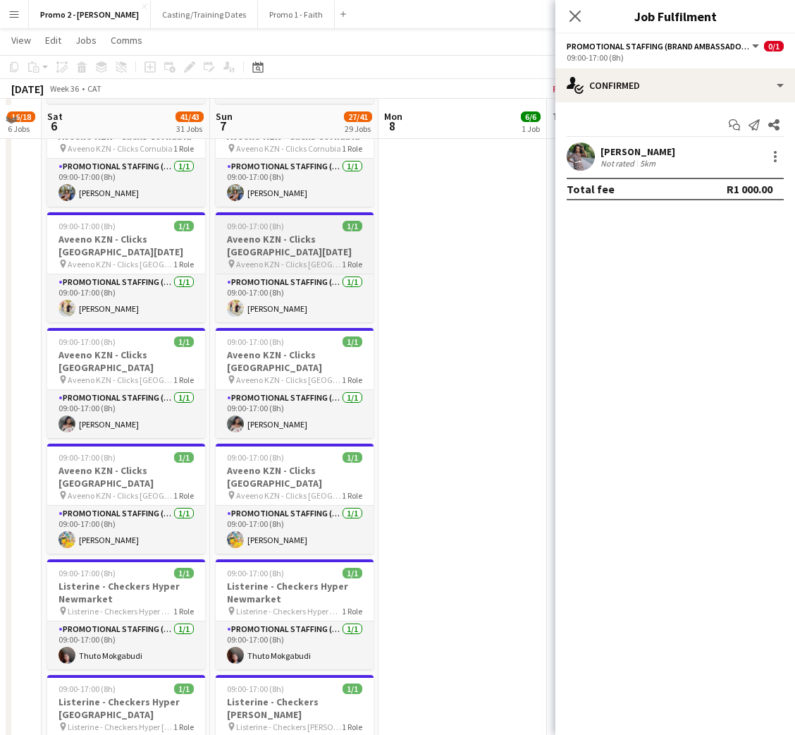
scroll to position [2009, 0]
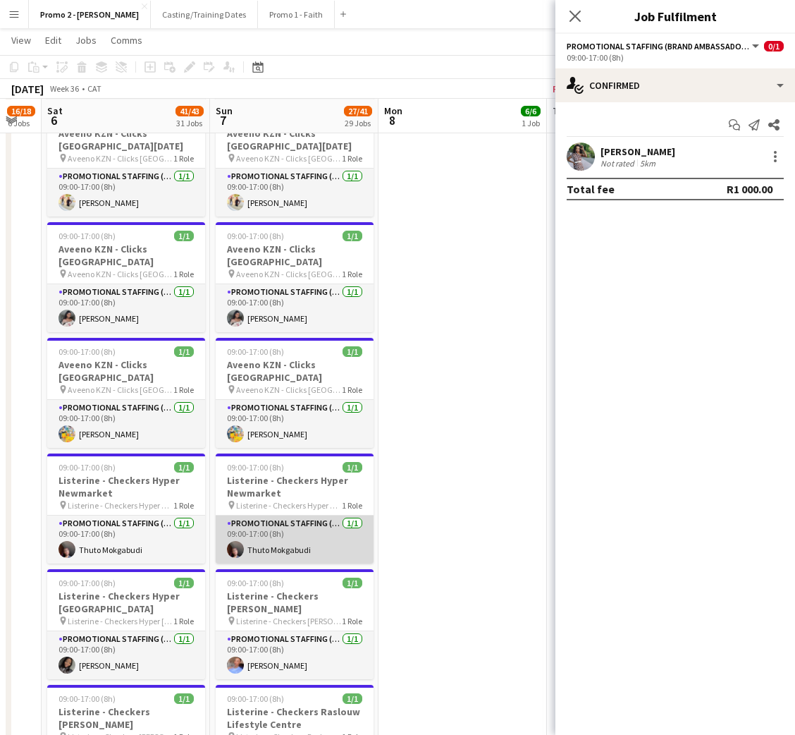
click at [267, 515] on app-card-role "Promotional Staffing (Brand Ambassadors) [DATE] 09:00-17:00 (8h) Thuto Mokgabudi" at bounding box center [295, 539] width 158 height 48
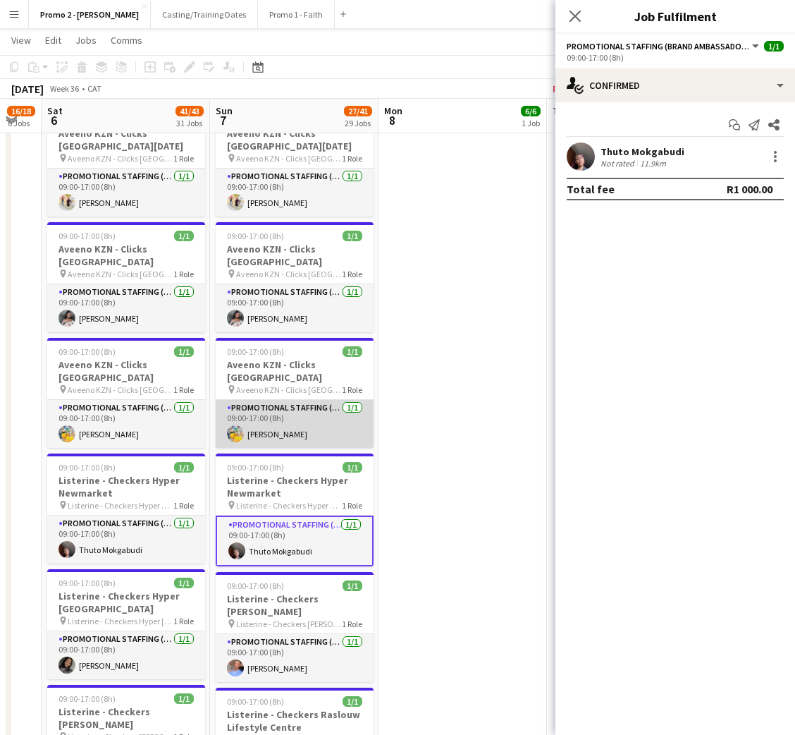
click at [281, 400] on app-card-role "Promotional Staffing (Brand Ambassadors) [DATE] 09:00-17:00 (8h) [PERSON_NAME]" at bounding box center [295, 424] width 158 height 48
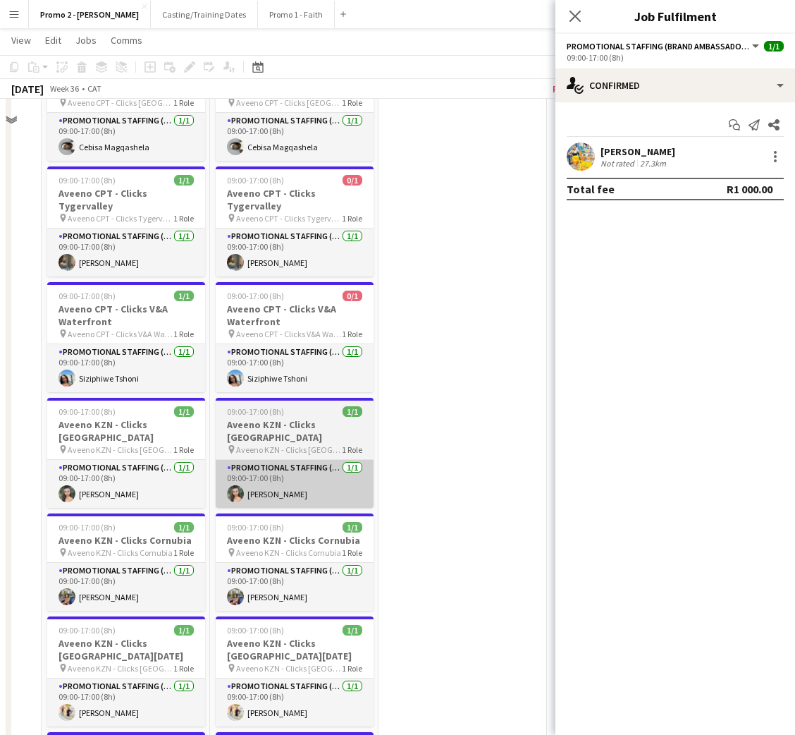
scroll to position [1374, 0]
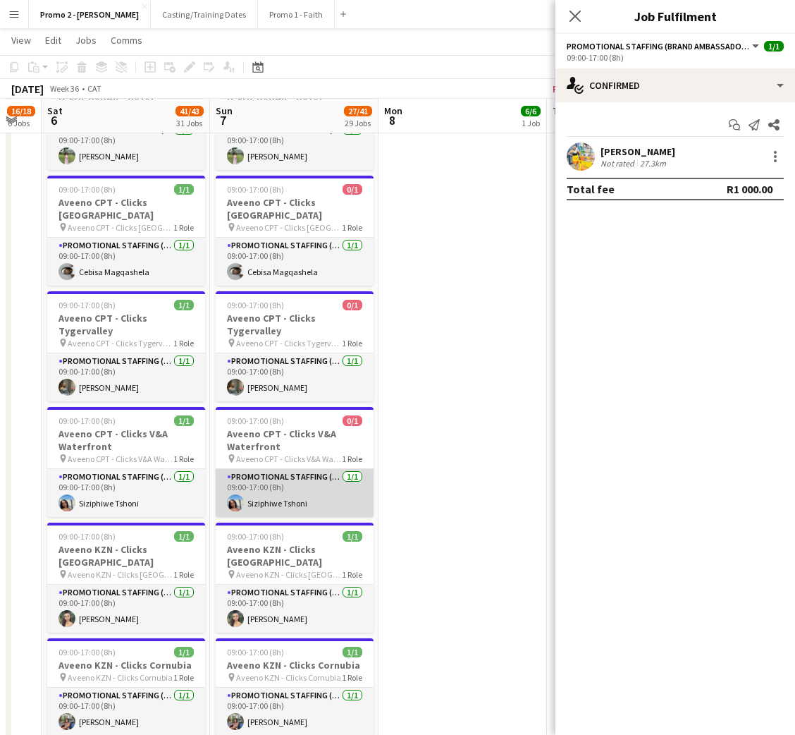
click at [298, 474] on app-card-role "Promotional Staffing (Brand Ambassadors) [DATE] 09:00-17:00 (8h) Siziphiwe Tsho…" at bounding box center [295, 493] width 158 height 48
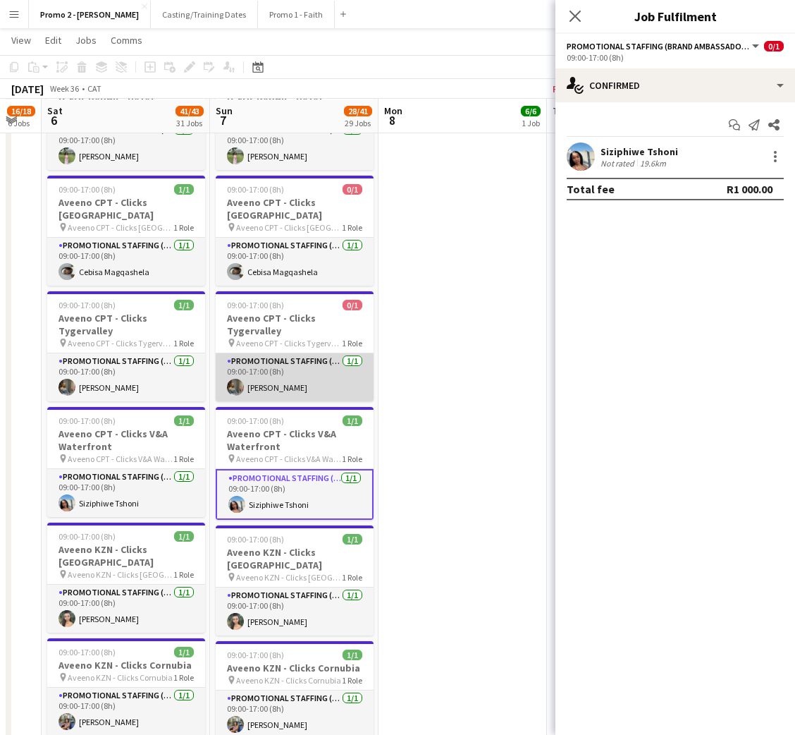
click at [295, 353] on app-card-role "Promotional Staffing (Brand Ambassadors) [DATE] 09:00-17:00 (8h) [PERSON_NAME]" at bounding box center [295, 377] width 158 height 48
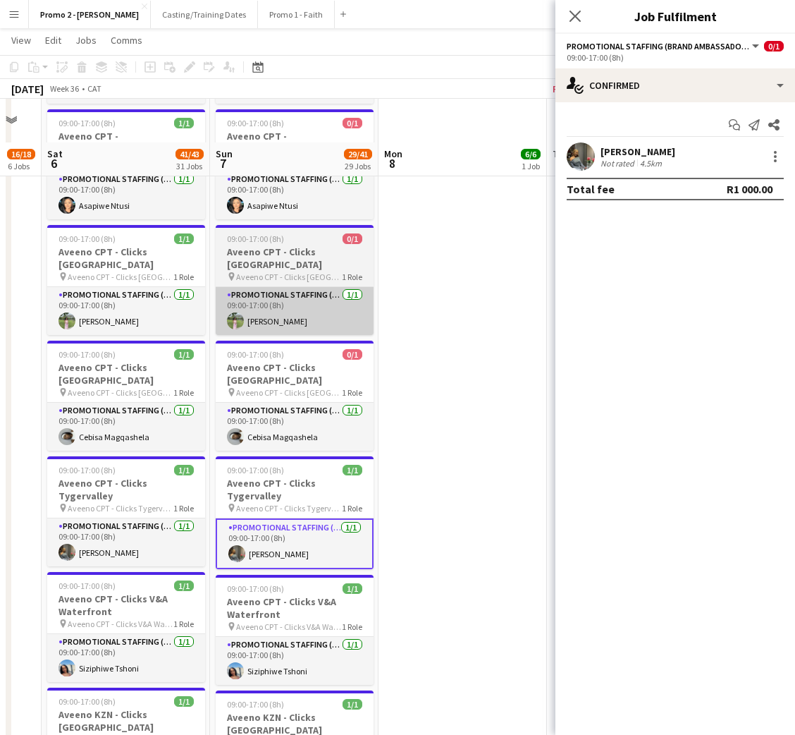
scroll to position [1163, 0]
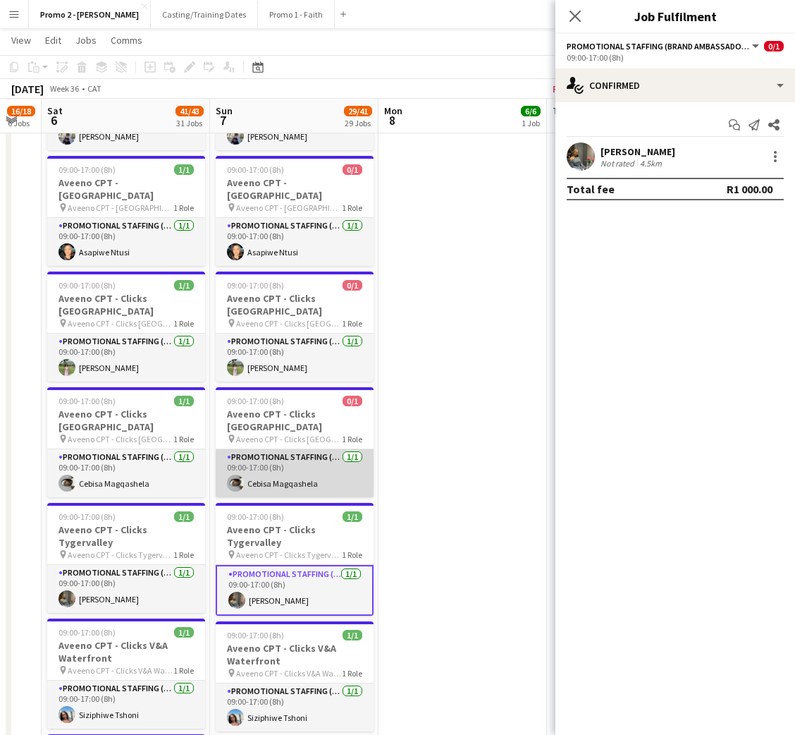
click at [285, 449] on app-card-role "Promotional Staffing (Brand Ambassadors) [DATE] 09:00-17:00 (8h) Cebisa Magqash…" at bounding box center [295, 473] width 158 height 48
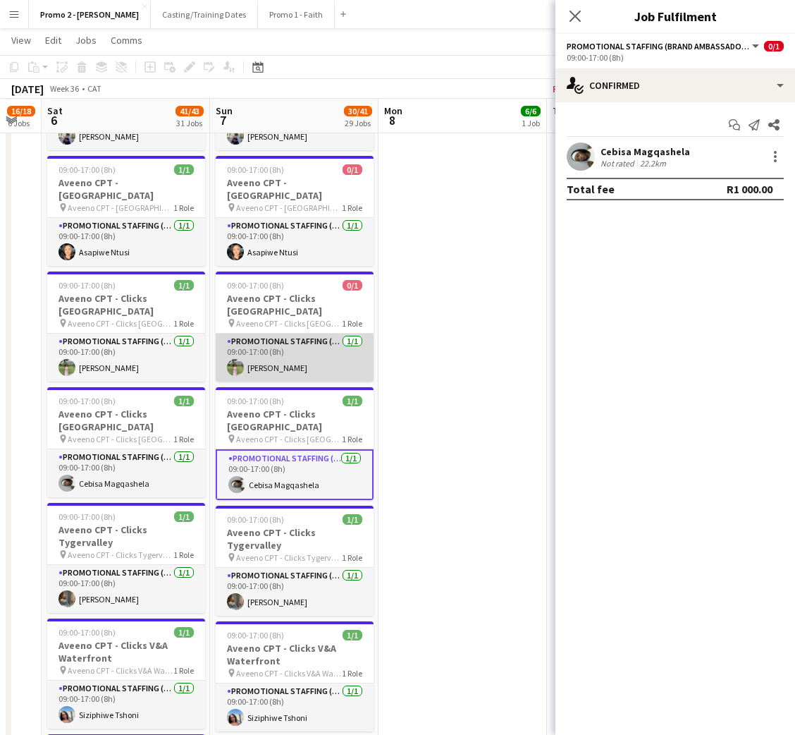
click at [278, 333] on app-card-role "Promotional Staffing (Brand Ambassadors) [DATE] 09:00-17:00 (8h) [PERSON_NAME]" at bounding box center [295, 357] width 158 height 48
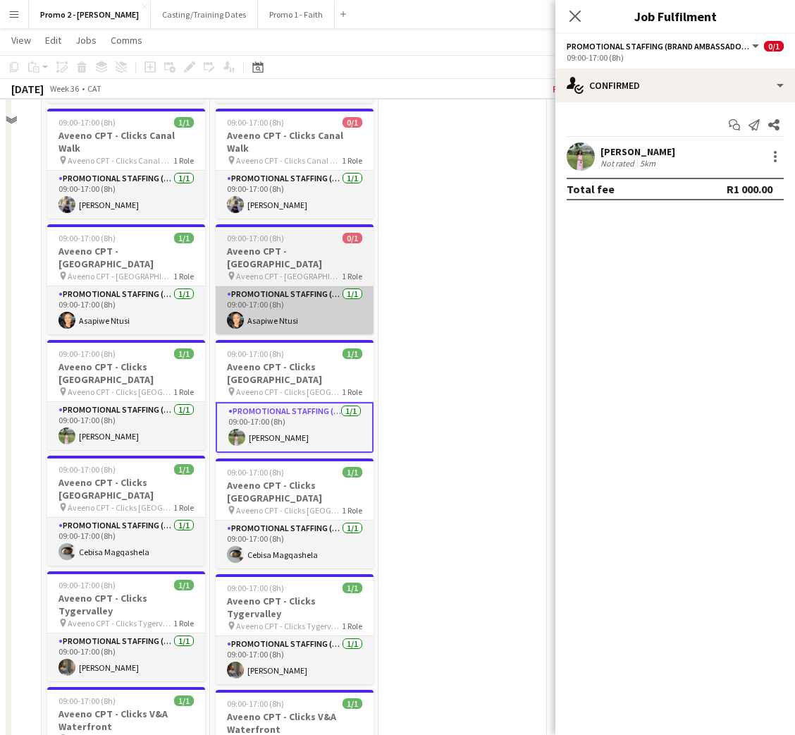
scroll to position [1057, 0]
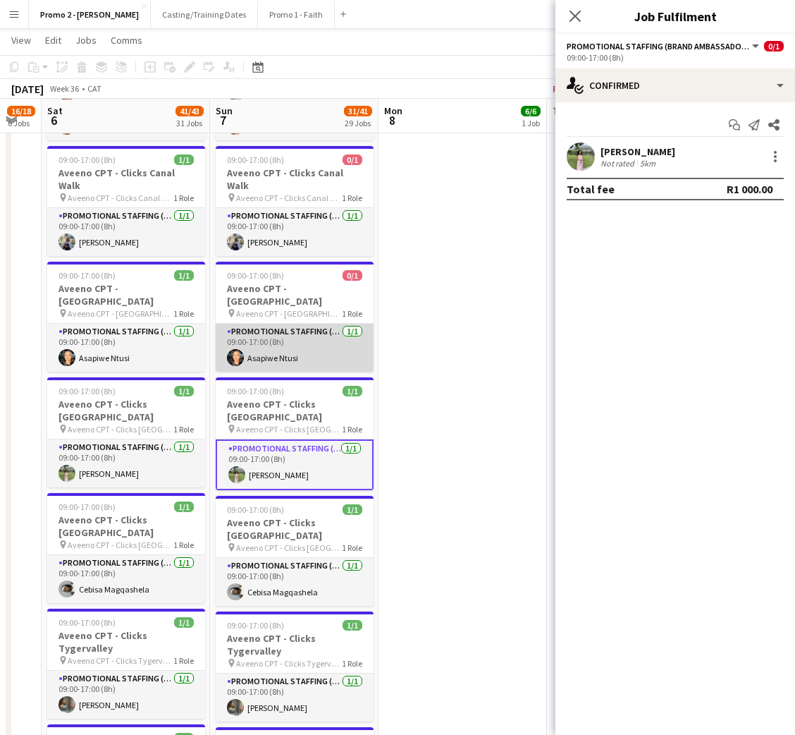
click at [290, 333] on app-card-role "Promotional Staffing (Brand Ambassadors) [DATE] 09:00-17:00 (8h) Asapiwe Ntusi" at bounding box center [295, 348] width 158 height 48
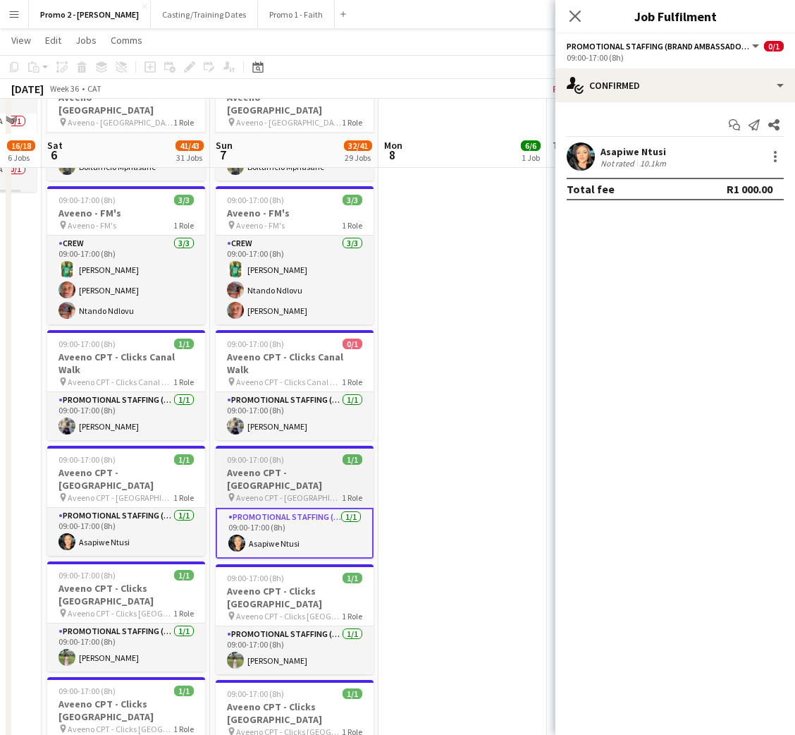
scroll to position [846, 0]
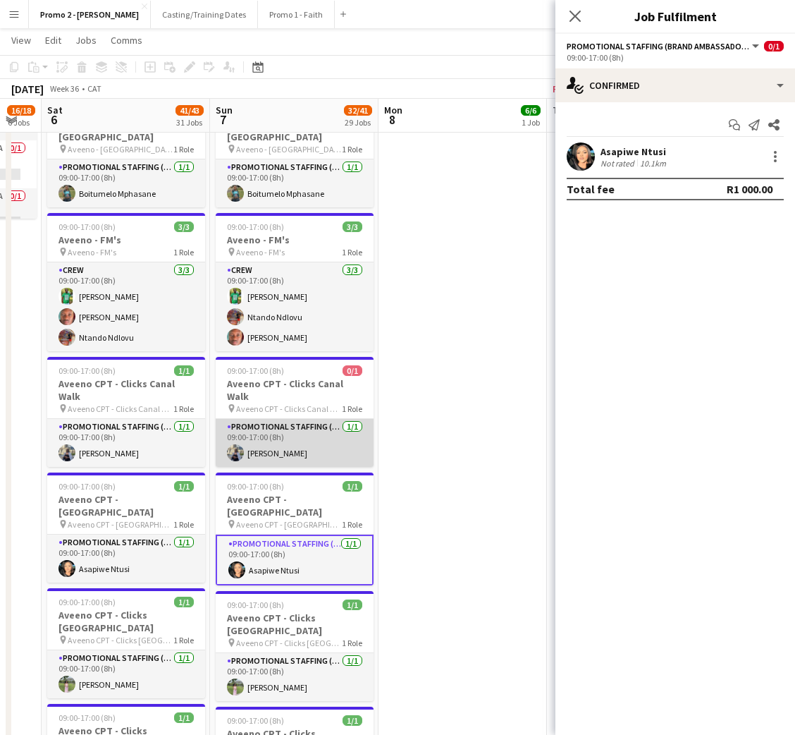
click at [281, 419] on app-card-role "Promotional Staffing (Brand Ambassadors) [DATE] 09:00-17:00 (8h) [PERSON_NAME]" at bounding box center [295, 443] width 158 height 48
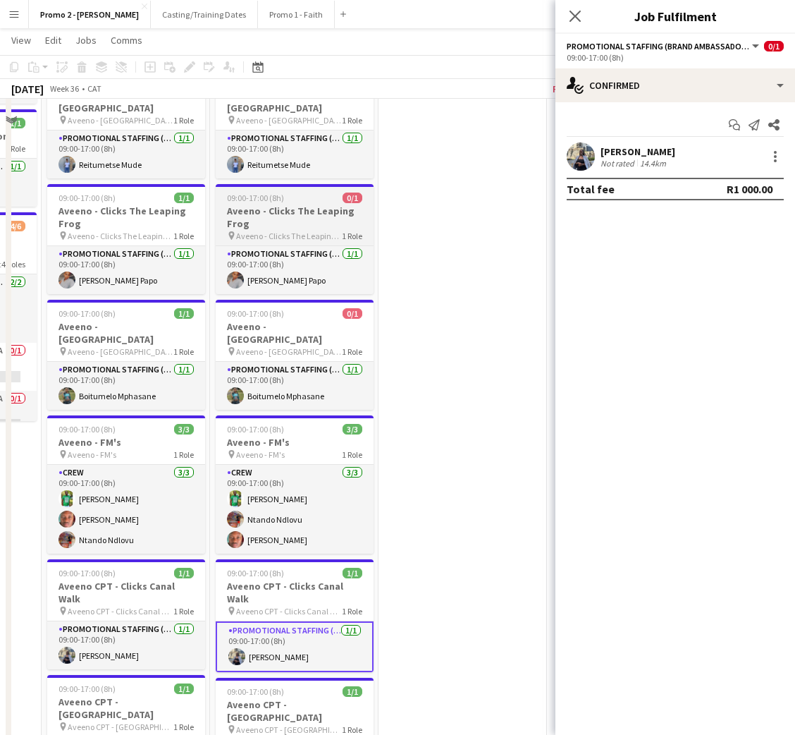
scroll to position [528, 0]
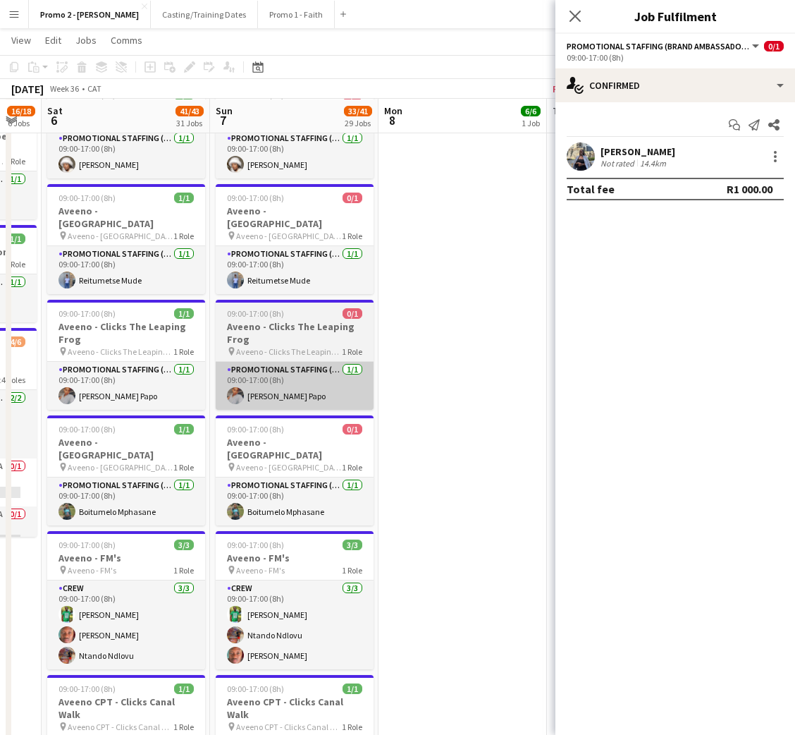
drag, startPoint x: 284, startPoint y: 479, endPoint x: 286, endPoint y: 385, distance: 94.5
click at [283, 479] on app-card-role "Promotional Staffing (Brand Ambassadors) [DATE] 09:00-17:00 (8h) Boitumelo Mpha…" at bounding box center [295, 501] width 158 height 48
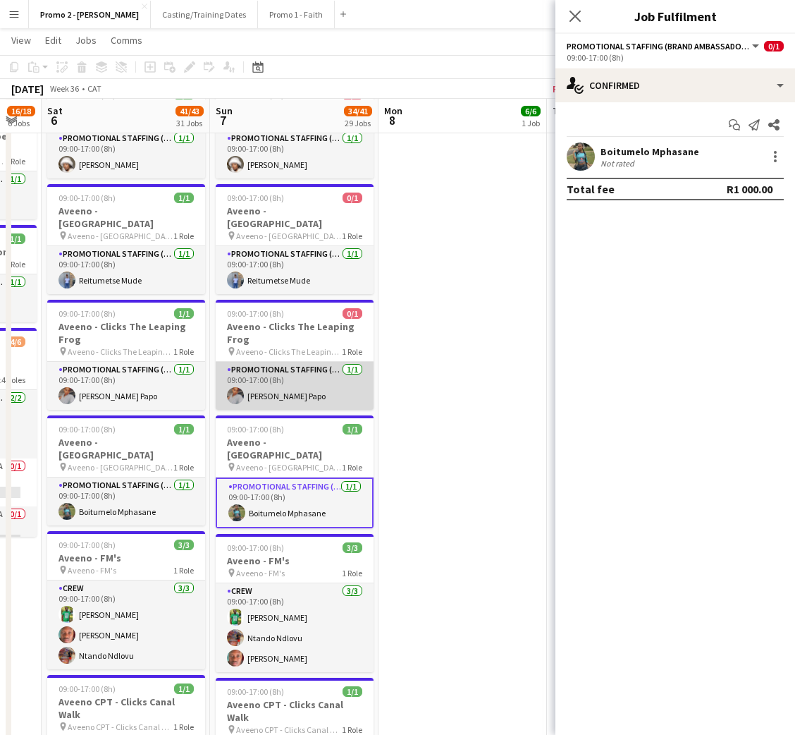
scroll to position [0, 466]
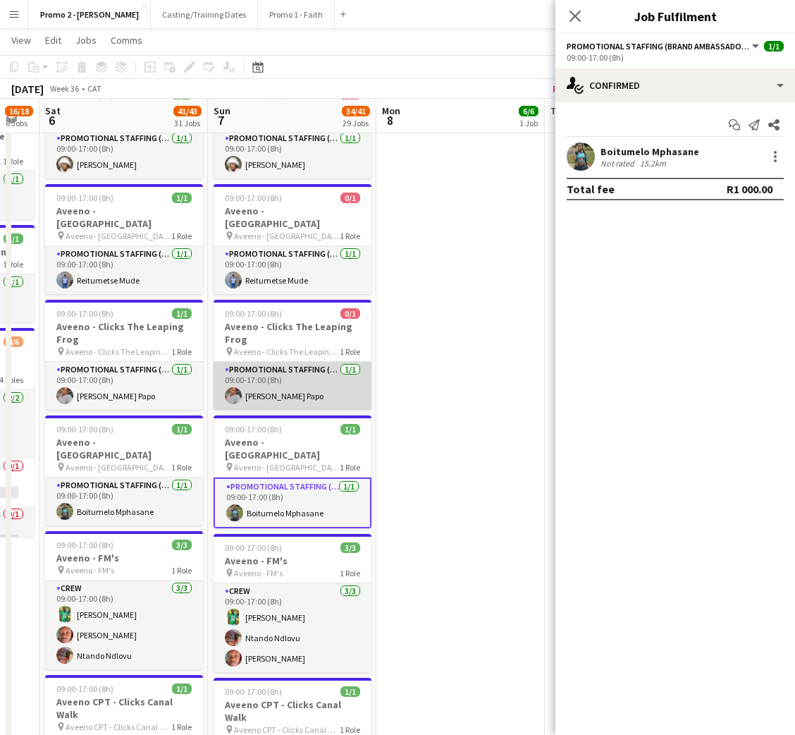
click at [276, 368] on app-card-role "Promotional Staffing (Brand Ambassadors) [DATE] 09:00-17:00 (8h) [PERSON_NAME]" at bounding box center [293, 386] width 158 height 48
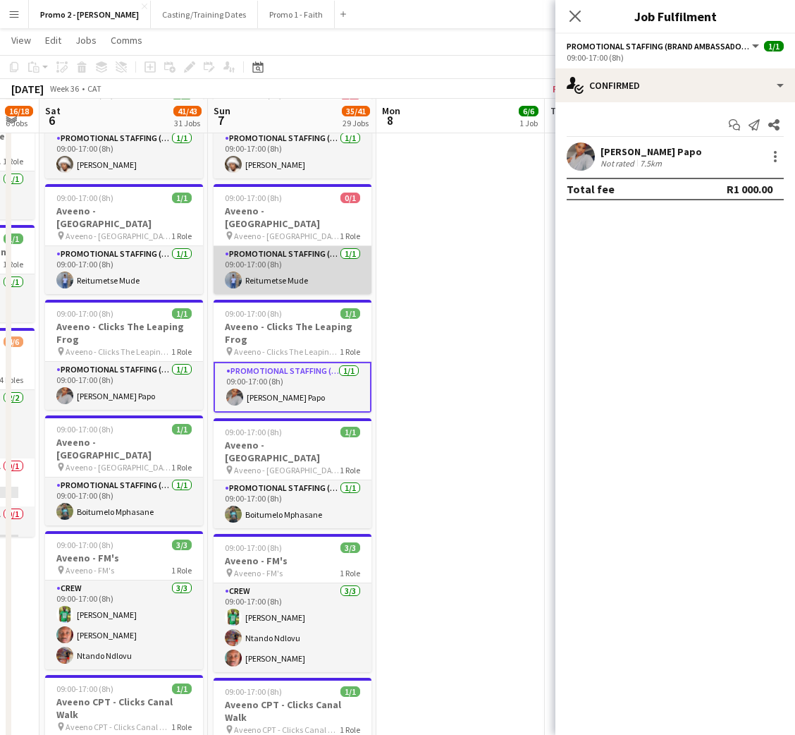
click at [284, 246] on app-card-role "Promotional Staffing (Brand Ambassadors) [DATE] 09:00-17:00 (8h) Reitumetse Mude" at bounding box center [293, 270] width 158 height 48
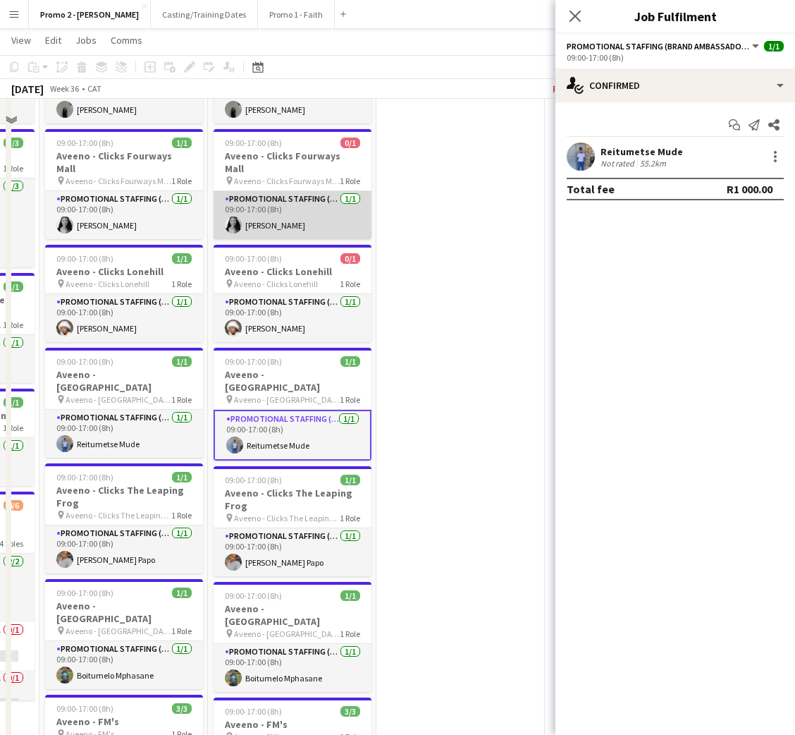
scroll to position [317, 0]
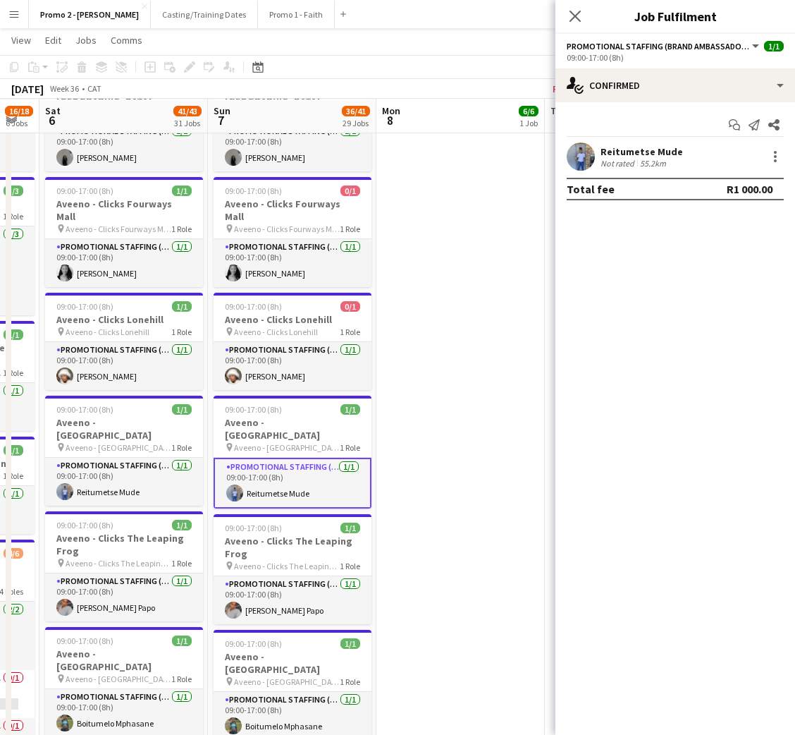
drag, startPoint x: 281, startPoint y: 370, endPoint x: 278, endPoint y: 308, distance: 62.1
click at [281, 368] on app-card-role "Promotional Staffing (Brand Ambassadors) [DATE] 09:00-17:00 (8h) [PERSON_NAME]" at bounding box center [293, 366] width 158 height 48
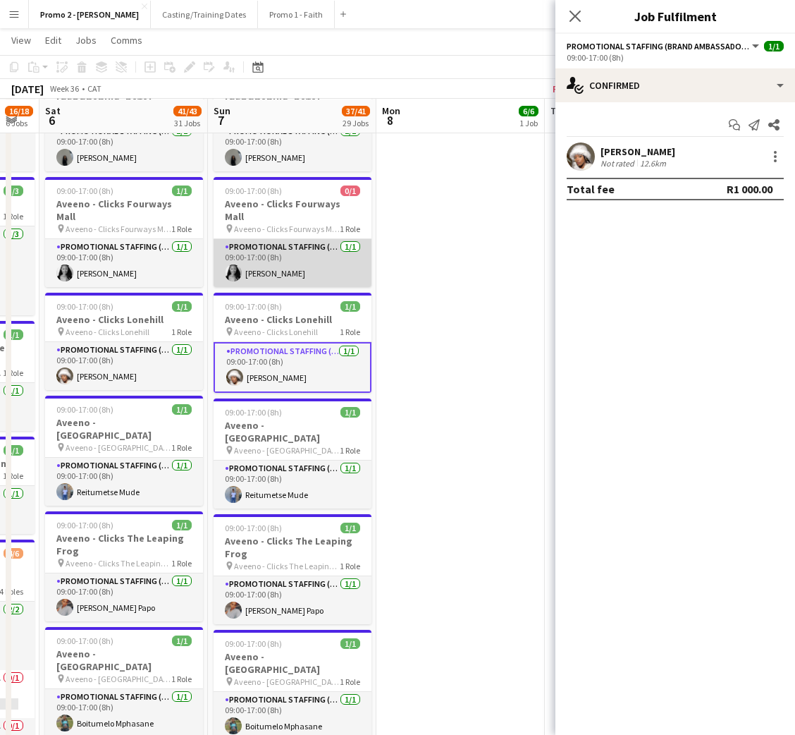
click at [282, 247] on app-card-role "Promotional Staffing (Brand Ambassadors) [DATE] 09:00-17:00 (8h) [PERSON_NAME]" at bounding box center [293, 263] width 158 height 48
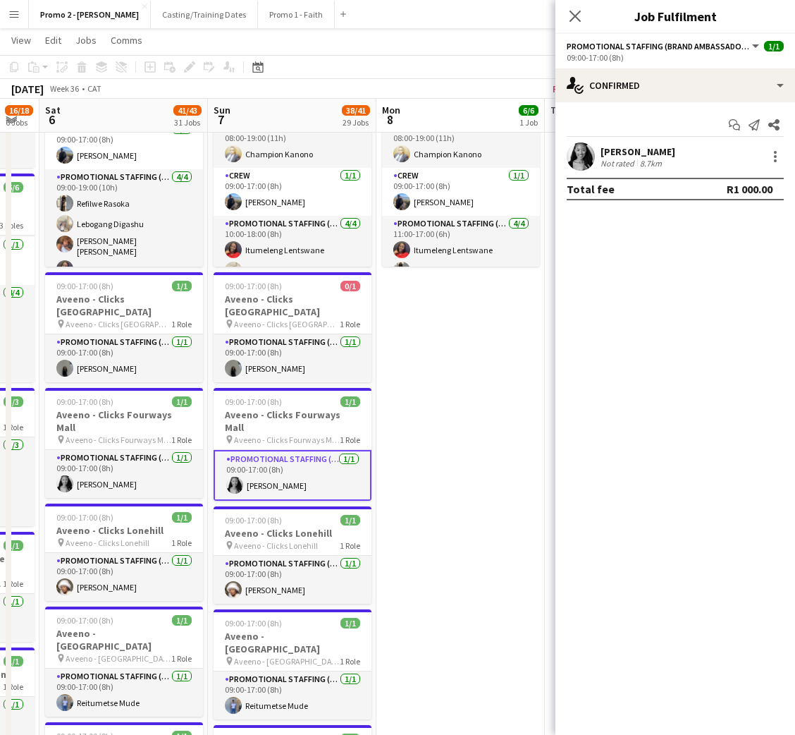
scroll to position [0, 467]
drag, startPoint x: 286, startPoint y: 375, endPoint x: 308, endPoint y: 332, distance: 48.2
click at [286, 374] on app-card-role "Promotional Staffing (Brand Ambassadors) [DATE] 09:00-17:00 (8h) [PERSON_NAME]" at bounding box center [292, 358] width 158 height 48
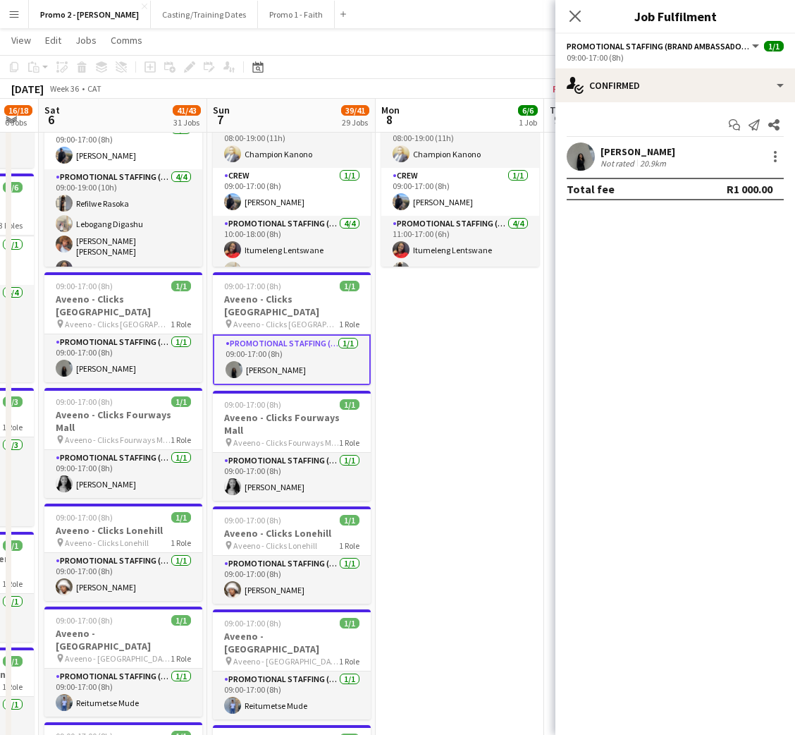
click at [18, 13] on app-icon "Menu" at bounding box center [13, 13] width 11 height 11
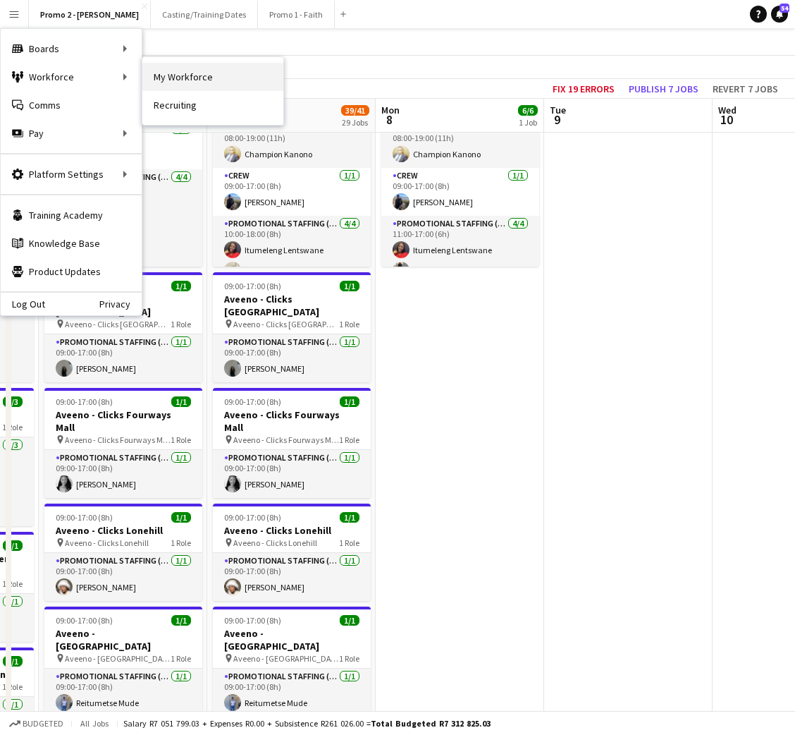
click at [185, 75] on link "My Workforce" at bounding box center [212, 77] width 141 height 28
